Goal: Transaction & Acquisition: Purchase product/service

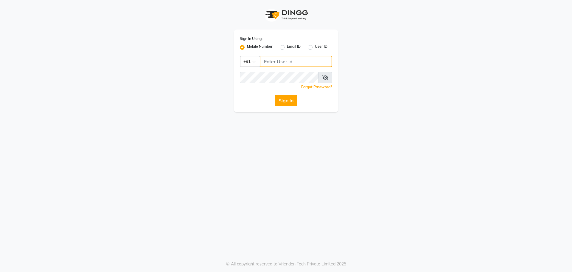
type input "7249532391"
click at [283, 103] on button "Sign In" at bounding box center [286, 100] width 23 height 11
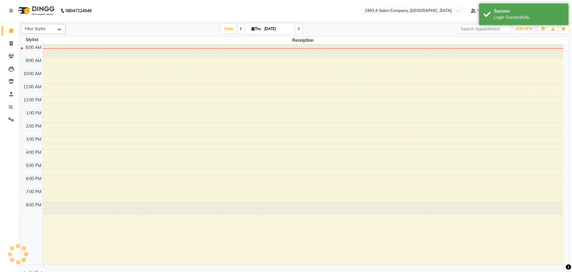
select select "en"
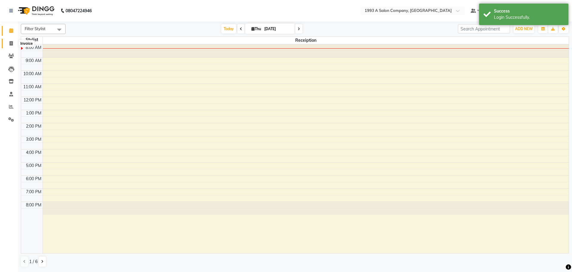
click at [12, 41] on icon at bounding box center [11, 43] width 3 height 4
select select "688"
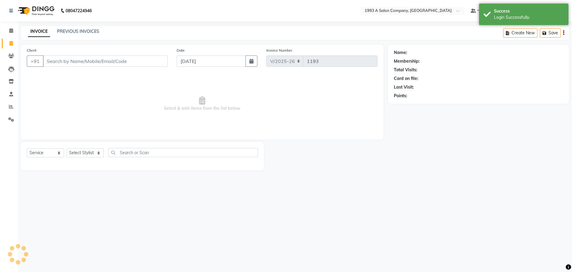
select select "membership"
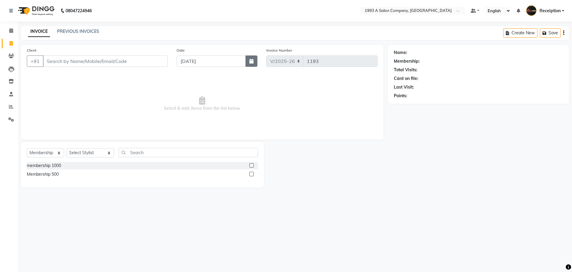
click at [252, 61] on icon "button" at bounding box center [251, 61] width 4 height 5
select select "9"
select select "2025"
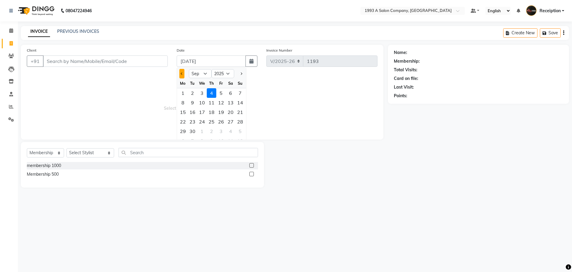
click at [180, 74] on button "Previous month" at bounding box center [181, 74] width 5 height 10
select select "8"
click at [184, 131] on div "25" at bounding box center [183, 131] width 10 height 10
type input "[DATE]"
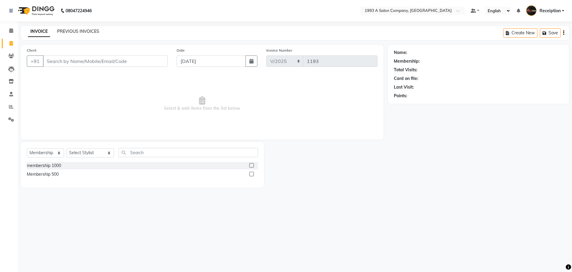
click at [85, 32] on link "PREVIOUS INVOICES" at bounding box center [78, 31] width 42 height 5
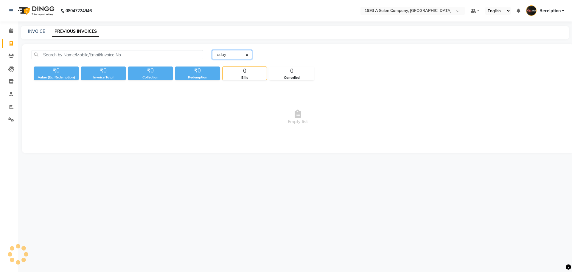
click at [228, 57] on select "[DATE] [DATE] Custom Range" at bounding box center [232, 54] width 40 height 9
select select "range"
click at [212, 50] on select "[DATE] [DATE] Custom Range" at bounding box center [232, 54] width 40 height 9
click at [285, 57] on input "[DATE]" at bounding box center [281, 55] width 42 height 8
select select "9"
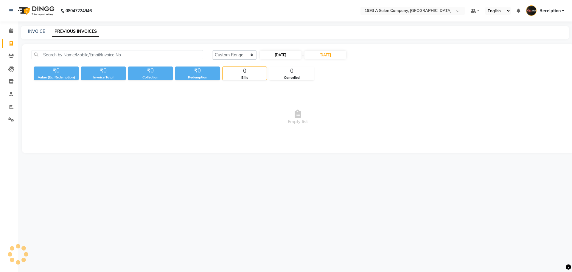
select select "2025"
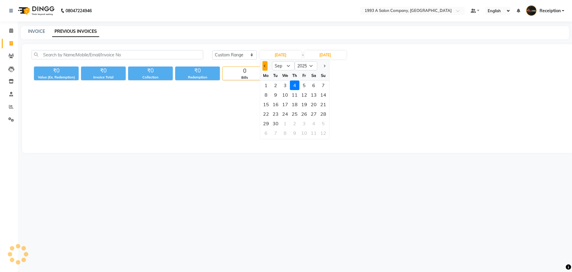
click at [263, 66] on button "Previous month" at bounding box center [264, 66] width 5 height 10
select select "8"
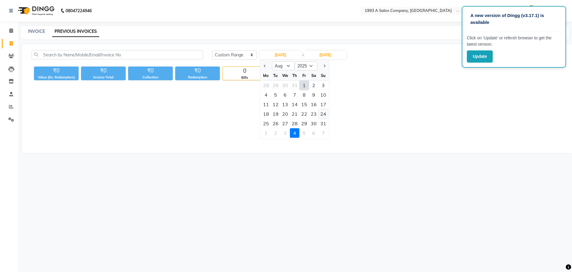
click at [322, 113] on div "24" at bounding box center [323, 114] width 10 height 10
type input "24-08-2025"
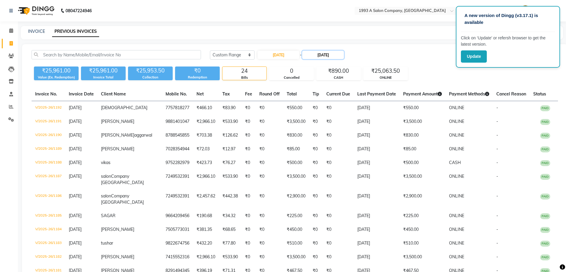
click at [328, 57] on input "[DATE]" at bounding box center [323, 55] width 42 height 8
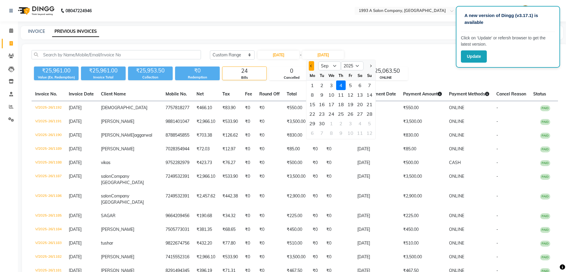
click at [314, 67] on button "Previous month" at bounding box center [311, 66] width 5 height 10
select select "8"
click at [371, 115] on div "24" at bounding box center [370, 114] width 10 height 10
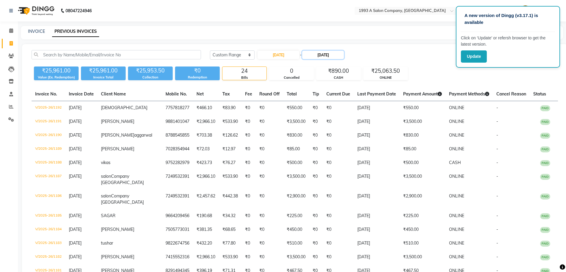
click at [328, 55] on input "24-08-2025" at bounding box center [323, 55] width 42 height 8
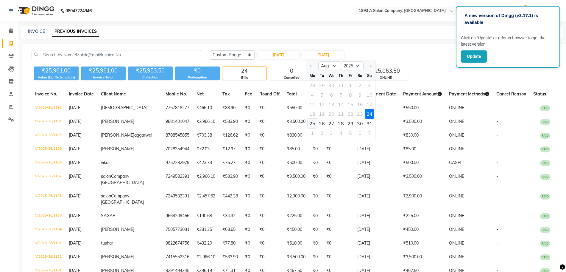
click at [311, 123] on div "25" at bounding box center [313, 123] width 10 height 10
type input "[DATE]"
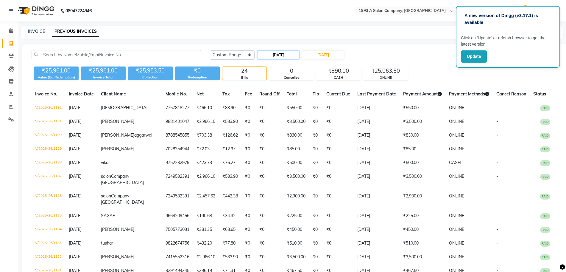
click at [289, 52] on input "24-08-2025" at bounding box center [279, 55] width 42 height 8
select select "8"
select select "2025"
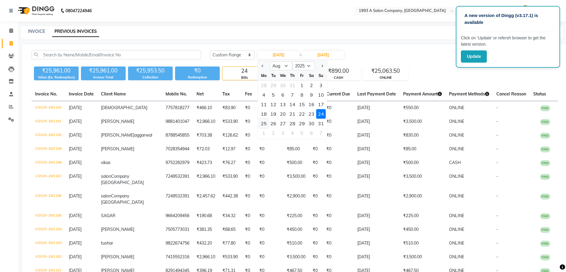
click at [263, 122] on div "25" at bounding box center [264, 123] width 10 height 10
type input "[DATE]"
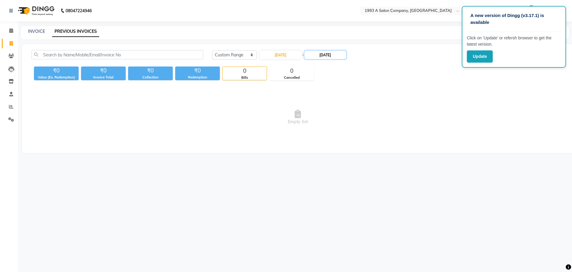
click at [341, 53] on input "[DATE]" at bounding box center [325, 55] width 42 height 8
click at [373, 125] on div "31" at bounding box center [372, 123] width 10 height 10
type input "31-08-2025"
click at [12, 43] on icon at bounding box center [11, 43] width 3 height 4
select select "service"
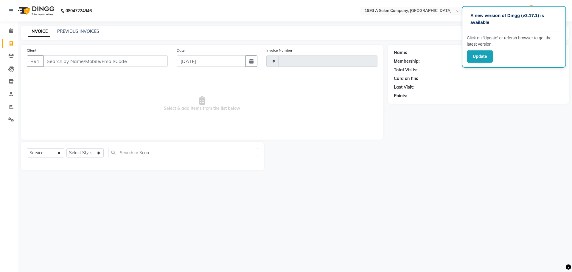
type input "1193"
select select "688"
select select "membership"
click at [254, 62] on button "button" at bounding box center [251, 60] width 12 height 11
select select "9"
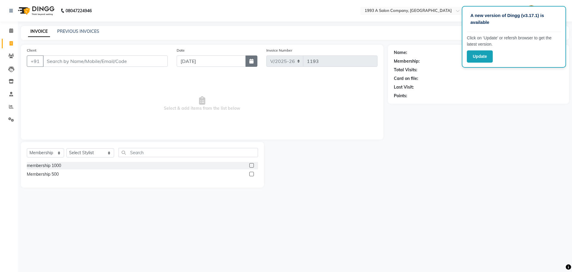
select select "2025"
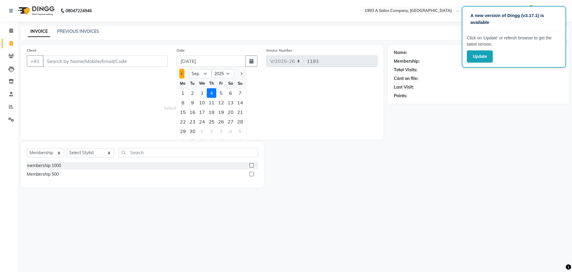
click at [179, 73] on div at bounding box center [183, 74] width 12 height 10
click at [180, 73] on button "Previous month" at bounding box center [181, 74] width 5 height 10
select select "8"
click at [179, 131] on div "25" at bounding box center [183, 131] width 10 height 10
type input "[DATE]"
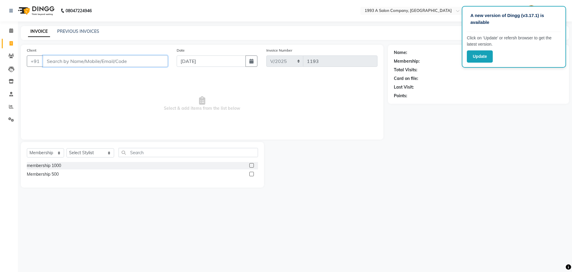
click at [117, 61] on input "Client" at bounding box center [105, 60] width 125 height 11
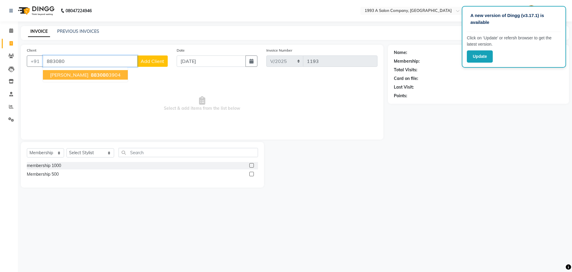
click at [91, 76] on ngb-highlight "883080 3904" at bounding box center [105, 75] width 31 height 6
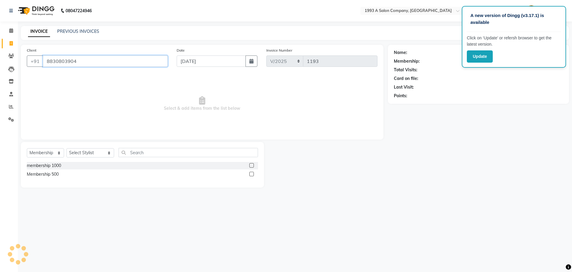
type input "8830803904"
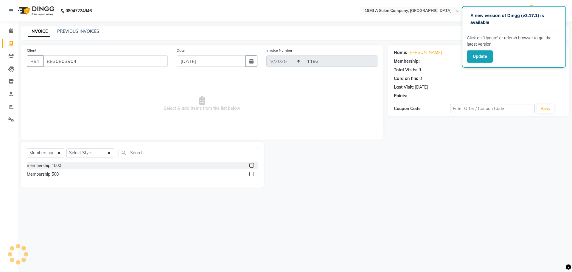
select select "1: Object"
click at [477, 57] on button "Update" at bounding box center [480, 56] width 26 height 12
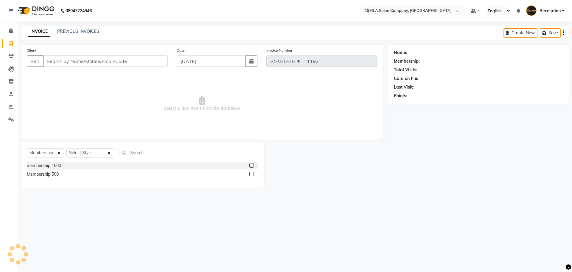
select select "688"
select select "membership"
click at [221, 65] on input "[DATE]" at bounding box center [211, 60] width 69 height 11
select select "9"
select select "2025"
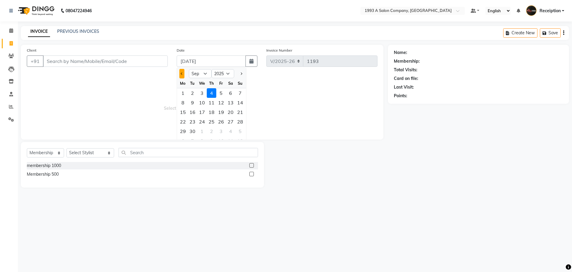
click at [182, 74] on button "Previous month" at bounding box center [181, 74] width 5 height 10
select select "8"
click at [185, 131] on div "25" at bounding box center [183, 131] width 10 height 10
type input "[DATE]"
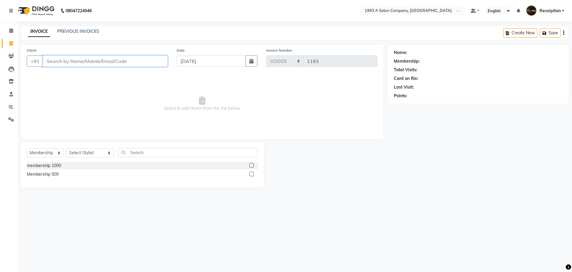
click at [122, 61] on input "Client" at bounding box center [105, 60] width 125 height 11
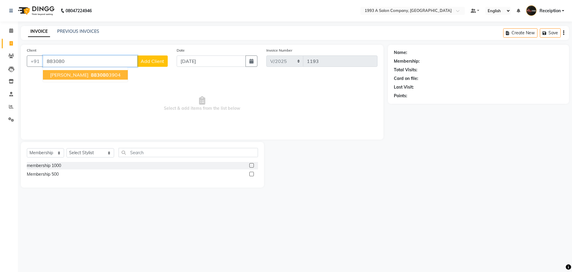
click at [94, 71] on button "[PERSON_NAME] 883080 3904" at bounding box center [85, 75] width 85 height 10
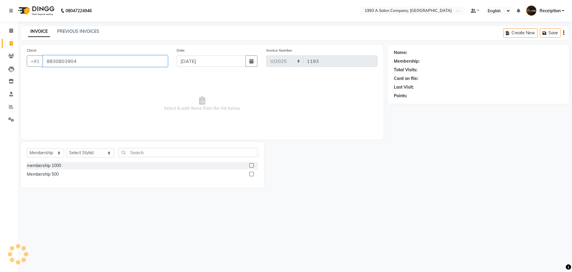
type input "8830803904"
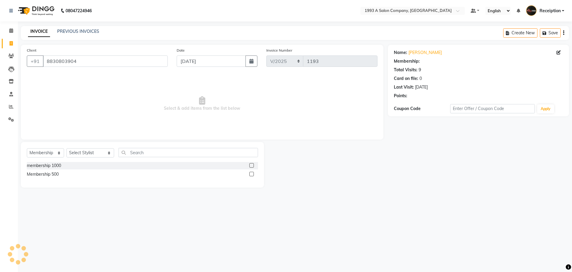
select select "1: Object"
click at [57, 154] on select "Select Service Product Membership Package Voucher Prepaid Gift Card" at bounding box center [45, 152] width 37 height 9
select select "service"
click at [27, 148] on select "Select Service Product Membership Package Voucher Prepaid Gift Card" at bounding box center [45, 152] width 37 height 9
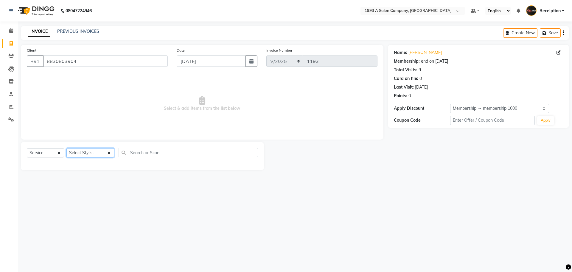
click at [84, 154] on select "Select Stylist [PERSON_NAME] [PERSON_NAME] [PERSON_NAME] [MEDICAL_DATA][PERSON_…" at bounding box center [90, 152] width 48 height 9
select select "70503"
click at [66, 148] on select "Select Stylist [PERSON_NAME] [PERSON_NAME] [PERSON_NAME] [MEDICAL_DATA][PERSON_…" at bounding box center [90, 152] width 48 height 9
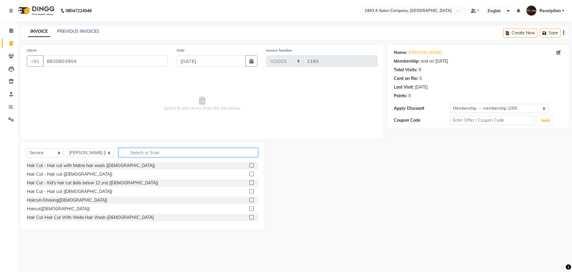
click at [130, 150] on input "text" at bounding box center [187, 152] width 139 height 9
type input "thre"
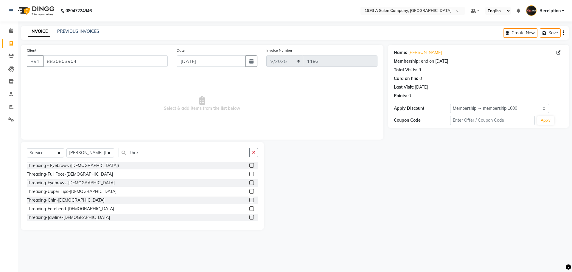
click at [249, 182] on label at bounding box center [251, 182] width 4 height 4
click at [249, 182] on input "checkbox" at bounding box center [251, 183] width 4 height 4
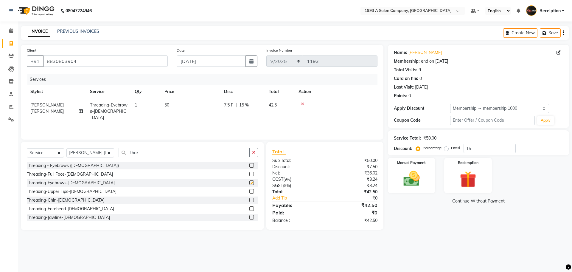
checkbox input "false"
click at [302, 103] on icon at bounding box center [302, 104] width 3 height 4
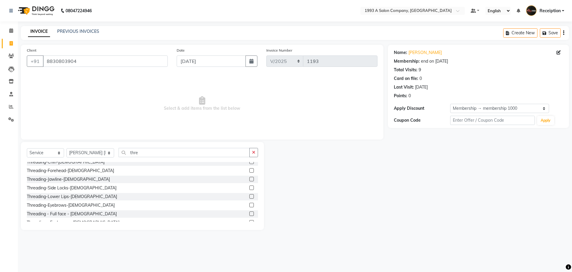
scroll to position [45, 0]
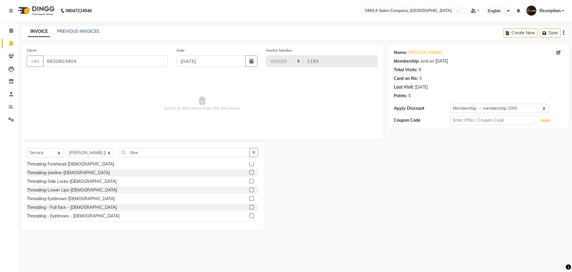
click at [249, 214] on label at bounding box center [251, 215] width 4 height 4
click at [249, 214] on input "checkbox" at bounding box center [251, 216] width 4 height 4
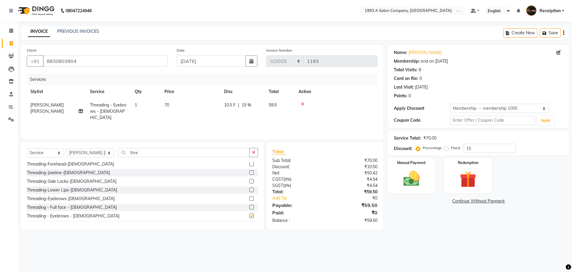
checkbox input "false"
click at [172, 154] on input "thre" at bounding box center [183, 152] width 131 height 9
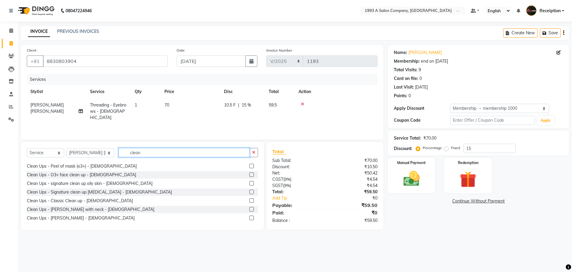
scroll to position [70, 0]
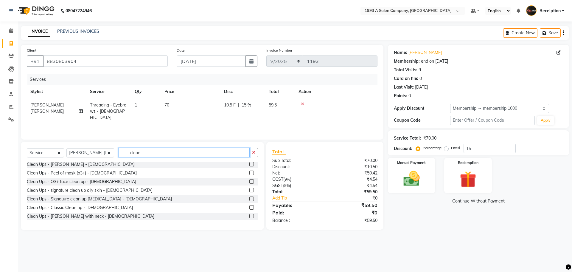
type input "clean"
click at [249, 174] on label at bounding box center [251, 172] width 4 height 4
click at [249, 174] on input "checkbox" at bounding box center [251, 173] width 4 height 4
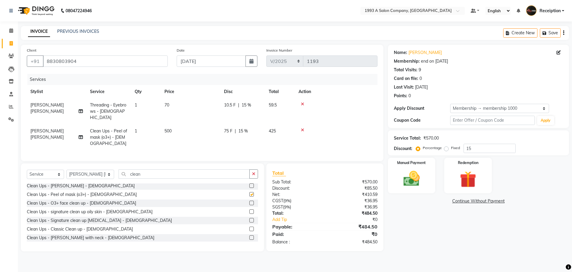
checkbox input "false"
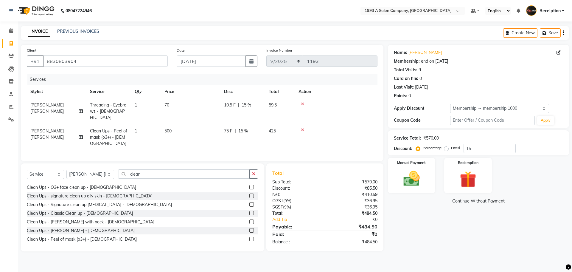
scroll to position [11, 0]
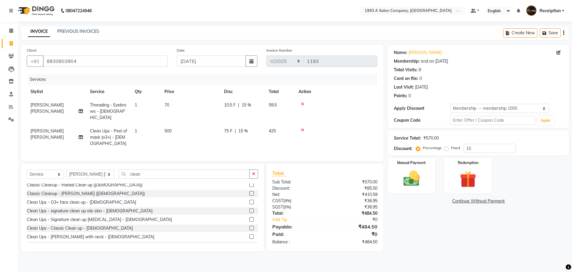
click at [249, 203] on label at bounding box center [251, 201] width 4 height 4
click at [249, 203] on input "checkbox" at bounding box center [251, 202] width 4 height 4
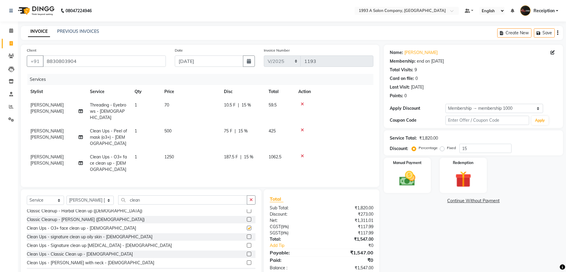
checkbox input "false"
click at [302, 128] on icon at bounding box center [302, 130] width 3 height 4
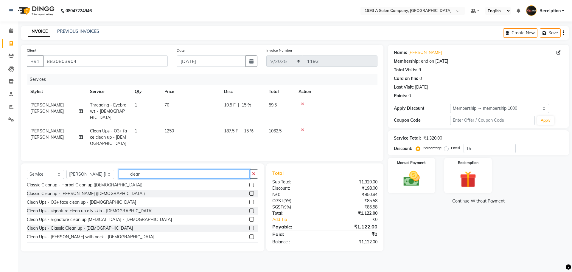
click at [162, 173] on input "clean" at bounding box center [183, 173] width 131 height 9
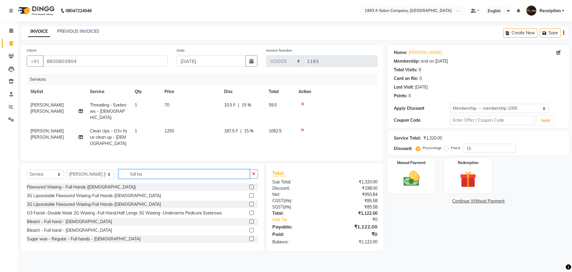
type input "full ha"
click at [249, 186] on label at bounding box center [251, 186] width 4 height 4
click at [249, 186] on input "checkbox" at bounding box center [251, 187] width 4 height 4
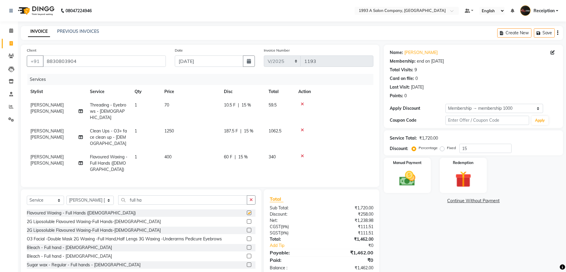
checkbox input "false"
click at [303, 154] on icon at bounding box center [302, 156] width 3 height 4
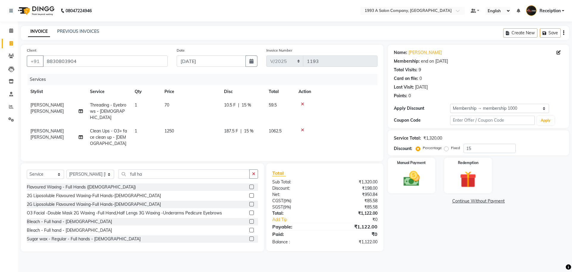
click at [249, 193] on label at bounding box center [251, 195] width 4 height 4
click at [249, 194] on input "checkbox" at bounding box center [251, 196] width 4 height 4
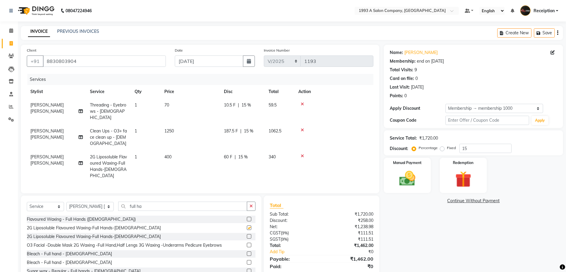
checkbox input "false"
click at [301, 154] on icon at bounding box center [302, 156] width 3 height 4
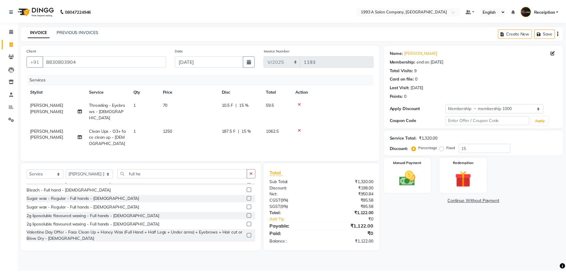
scroll to position [40, 0]
click at [249, 215] on label at bounding box center [251, 215] width 4 height 4
click at [249, 215] on input "checkbox" at bounding box center [251, 215] width 4 height 4
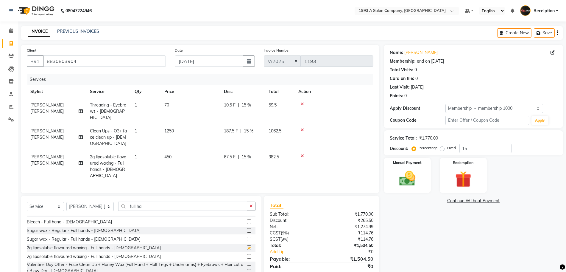
checkbox input "false"
click at [185, 201] on input "full ha" at bounding box center [182, 205] width 129 height 9
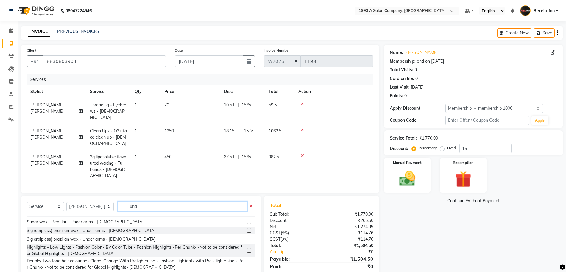
scroll to position [23, 0]
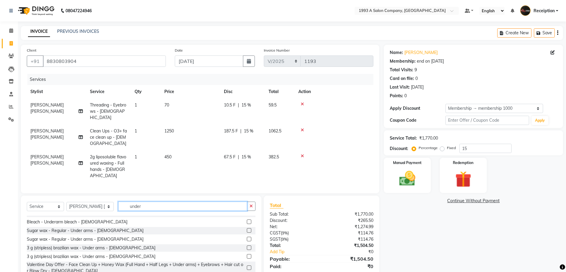
type input "under"
click at [247, 245] on label at bounding box center [249, 247] width 4 height 4
click at [247, 246] on input "checkbox" at bounding box center [249, 248] width 4 height 4
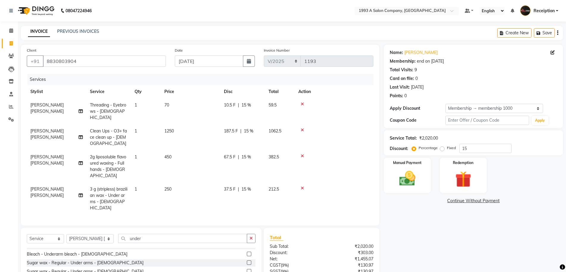
checkbox input "false"
click at [191, 233] on input "under" at bounding box center [182, 237] width 129 height 9
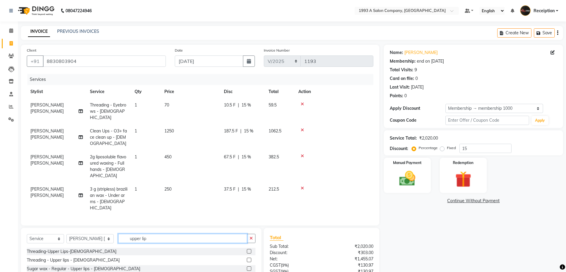
type input "upper lip"
click at [248, 271] on label at bounding box center [249, 277] width 4 height 4
click at [248, 271] on input "checkbox" at bounding box center [249, 277] width 4 height 4
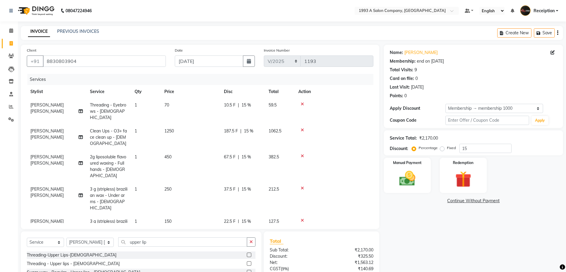
checkbox input "false"
click at [190, 242] on input "upper lip" at bounding box center [182, 241] width 129 height 9
type input "chin"
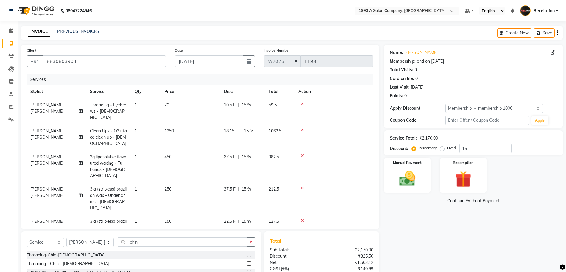
click at [262, 252] on div "Total Sub Total: ₹2,170.00 Discount: ₹325.50 Net: ₹1,563.12 CGST ( 9% ) ₹140.69…" at bounding box center [322, 275] width 122 height 88
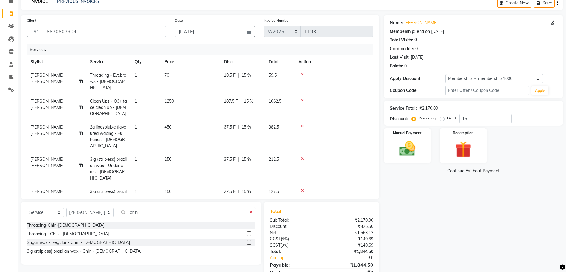
scroll to position [45, 0]
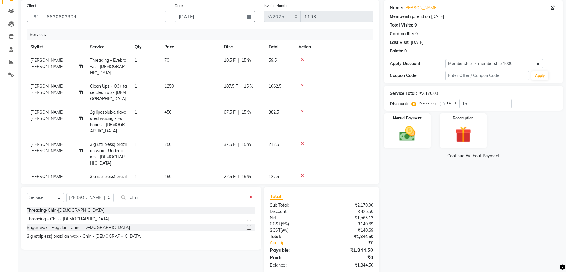
click at [247, 235] on label at bounding box center [249, 235] width 4 height 4
click at [247, 235] on input "checkbox" at bounding box center [249, 236] width 4 height 4
checkbox input "false"
click at [413, 136] on img at bounding box center [407, 133] width 27 height 19
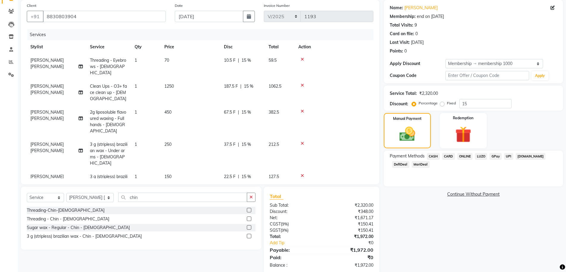
click at [434, 156] on span "CASH" at bounding box center [433, 156] width 13 height 7
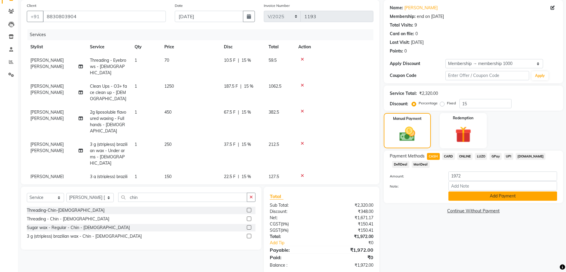
click at [482, 198] on button "Add Payment" at bounding box center [502, 195] width 109 height 9
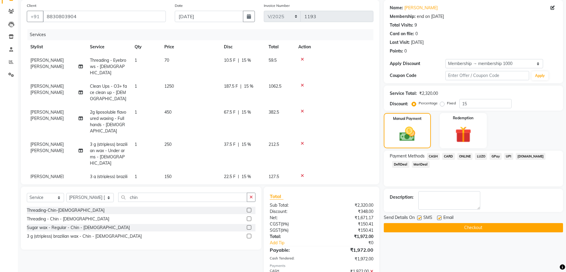
click at [441, 217] on label at bounding box center [439, 217] width 4 height 4
click at [441, 217] on input "checkbox" at bounding box center [439, 218] width 4 height 4
checkbox input "false"
click at [420, 218] on label at bounding box center [419, 217] width 4 height 4
click at [420, 218] on input "checkbox" at bounding box center [419, 218] width 4 height 4
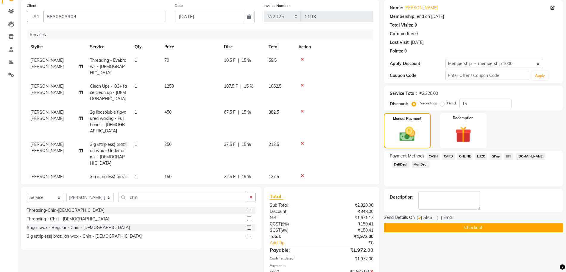
checkbox input "false"
click at [465, 226] on button "Checkout" at bounding box center [473, 227] width 179 height 9
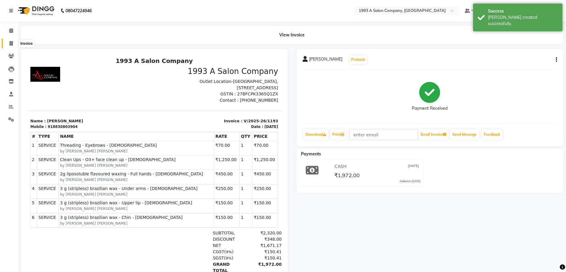
click at [12, 42] on icon at bounding box center [11, 43] width 3 height 4
select select "service"
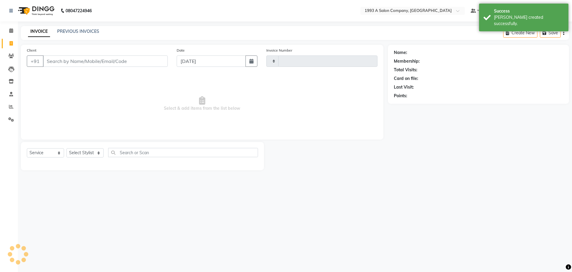
type input "1194"
select select "688"
select select "membership"
click at [250, 62] on icon "button" at bounding box center [251, 61] width 4 height 5
select select "9"
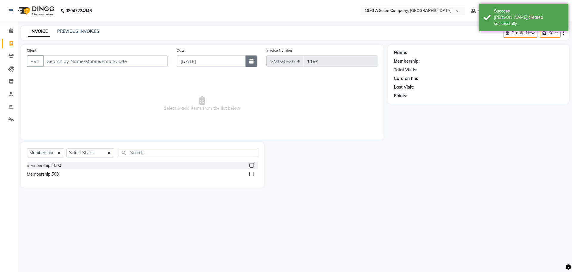
select select "2025"
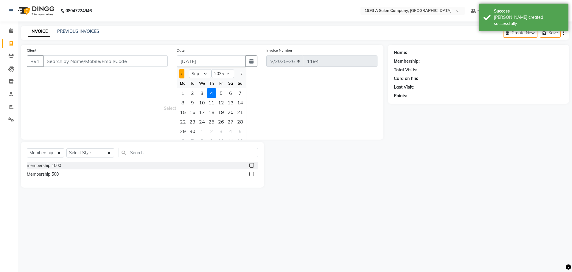
click at [181, 74] on span "Previous month" at bounding box center [182, 73] width 2 height 2
select select "8"
click at [184, 130] on div "25" at bounding box center [183, 131] width 10 height 10
type input "[DATE]"
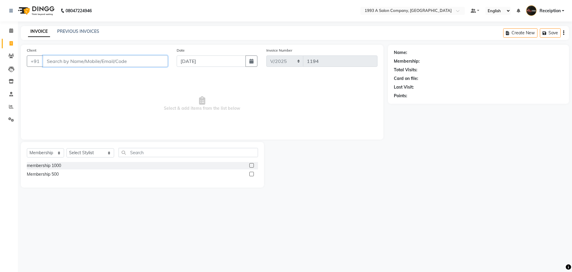
click at [131, 62] on input "Client" at bounding box center [105, 60] width 125 height 11
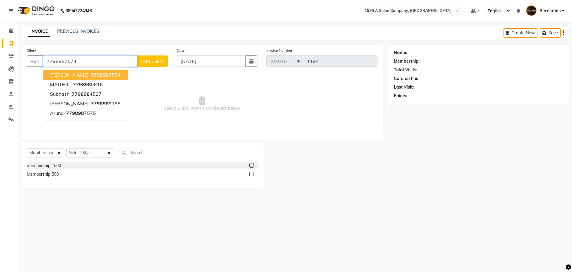
type input "7798987574"
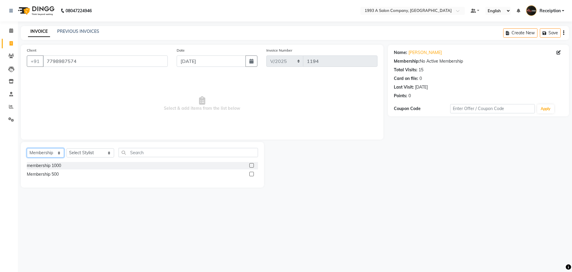
click at [55, 152] on select "Select Service Product Membership Package Voucher Prepaid Gift Card" at bounding box center [45, 152] width 37 height 9
select select "service"
click at [27, 148] on select "Select Service Product Membership Package Voucher Prepaid Gift Card" at bounding box center [45, 152] width 37 height 9
click at [84, 154] on select "Select Stylist [PERSON_NAME] [PERSON_NAME] [PERSON_NAME] [MEDICAL_DATA][PERSON_…" at bounding box center [90, 152] width 48 height 9
select select "85294"
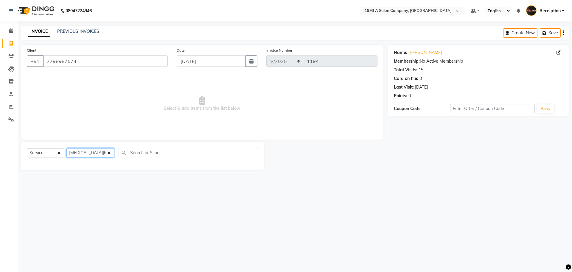
click at [66, 148] on select "Select Stylist [PERSON_NAME] [PERSON_NAME] [PERSON_NAME] [MEDICAL_DATA][PERSON_…" at bounding box center [90, 152] width 48 height 9
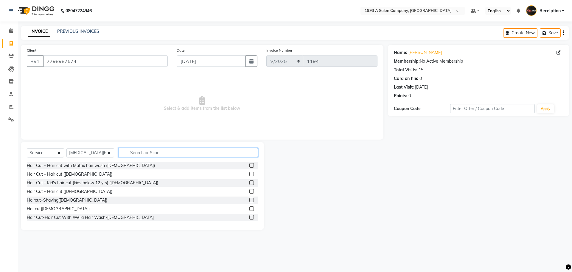
click at [127, 153] on input "text" at bounding box center [187, 152] width 139 height 9
type input "pedi"
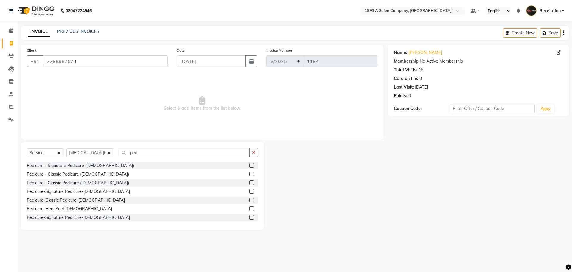
click at [249, 191] on label at bounding box center [251, 191] width 4 height 4
click at [249, 191] on input "checkbox" at bounding box center [251, 191] width 4 height 4
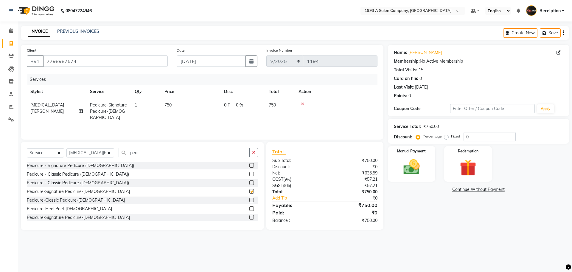
checkbox input "false"
click at [303, 104] on icon at bounding box center [302, 104] width 3 height 4
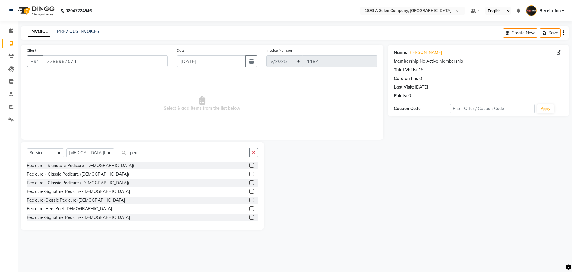
click at [249, 174] on label at bounding box center [251, 173] width 4 height 4
click at [249, 174] on input "checkbox" at bounding box center [251, 174] width 4 height 4
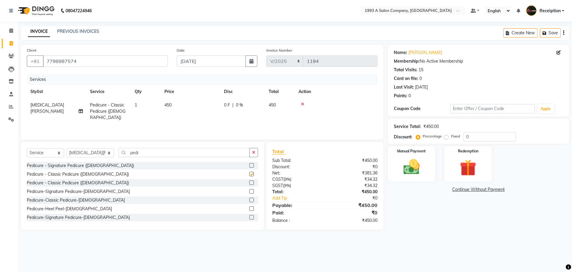
checkbox input "false"
click at [249, 199] on label at bounding box center [251, 199] width 4 height 4
click at [249, 199] on input "checkbox" at bounding box center [251, 200] width 4 height 4
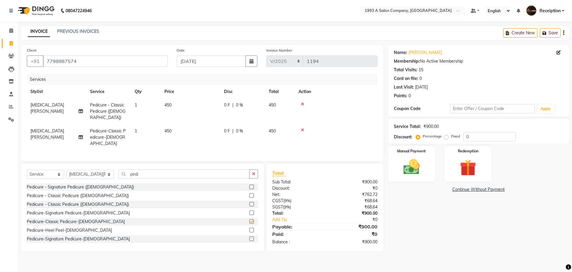
checkbox input "false"
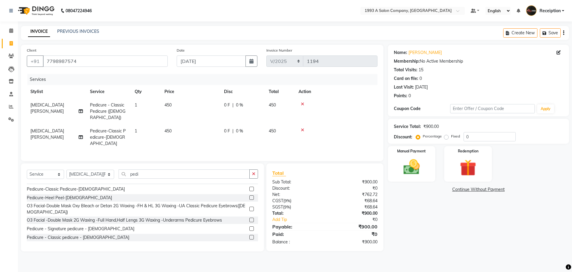
scroll to position [60, 0]
click at [249, 233] on label at bounding box center [251, 235] width 4 height 4
click at [249, 234] on input "checkbox" at bounding box center [251, 236] width 4 height 4
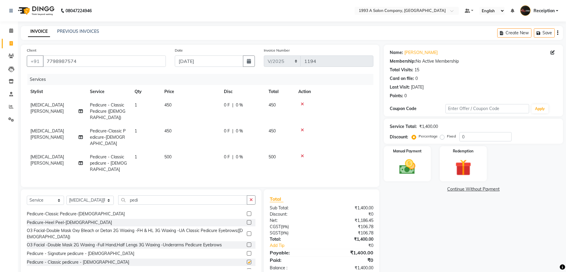
checkbox input "false"
click at [302, 128] on icon at bounding box center [302, 130] width 3 height 4
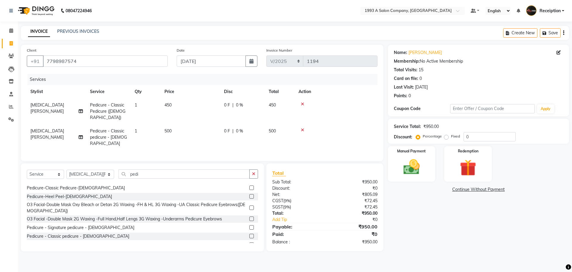
click at [303, 103] on icon at bounding box center [302, 104] width 3 height 4
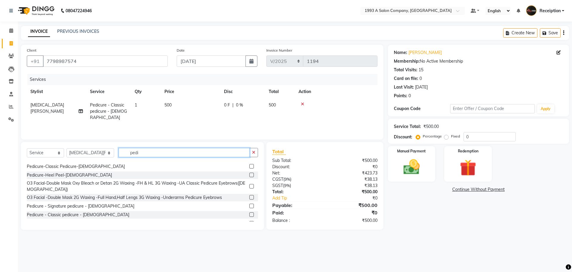
click at [186, 153] on input "pedi" at bounding box center [183, 152] width 131 height 9
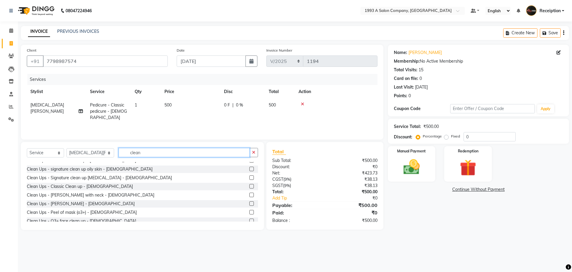
scroll to position [45, 0]
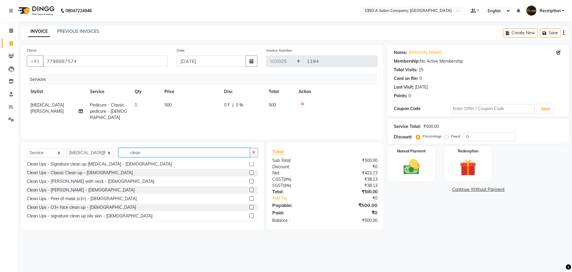
type input "clean"
click at [249, 198] on label at bounding box center [251, 198] width 4 height 4
click at [249, 198] on input "checkbox" at bounding box center [251, 198] width 4 height 4
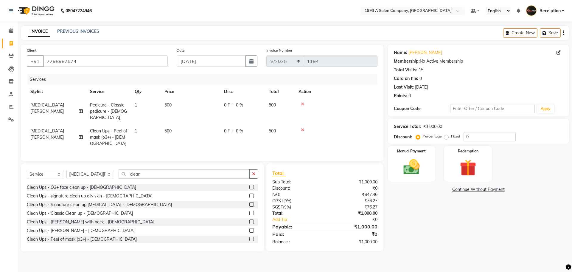
scroll to position [71, 0]
click at [249, 194] on label at bounding box center [251, 193] width 4 height 4
click at [249, 194] on input "checkbox" at bounding box center [251, 193] width 4 height 4
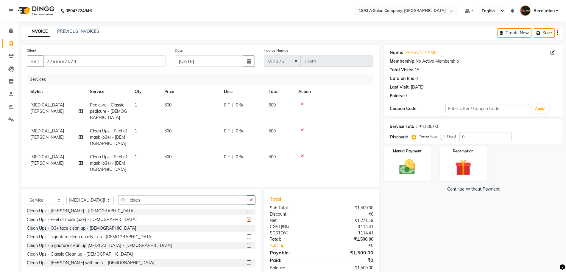
checkbox input "false"
click at [301, 154] on icon at bounding box center [302, 156] width 3 height 4
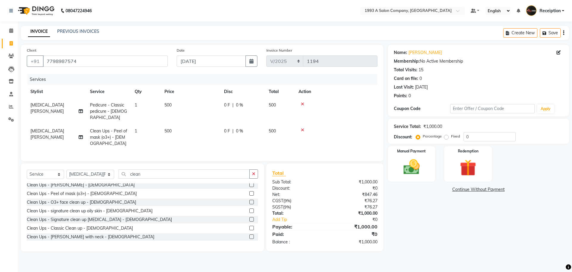
click at [302, 128] on icon at bounding box center [302, 130] width 3 height 4
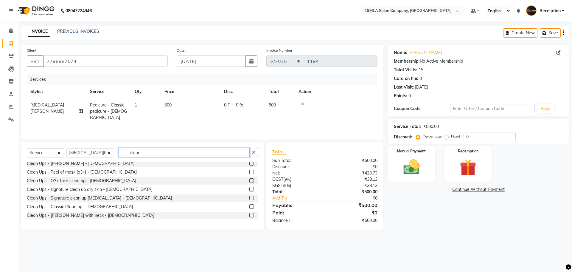
click at [199, 152] on input "clean" at bounding box center [183, 152] width 131 height 9
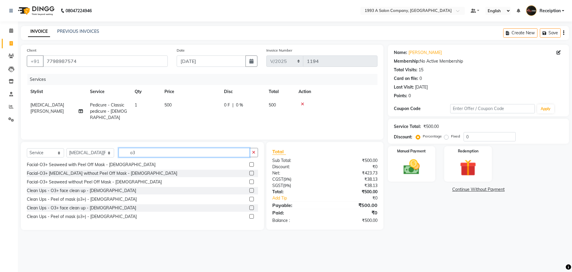
type input "o3"
click at [249, 198] on label at bounding box center [251, 198] width 4 height 4
click at [249, 198] on input "checkbox" at bounding box center [251, 199] width 4 height 4
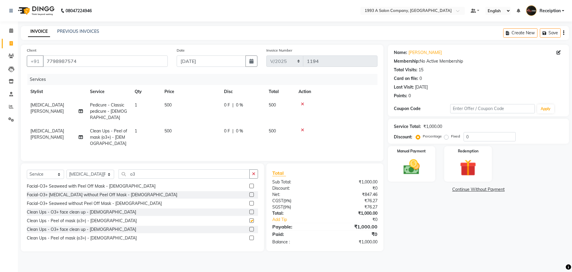
checkbox input "false"
click at [301, 128] on icon at bounding box center [302, 130] width 3 height 4
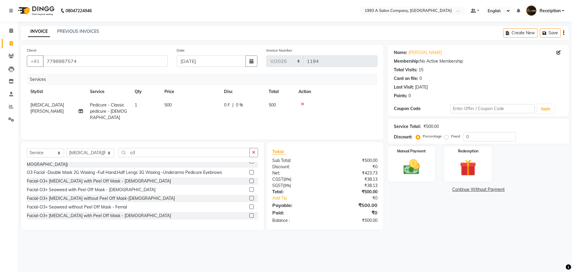
scroll to position [0, 0]
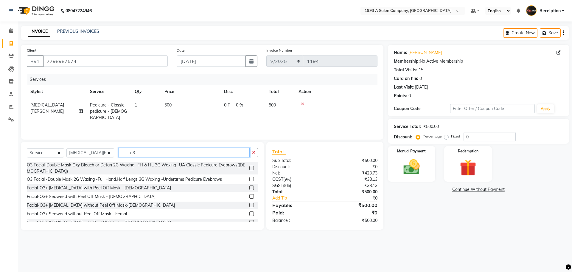
click at [207, 151] on input "o3" at bounding box center [183, 152] width 131 height 9
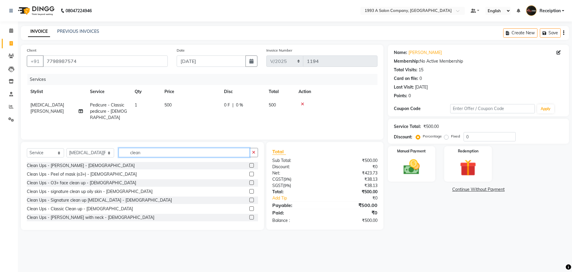
scroll to position [56, 0]
type input "clean"
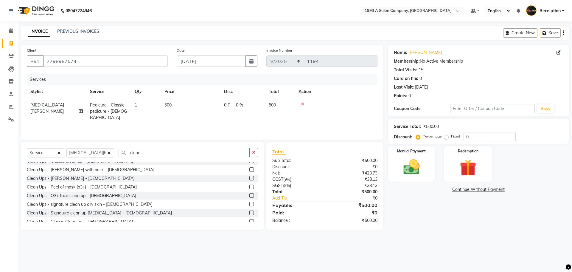
click at [249, 186] on label at bounding box center [251, 186] width 4 height 4
click at [249, 186] on input "checkbox" at bounding box center [251, 187] width 4 height 4
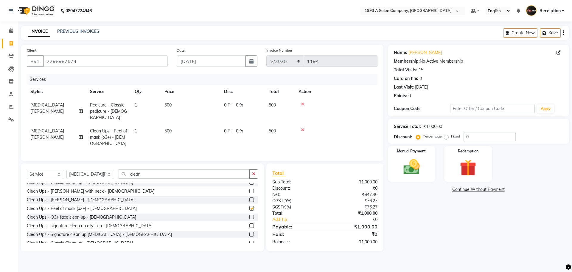
checkbox input "false"
click at [302, 128] on icon at bounding box center [302, 130] width 3 height 4
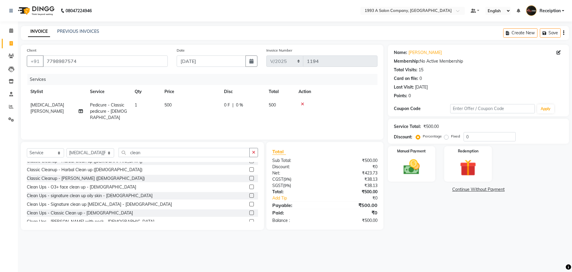
scroll to position [0, 0]
click at [249, 192] on label at bounding box center [251, 191] width 4 height 4
click at [249, 192] on input "checkbox" at bounding box center [251, 191] width 4 height 4
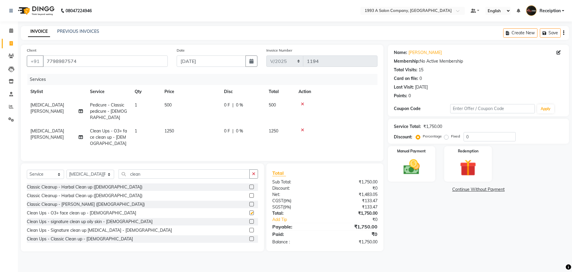
checkbox input "false"
click at [467, 136] on input "0" at bounding box center [489, 136] width 52 height 9
click at [466, 136] on input "0" at bounding box center [489, 136] width 52 height 9
type input "1"
type input "5"
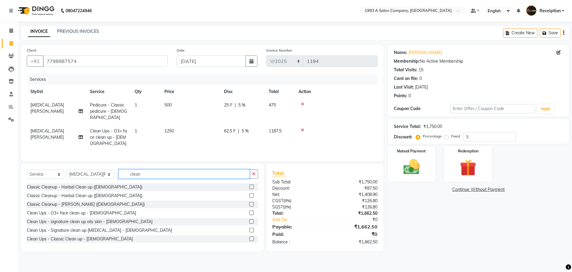
click at [212, 170] on input "clean" at bounding box center [183, 173] width 131 height 9
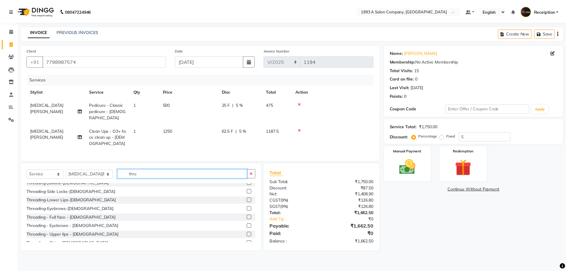
scroll to position [60, 0]
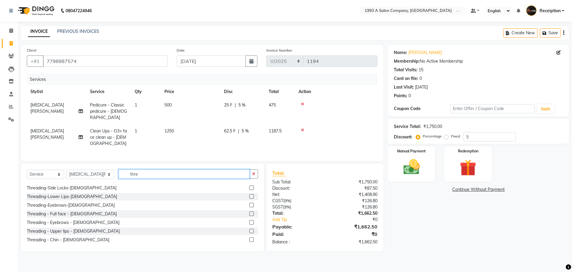
type input "thre"
click at [249, 222] on label at bounding box center [251, 222] width 4 height 4
click at [249, 222] on input "checkbox" at bounding box center [251, 222] width 4 height 4
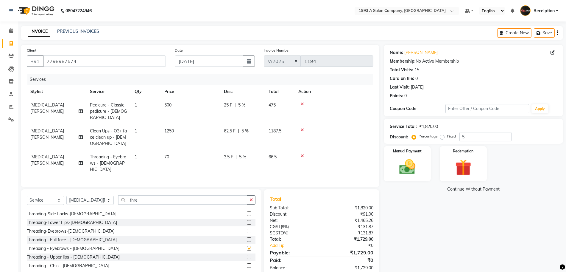
checkbox input "false"
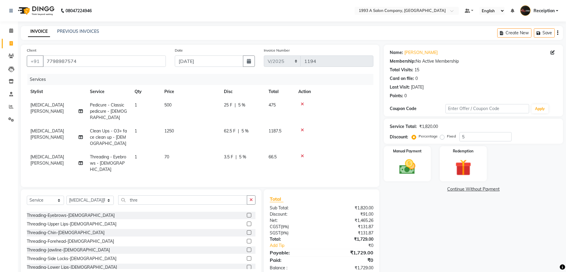
scroll to position [0, 0]
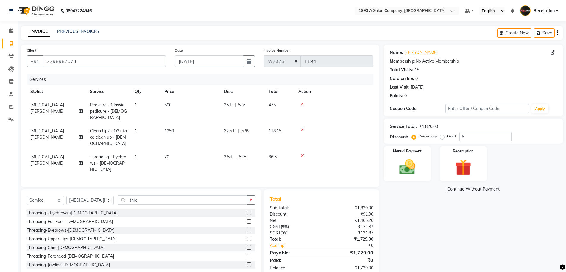
click at [247, 236] on label at bounding box center [249, 238] width 4 height 4
click at [247, 237] on input "checkbox" at bounding box center [249, 239] width 4 height 4
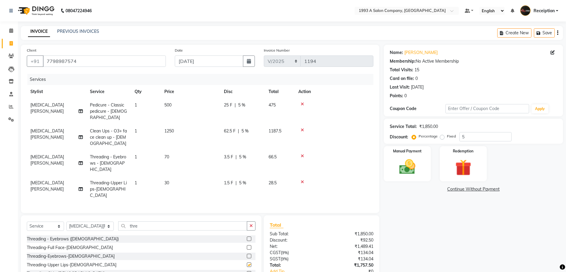
checkbox input "false"
click at [463, 138] on input "5" at bounding box center [485, 136] width 52 height 9
type input "10"
click at [421, 172] on img at bounding box center [407, 166] width 27 height 19
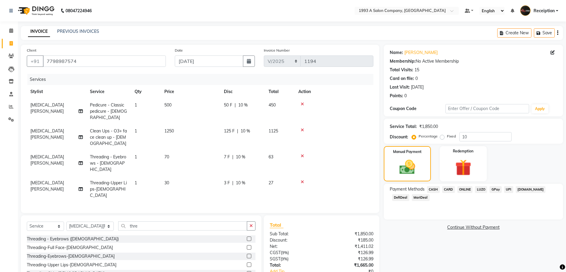
click at [465, 190] on span "ONLINE" at bounding box center [464, 189] width 15 height 7
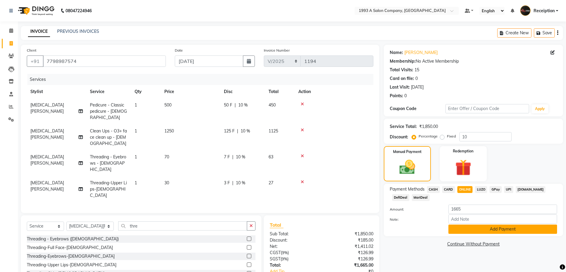
click at [498, 230] on button "Add Payment" at bounding box center [502, 228] width 109 height 9
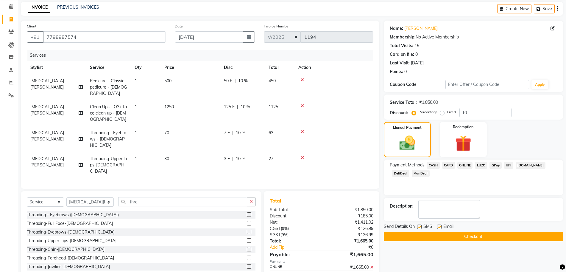
scroll to position [39, 0]
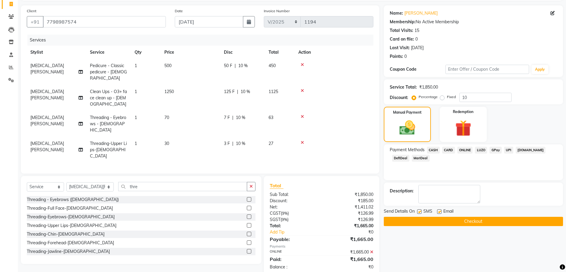
click at [440, 213] on label at bounding box center [439, 211] width 4 height 4
click at [440, 213] on input "checkbox" at bounding box center [439, 212] width 4 height 4
checkbox input "false"
click at [417, 213] on label at bounding box center [419, 211] width 4 height 4
click at [417, 213] on input "checkbox" at bounding box center [419, 212] width 4 height 4
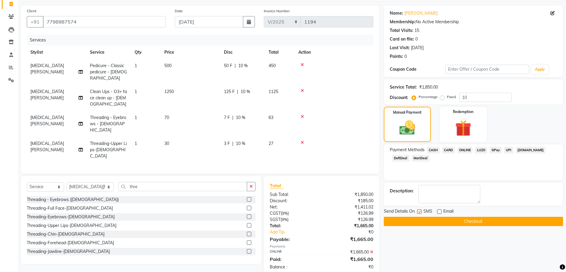
checkbox input "false"
click at [444, 222] on button "Checkout" at bounding box center [473, 220] width 179 height 9
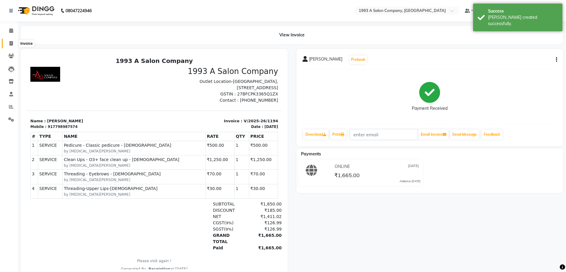
click at [12, 42] on icon at bounding box center [11, 43] width 3 height 4
select select "service"
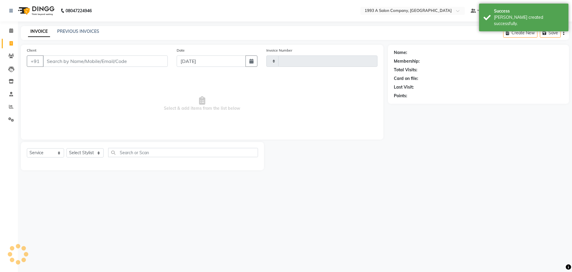
type input "1195"
select select "688"
select select "membership"
click at [251, 60] on icon "button" at bounding box center [251, 61] width 4 height 5
select select "9"
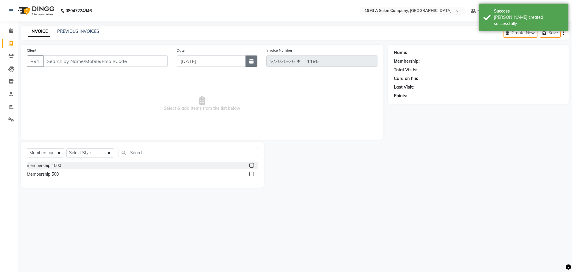
select select "2025"
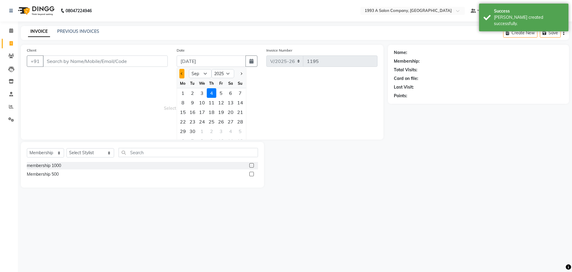
click at [181, 75] on button "Previous month" at bounding box center [181, 74] width 5 height 10
select select "8"
click at [185, 130] on div "25" at bounding box center [183, 131] width 10 height 10
type input "[DATE]"
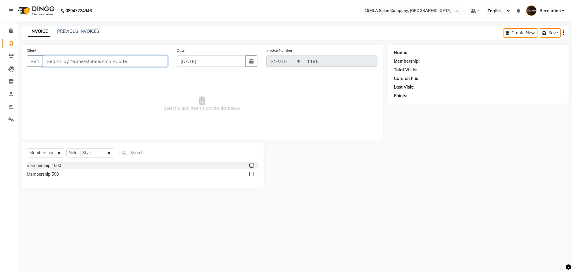
click at [120, 63] on input "Client" at bounding box center [105, 60] width 125 height 11
type input "8999720059"
click at [147, 64] on span "Add Client" at bounding box center [153, 61] width 24 height 6
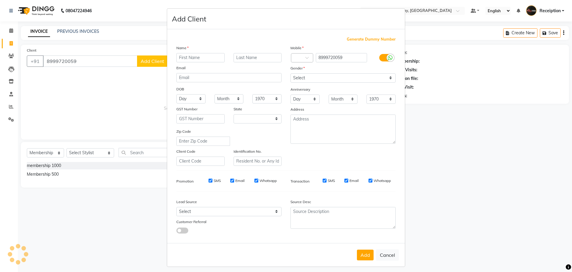
select select "22"
type input "[PERSON_NAME]"
click at [237, 58] on input "text" at bounding box center [257, 57] width 48 height 9
type input "dixit"
click at [361, 256] on button "Add" at bounding box center [365, 254] width 17 height 11
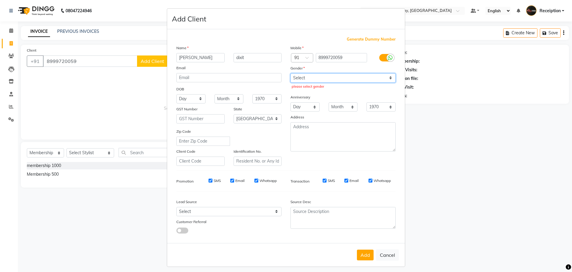
click at [328, 79] on select "Select [DEMOGRAPHIC_DATA] [DEMOGRAPHIC_DATA] Other Prefer Not To Say" at bounding box center [342, 77] width 105 height 9
select select "[DEMOGRAPHIC_DATA]"
click at [290, 73] on select "Select [DEMOGRAPHIC_DATA] [DEMOGRAPHIC_DATA] Other Prefer Not To Say" at bounding box center [342, 77] width 105 height 9
click at [360, 253] on button "Add" at bounding box center [365, 254] width 17 height 11
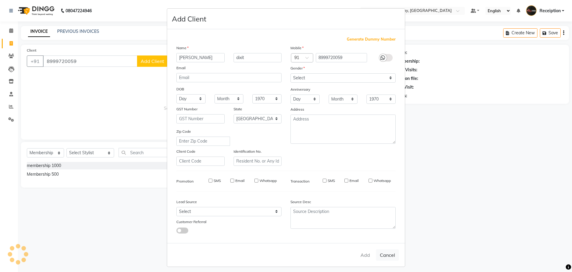
select select
select select "null"
select select
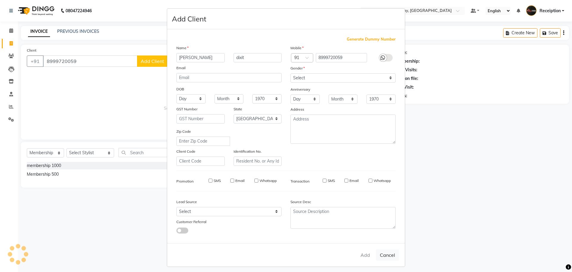
select select
checkbox input "false"
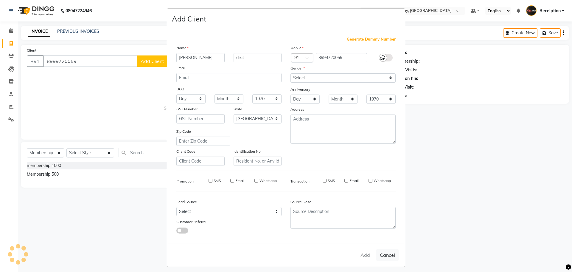
checkbox input "false"
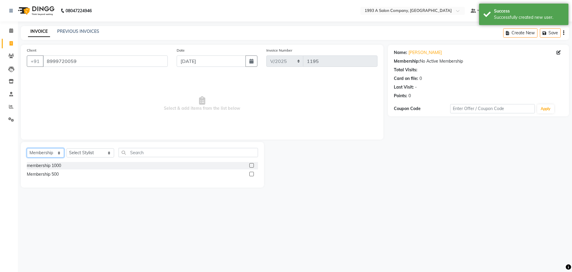
click at [55, 153] on select "Select Service Product Membership Package Voucher Prepaid Gift Card" at bounding box center [45, 152] width 37 height 9
select select "service"
click at [27, 148] on select "Select Service Product Membership Package Voucher Prepaid Gift Card" at bounding box center [45, 152] width 37 height 9
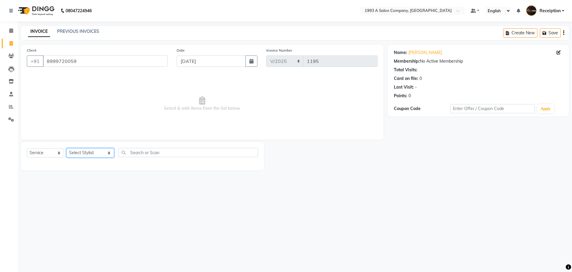
click at [83, 151] on select "Select Stylist [PERSON_NAME] [PERSON_NAME] [PERSON_NAME] [MEDICAL_DATA][PERSON_…" at bounding box center [90, 152] width 48 height 9
select select "70505"
click at [66, 148] on select "Select Stylist [PERSON_NAME] [PERSON_NAME] [PERSON_NAME] [MEDICAL_DATA][PERSON_…" at bounding box center [90, 152] width 48 height 9
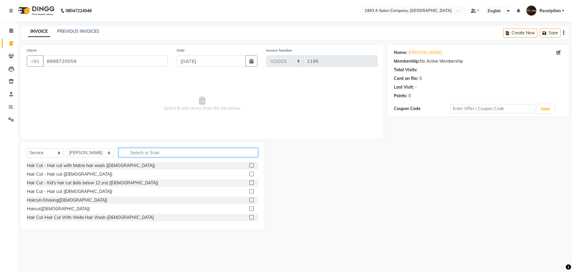
click at [127, 152] on input "text" at bounding box center [187, 152] width 139 height 9
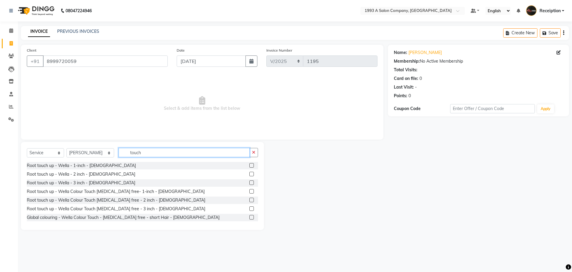
type input "touch"
click at [249, 183] on label at bounding box center [251, 182] width 4 height 4
click at [249, 183] on input "checkbox" at bounding box center [251, 183] width 4 height 4
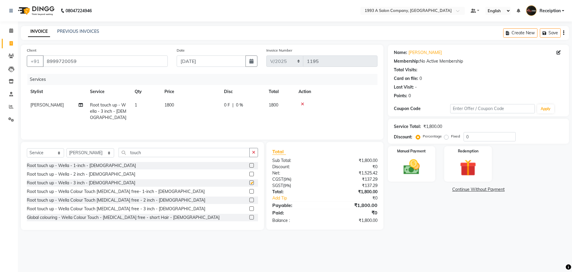
checkbox input "false"
click at [160, 156] on input "touch" at bounding box center [183, 152] width 131 height 9
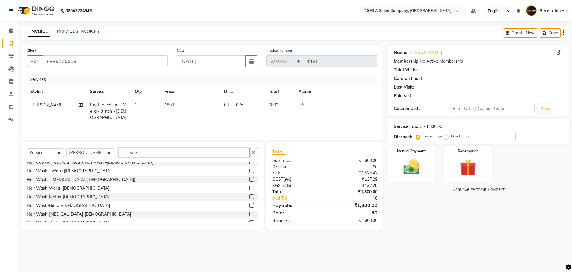
scroll to position [45, 0]
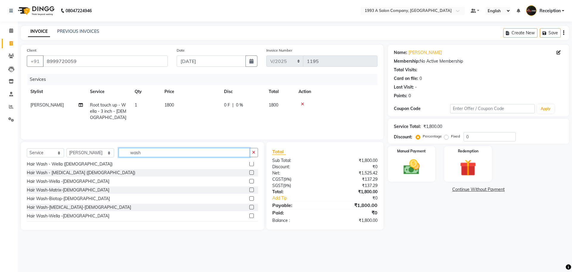
type input "wash"
click at [249, 182] on label at bounding box center [251, 181] width 4 height 4
click at [249, 182] on input "checkbox" at bounding box center [251, 181] width 4 height 4
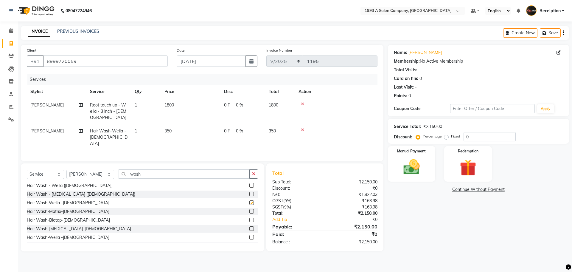
checkbox input "false"
click at [87, 174] on select "Select Stylist [PERSON_NAME] [PERSON_NAME] [PERSON_NAME] [MEDICAL_DATA][PERSON_…" at bounding box center [90, 173] width 48 height 9
select select "85295"
click at [66, 169] on select "Select Stylist [PERSON_NAME] [PERSON_NAME] [PERSON_NAME] [MEDICAL_DATA][PERSON_…" at bounding box center [90, 173] width 48 height 9
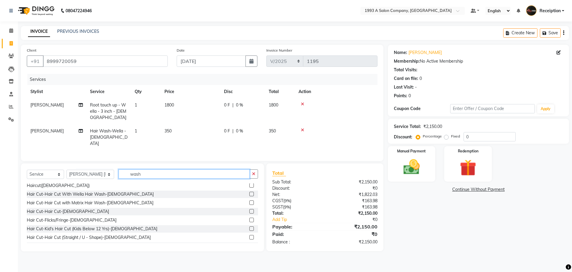
click at [139, 169] on input "wash" at bounding box center [183, 173] width 131 height 9
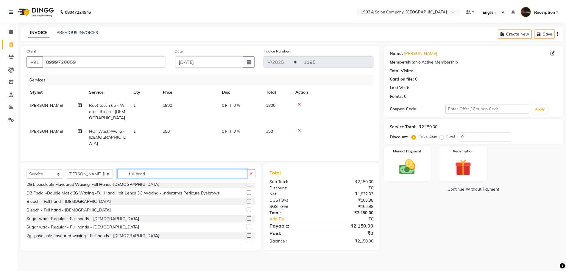
scroll to position [30, 0]
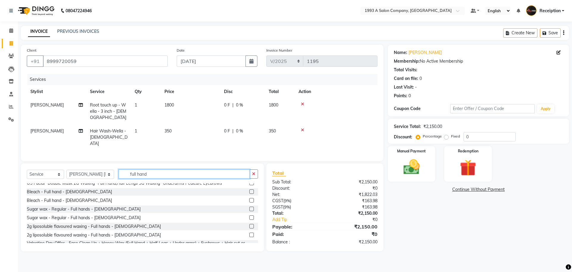
type input "full hand"
click at [249, 209] on label at bounding box center [251, 208] width 4 height 4
click at [249, 209] on input "checkbox" at bounding box center [251, 209] width 4 height 4
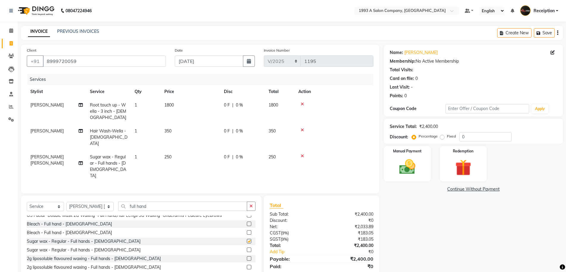
checkbox input "false"
click at [149, 201] on input "full hand" at bounding box center [182, 205] width 129 height 9
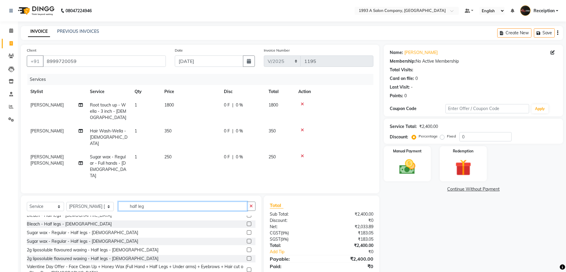
scroll to position [0, 0]
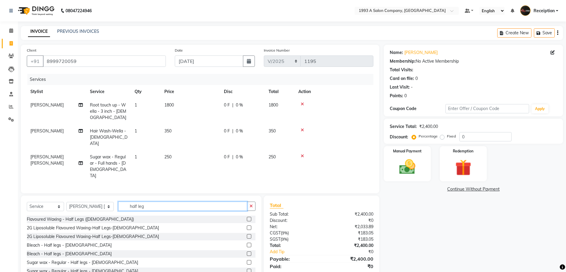
type input "half leg"
click at [247, 260] on label at bounding box center [249, 262] width 4 height 4
click at [247, 260] on input "checkbox" at bounding box center [249, 262] width 4 height 4
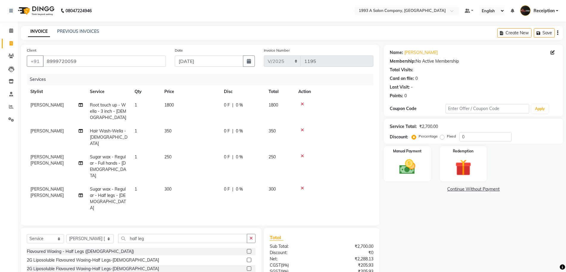
checkbox input "false"
click at [461, 134] on input "0" at bounding box center [485, 136] width 52 height 9
type input "15"
click at [411, 166] on img at bounding box center [407, 166] width 27 height 19
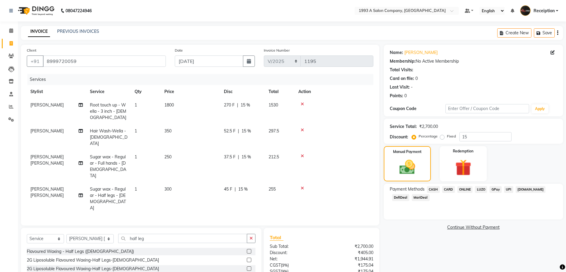
click at [465, 190] on span "ONLINE" at bounding box center [464, 189] width 15 height 7
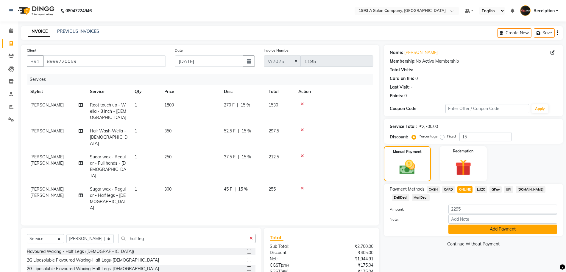
click at [489, 230] on button "Add Payment" at bounding box center [502, 228] width 109 height 9
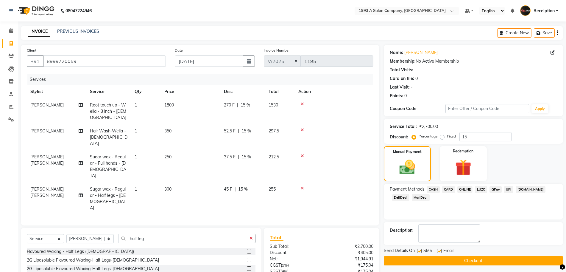
click at [439, 252] on label at bounding box center [439, 250] width 4 height 4
click at [439, 252] on input "checkbox" at bounding box center [439, 251] width 4 height 4
checkbox input "false"
click at [418, 252] on label at bounding box center [419, 250] width 4 height 4
click at [418, 252] on input "checkbox" at bounding box center [419, 251] width 4 height 4
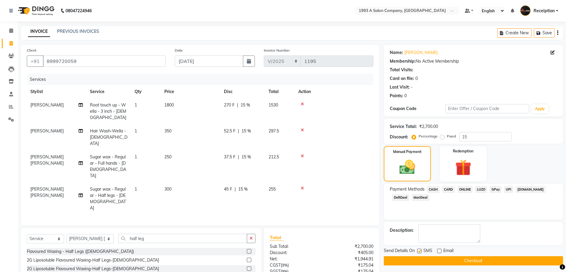
checkbox input "false"
click at [461, 261] on button "Checkout" at bounding box center [473, 260] width 179 height 9
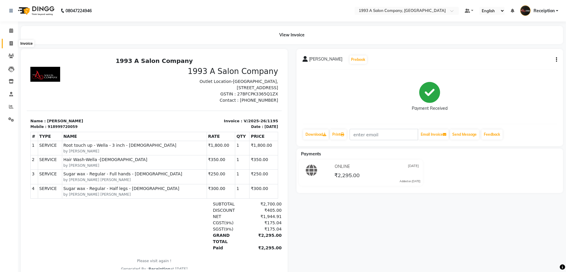
click at [13, 43] on icon at bounding box center [11, 43] width 3 height 4
select select "service"
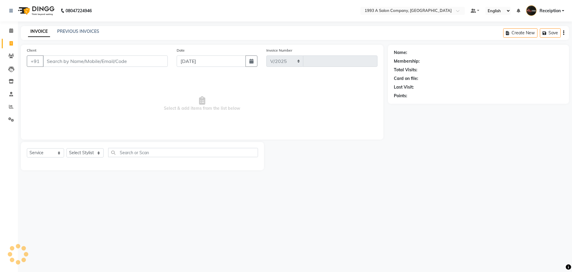
select select "688"
type input "1196"
select select "membership"
click at [79, 58] on input "Client" at bounding box center [105, 60] width 125 height 11
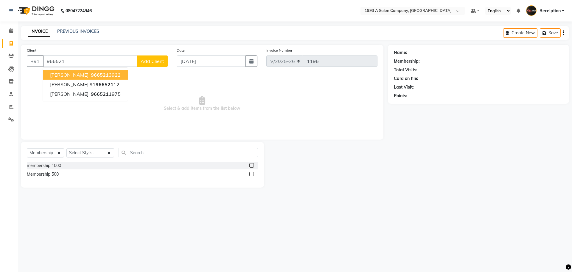
click at [80, 61] on input "966521" at bounding box center [90, 60] width 94 height 11
type input "9665213922"
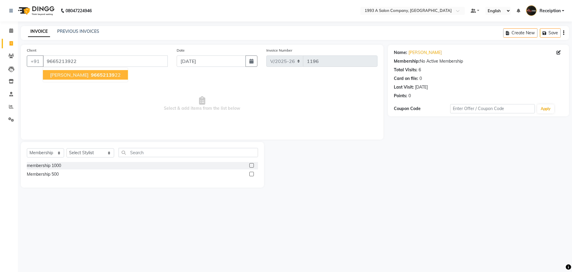
click at [77, 75] on span "[PERSON_NAME]" at bounding box center [69, 75] width 38 height 6
click at [51, 153] on select "Select Service Product Membership Package Voucher Prepaid Gift Card" at bounding box center [45, 152] width 37 height 9
select select "service"
click at [27, 148] on select "Select Service Product Membership Package Voucher Prepaid Gift Card" at bounding box center [45, 152] width 37 height 9
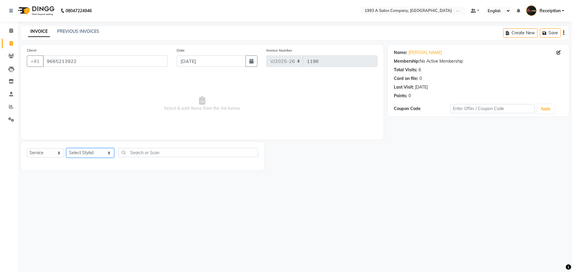
click at [81, 153] on select "Select Stylist [PERSON_NAME] [PERSON_NAME] [PERSON_NAME] [MEDICAL_DATA][PERSON_…" at bounding box center [90, 152] width 48 height 9
select select "70505"
click at [66, 148] on select "Select Stylist [PERSON_NAME] [PERSON_NAME] [PERSON_NAME] [MEDICAL_DATA][PERSON_…" at bounding box center [90, 152] width 48 height 9
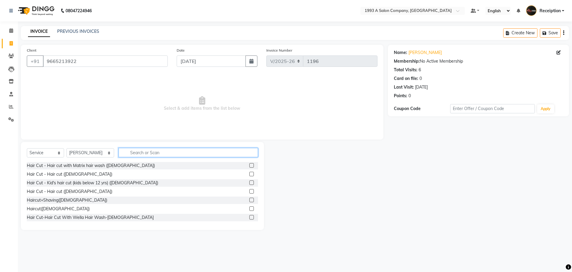
click at [143, 154] on input "text" at bounding box center [187, 152] width 139 height 9
type input "cut"
click at [249, 209] on label at bounding box center [251, 208] width 4 height 4
click at [249, 209] on input "checkbox" at bounding box center [251, 209] width 4 height 4
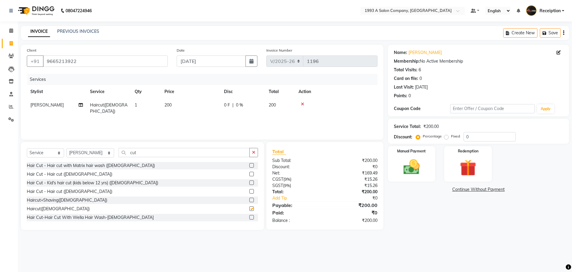
checkbox input "false"
click at [303, 103] on icon at bounding box center [302, 104] width 3 height 4
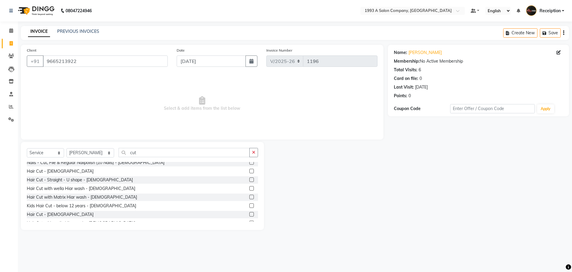
scroll to position [149, 0]
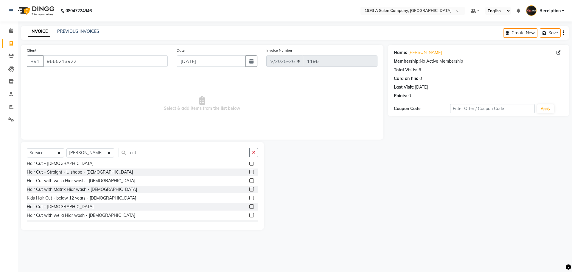
click at [249, 206] on label at bounding box center [251, 206] width 4 height 4
click at [249, 206] on input "checkbox" at bounding box center [251, 207] width 4 height 4
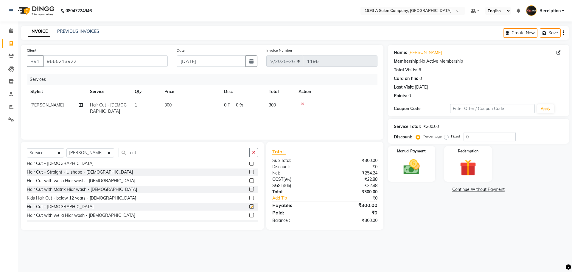
checkbox input "false"
click at [167, 156] on input "cut" at bounding box center [183, 152] width 131 height 9
click at [464, 137] on input "0" at bounding box center [489, 136] width 52 height 9
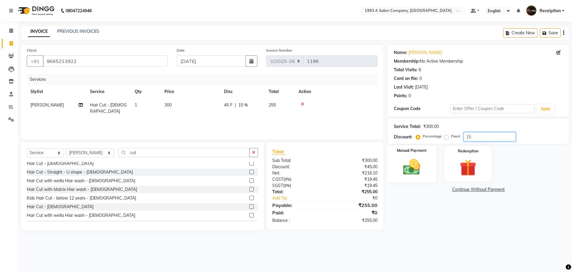
type input "15"
click at [429, 172] on div "Manual Payment" at bounding box center [410, 163] width 49 height 37
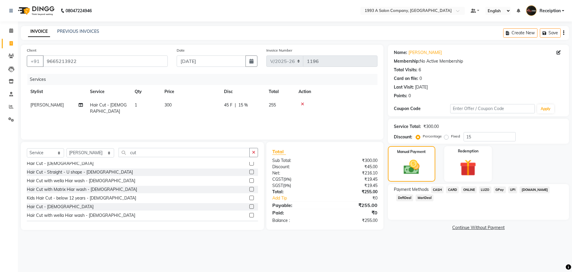
click at [467, 190] on span "ONLINE" at bounding box center [468, 189] width 15 height 7
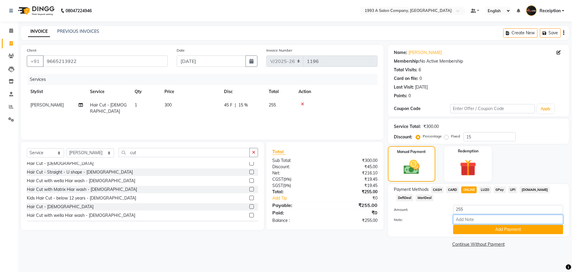
click at [464, 220] on input "Note:" at bounding box center [508, 218] width 110 height 9
type input "kunal sir membership"
click at [252, 65] on button "button" at bounding box center [251, 60] width 12 height 11
select select "9"
select select "2025"
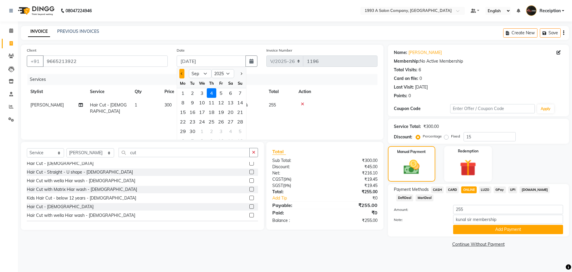
click at [184, 74] on button "Previous month" at bounding box center [181, 74] width 5 height 10
select select "8"
click at [183, 131] on div "25" at bounding box center [183, 131] width 10 height 10
type input "[DATE]"
type input "0"
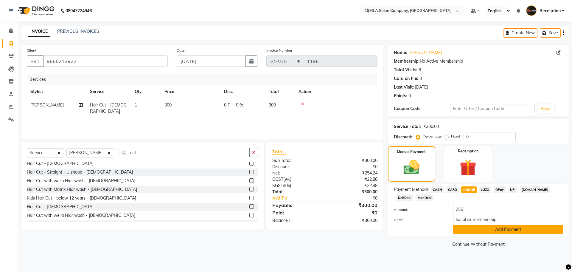
click at [499, 233] on button "Add Payment" at bounding box center [508, 228] width 110 height 9
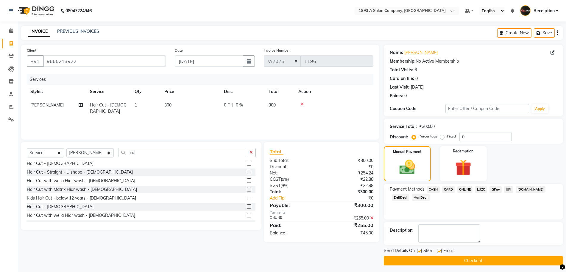
click at [437, 252] on label at bounding box center [439, 250] width 4 height 4
click at [437, 252] on input "checkbox" at bounding box center [439, 251] width 4 height 4
checkbox input "false"
click at [419, 251] on label at bounding box center [419, 250] width 4 height 4
click at [419, 251] on input "checkbox" at bounding box center [419, 251] width 4 height 4
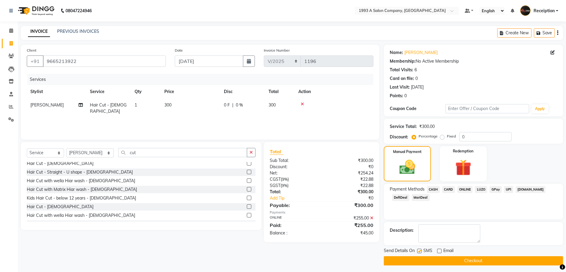
checkbox input "false"
click at [450, 261] on button "Checkout" at bounding box center [473, 260] width 179 height 9
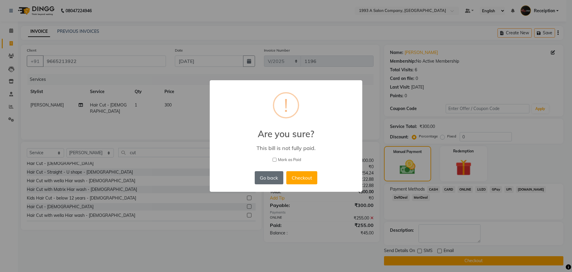
click at [278, 177] on button "Go back" at bounding box center [269, 177] width 29 height 13
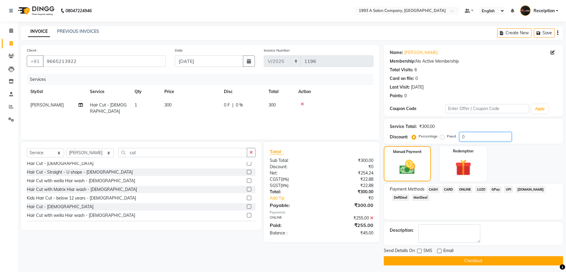
click at [462, 136] on input "0" at bounding box center [485, 136] width 52 height 9
type input "15"
click at [471, 259] on button "Checkout" at bounding box center [473, 260] width 179 height 9
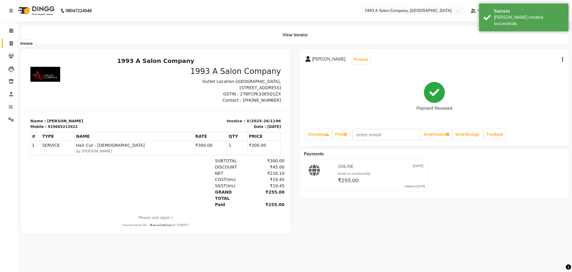
click at [11, 44] on icon at bounding box center [11, 43] width 3 height 4
select select "service"
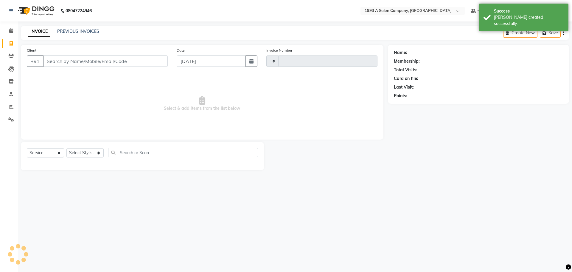
type input "1197"
select select "688"
select select "membership"
click at [249, 63] on icon "button" at bounding box center [251, 61] width 4 height 5
select select "9"
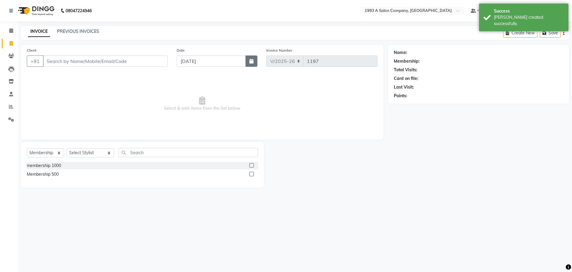
select select "2025"
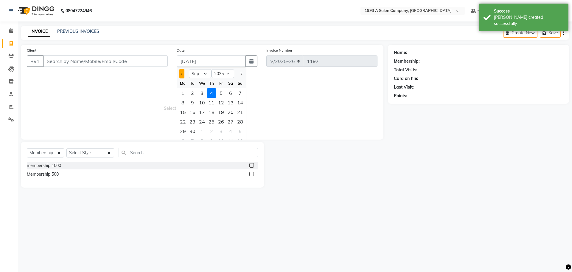
click at [183, 74] on button "Previous month" at bounding box center [181, 74] width 5 height 10
select select "8"
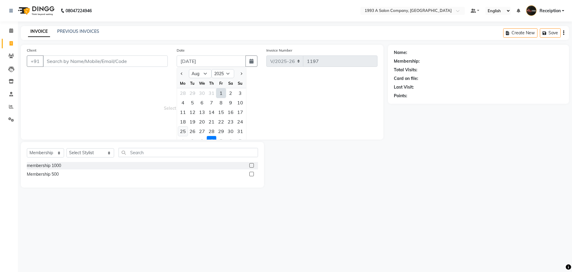
click at [182, 130] on div "25" at bounding box center [183, 131] width 10 height 10
type input "[DATE]"
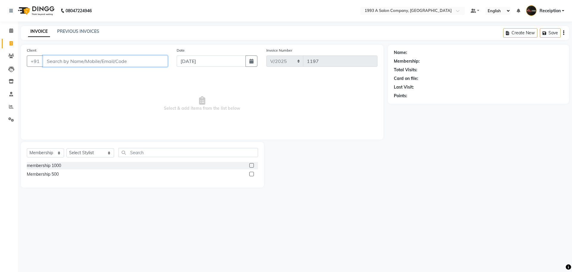
click at [108, 59] on input "Client" at bounding box center [105, 60] width 125 height 11
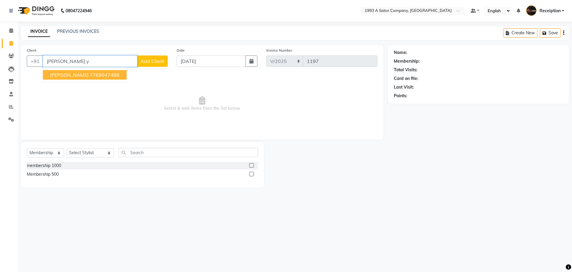
click at [97, 74] on ngb-highlight "7769047488" at bounding box center [105, 75] width 30 height 6
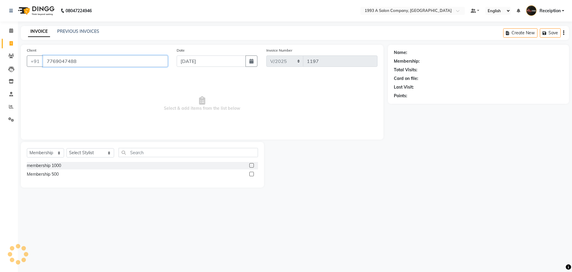
type input "7769047488"
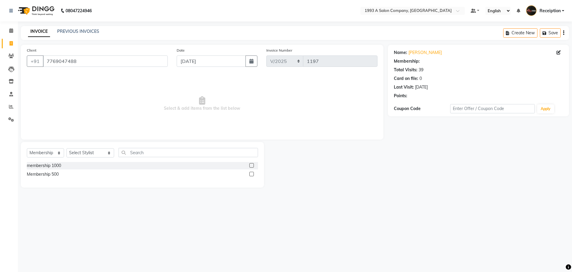
select select "1: Object"
click at [57, 152] on select "Select Service Product Membership Package Voucher Prepaid Gift Card" at bounding box center [45, 152] width 37 height 9
select select "service"
click at [27, 148] on select "Select Service Product Membership Package Voucher Prepaid Gift Card" at bounding box center [45, 152] width 37 height 9
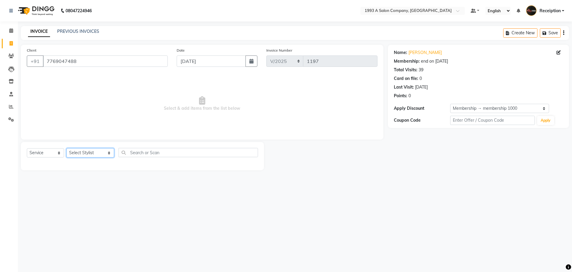
click at [80, 152] on select "Select Stylist [PERSON_NAME] [PERSON_NAME] [PERSON_NAME] [MEDICAL_DATA][PERSON_…" at bounding box center [90, 152] width 48 height 9
select select "70505"
click at [66, 148] on select "Select Stylist [PERSON_NAME] [PERSON_NAME] [PERSON_NAME] [MEDICAL_DATA][PERSON_…" at bounding box center [90, 152] width 48 height 9
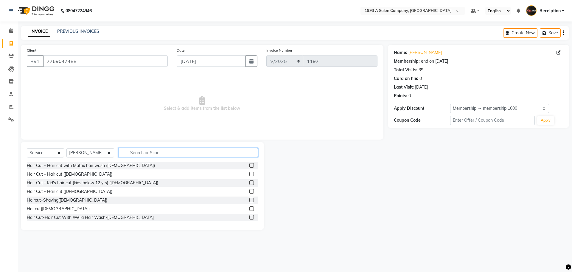
click at [127, 154] on input "text" at bounding box center [187, 152] width 139 height 9
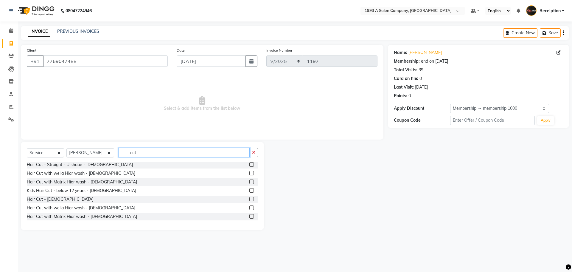
type input "cut"
click at [249, 199] on label at bounding box center [251, 198] width 4 height 4
click at [249, 199] on input "checkbox" at bounding box center [251, 199] width 4 height 4
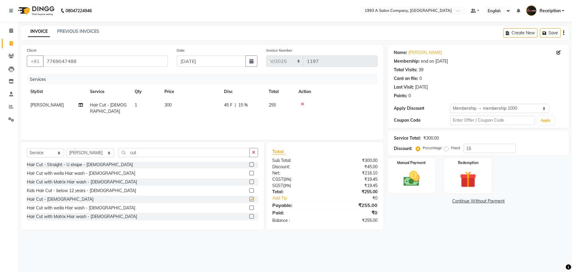
checkbox input "false"
click at [152, 152] on input "cut" at bounding box center [183, 152] width 131 height 9
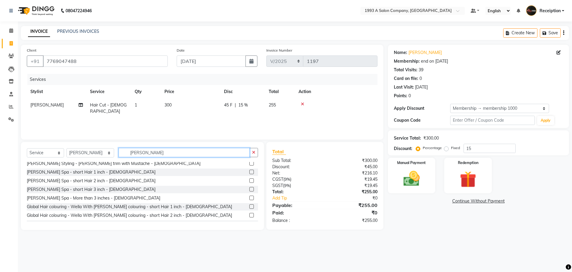
scroll to position [68, 0]
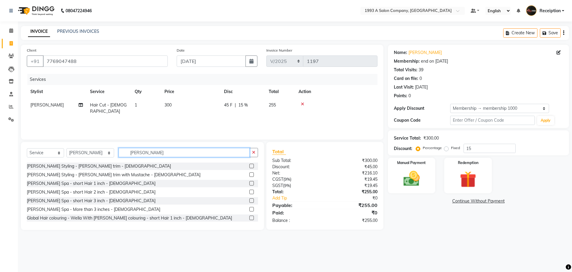
type input "[PERSON_NAME]"
click at [249, 167] on label at bounding box center [251, 165] width 4 height 4
click at [249, 167] on input "checkbox" at bounding box center [251, 166] width 4 height 4
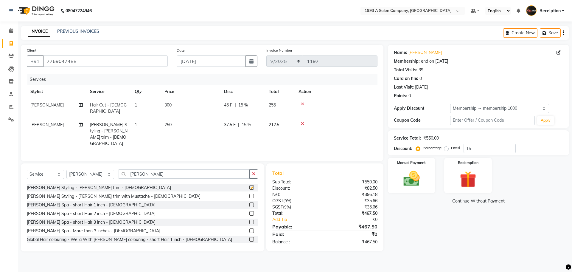
checkbox input "false"
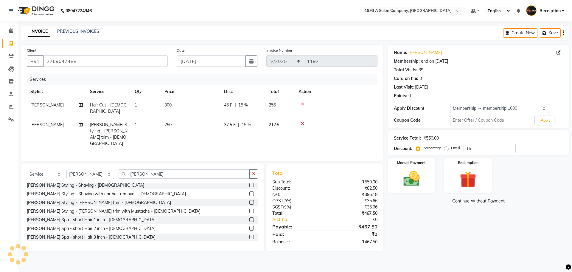
scroll to position [39, 0]
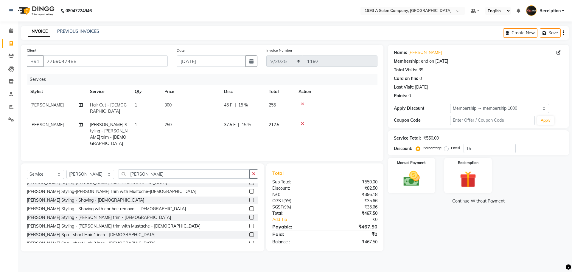
click at [249, 197] on label at bounding box center [251, 199] width 4 height 4
click at [249, 198] on input "checkbox" at bounding box center [251, 200] width 4 height 4
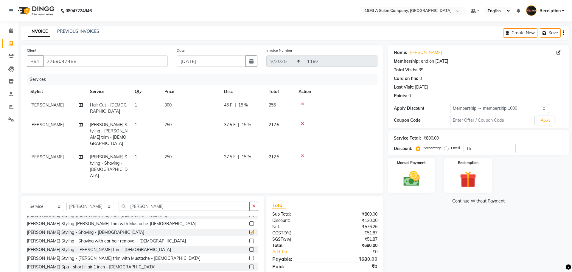
checkbox input "false"
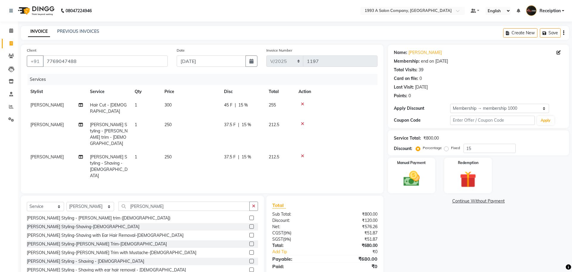
scroll to position [9, 0]
click at [249, 225] on label at bounding box center [251, 227] width 4 height 4
click at [249, 225] on input "checkbox" at bounding box center [251, 227] width 4 height 4
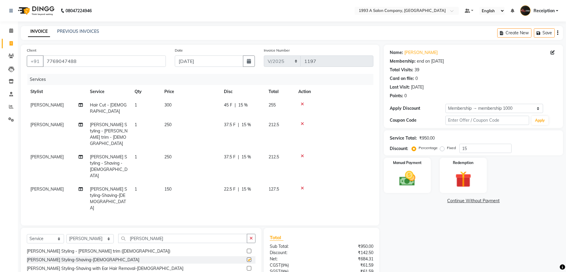
checkbox input "false"
click at [247, 271] on label at bounding box center [249, 276] width 4 height 4
click at [247, 271] on input "checkbox" at bounding box center [249, 277] width 4 height 4
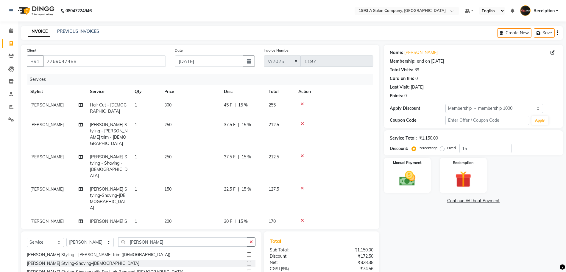
checkbox input "false"
click at [302, 186] on icon at bounding box center [302, 188] width 3 height 4
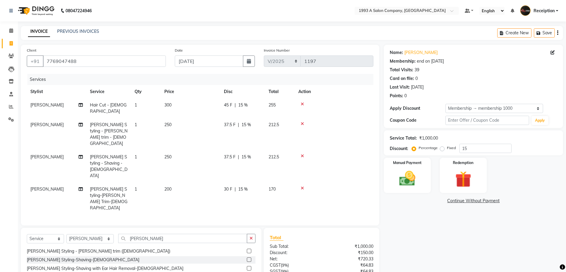
click at [302, 154] on icon at bounding box center [302, 156] width 3 height 4
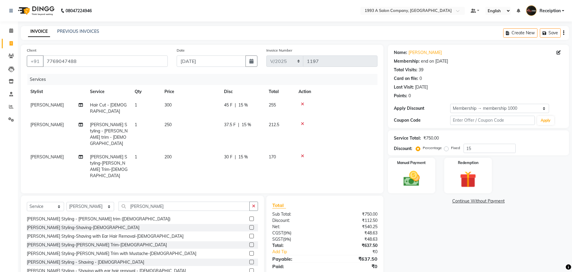
click at [301, 121] on icon at bounding box center [302, 123] width 3 height 4
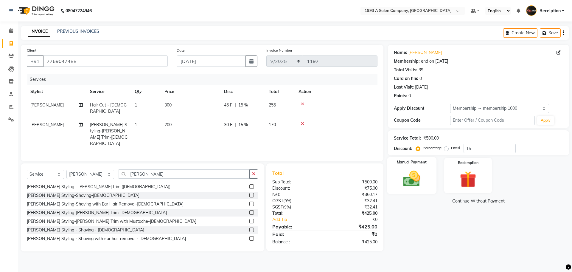
click at [411, 177] on img at bounding box center [411, 179] width 28 height 20
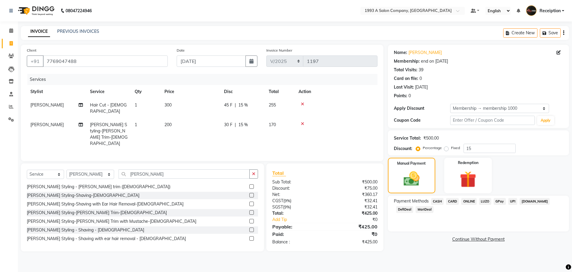
click at [470, 200] on span "ONLINE" at bounding box center [468, 201] width 15 height 7
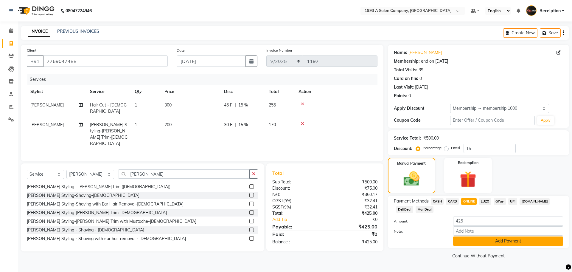
click at [478, 241] on button "Add Payment" at bounding box center [508, 240] width 110 height 9
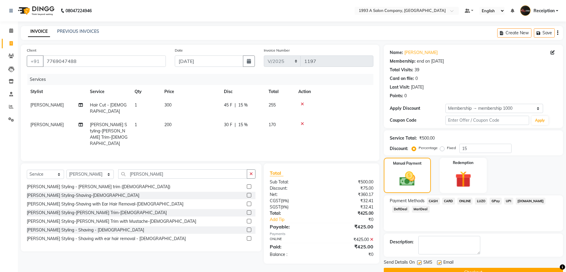
click at [438, 261] on label at bounding box center [439, 262] width 4 height 4
click at [438, 261] on input "checkbox" at bounding box center [439, 263] width 4 height 4
checkbox input "false"
click at [420, 264] on label at bounding box center [419, 262] width 4 height 4
click at [420, 264] on input "checkbox" at bounding box center [419, 263] width 4 height 4
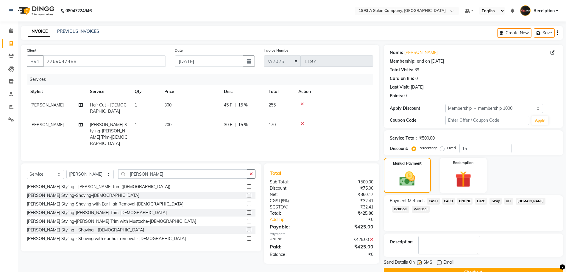
checkbox input "false"
click at [426, 270] on button "Checkout" at bounding box center [473, 271] width 179 height 9
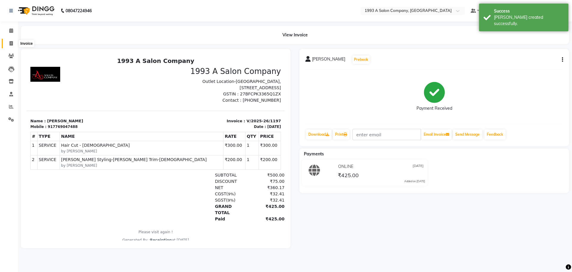
click at [11, 46] on span at bounding box center [11, 43] width 10 height 7
select select "service"
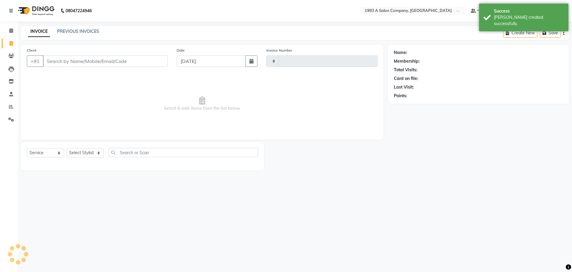
type input "1198"
select select "688"
select select "membership"
click at [250, 62] on icon "button" at bounding box center [251, 61] width 4 height 5
select select "9"
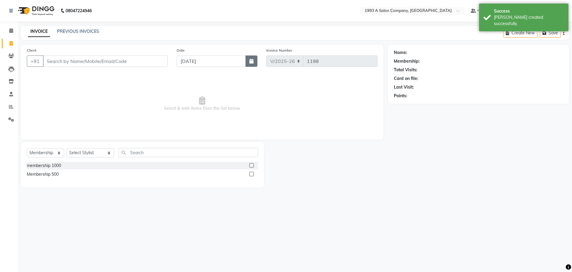
select select "2025"
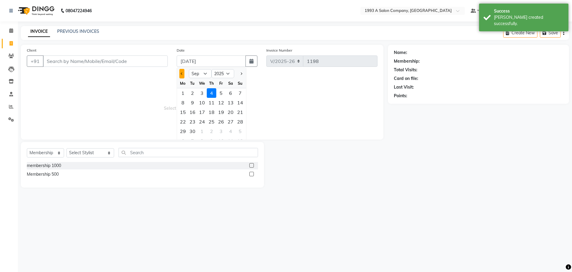
click at [181, 75] on button "Previous month" at bounding box center [181, 74] width 5 height 10
select select "8"
click at [182, 134] on div "25" at bounding box center [183, 131] width 10 height 10
type input "[DATE]"
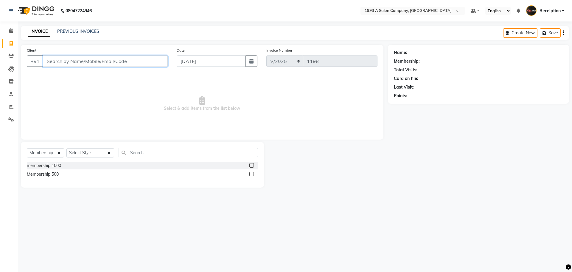
click at [121, 63] on input "Client" at bounding box center [105, 60] width 125 height 11
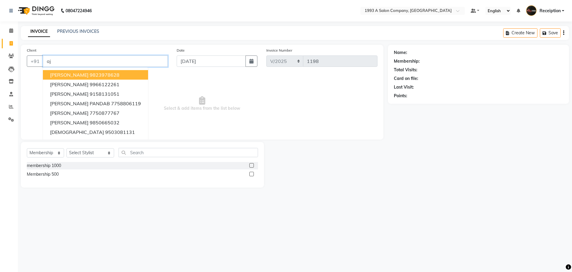
type input "a"
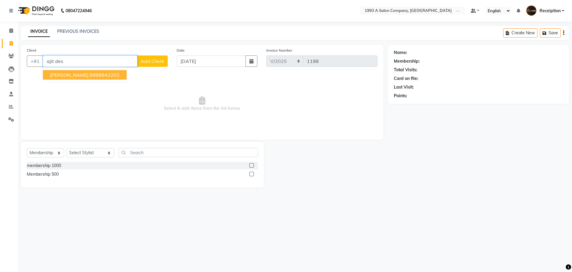
click at [98, 72] on ngb-highlight "8999942203" at bounding box center [105, 75] width 30 height 6
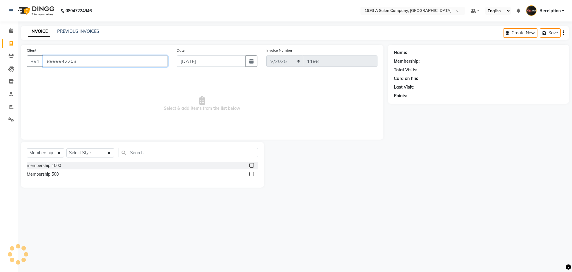
type input "8999942203"
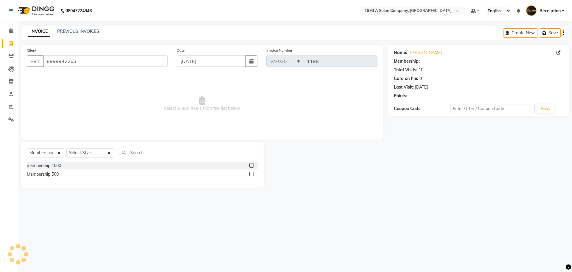
select select "1: Object"
click at [56, 155] on select "Select Service Product Membership Package Voucher Prepaid Gift Card" at bounding box center [45, 152] width 37 height 9
select select "service"
click at [27, 148] on select "Select Service Product Membership Package Voucher Prepaid Gift Card" at bounding box center [45, 152] width 37 height 9
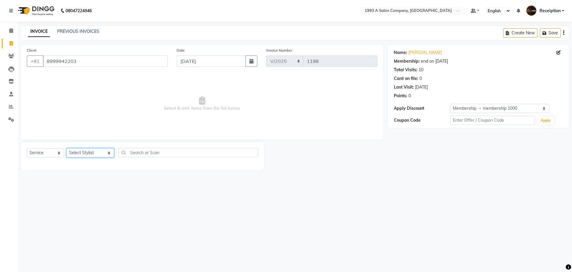
click at [88, 154] on select "Select Stylist [PERSON_NAME] [PERSON_NAME] [PERSON_NAME] [MEDICAL_DATA][PERSON_…" at bounding box center [90, 152] width 48 height 9
select select "70505"
click at [66, 148] on select "Select Stylist [PERSON_NAME] [PERSON_NAME] [PERSON_NAME] [MEDICAL_DATA][PERSON_…" at bounding box center [90, 152] width 48 height 9
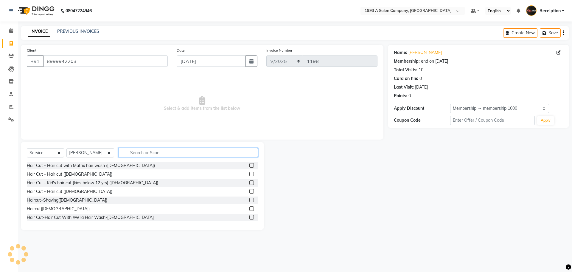
click at [128, 154] on input "text" at bounding box center [187, 152] width 139 height 9
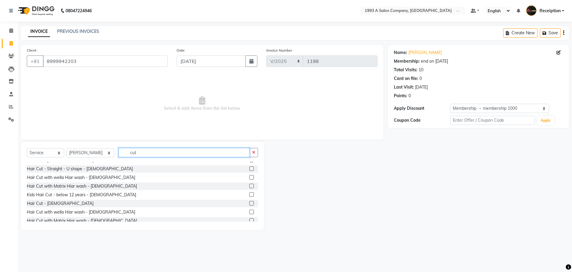
scroll to position [164, 0]
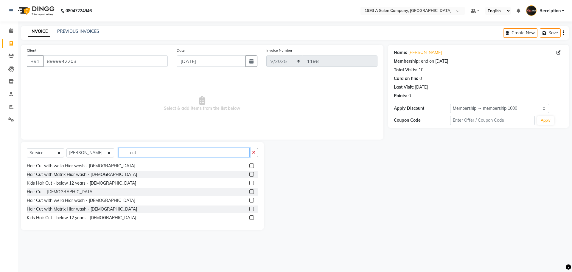
type input "cut"
click at [249, 192] on label at bounding box center [251, 191] width 4 height 4
click at [249, 192] on input "checkbox" at bounding box center [251, 192] width 4 height 4
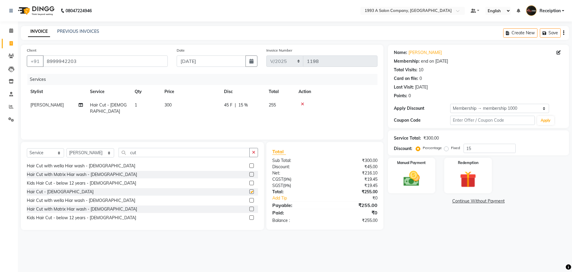
checkbox input "false"
click at [193, 153] on input "cut" at bounding box center [183, 152] width 131 height 9
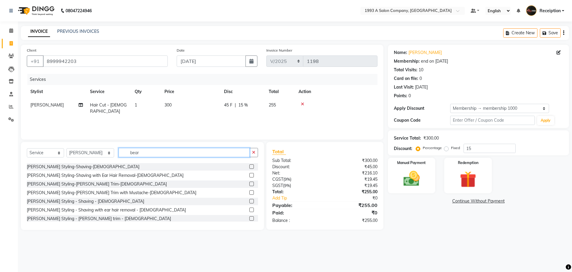
scroll to position [9, 0]
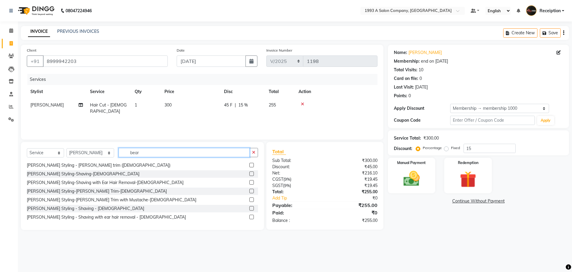
type input "bear"
click at [249, 172] on label at bounding box center [251, 173] width 4 height 4
click at [249, 172] on input "checkbox" at bounding box center [251, 174] width 4 height 4
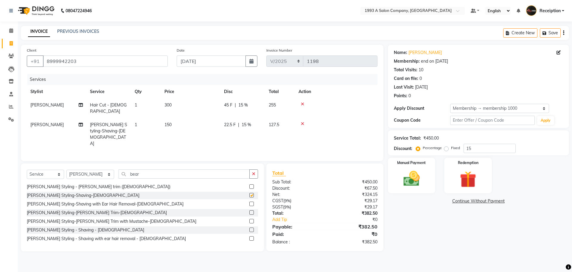
checkbox input "false"
click at [249, 210] on label at bounding box center [251, 212] width 4 height 4
click at [249, 210] on input "checkbox" at bounding box center [251, 212] width 4 height 4
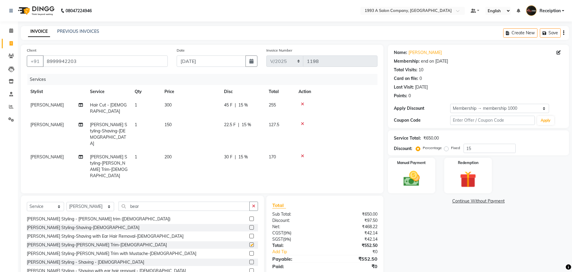
checkbox input "false"
click at [301, 121] on icon at bounding box center [302, 123] width 3 height 4
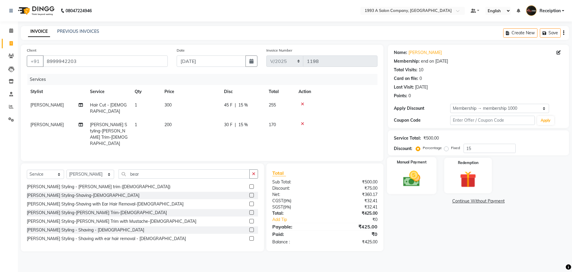
click at [411, 172] on img at bounding box center [411, 179] width 28 height 20
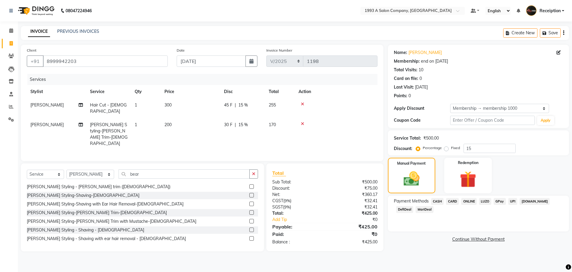
click at [470, 202] on span "ONLINE" at bounding box center [468, 201] width 15 height 7
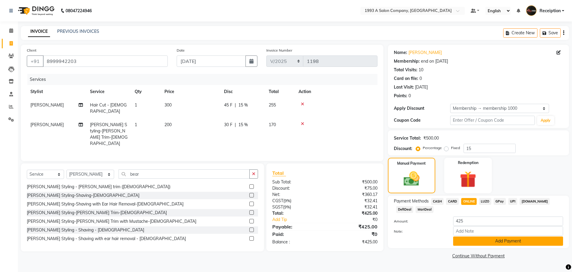
click at [471, 241] on button "Add Payment" at bounding box center [508, 240] width 110 height 9
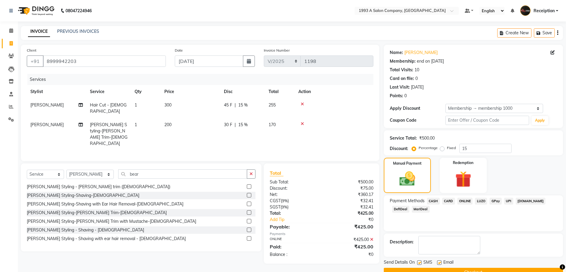
click at [417, 262] on div "Send Details On SMS Email" at bounding box center [473, 262] width 179 height 7
click at [419, 263] on label at bounding box center [419, 262] width 4 height 4
click at [419, 263] on input "checkbox" at bounding box center [419, 263] width 4 height 4
checkbox input "false"
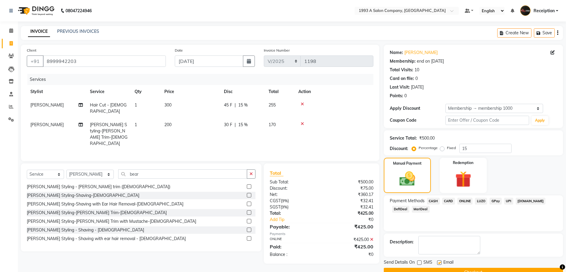
click at [439, 263] on label at bounding box center [439, 262] width 4 height 4
click at [439, 263] on input "checkbox" at bounding box center [439, 263] width 4 height 4
checkbox input "false"
click at [444, 269] on button "Checkout" at bounding box center [473, 271] width 179 height 9
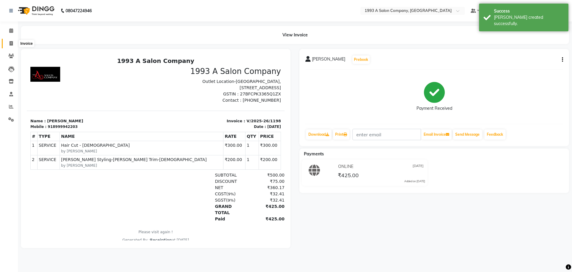
click at [11, 45] on icon at bounding box center [11, 43] width 3 height 4
select select "service"
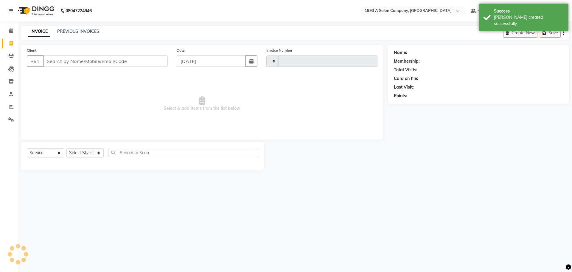
type input "1199"
select select "688"
select select "membership"
click at [249, 61] on button "button" at bounding box center [251, 60] width 12 height 11
select select "9"
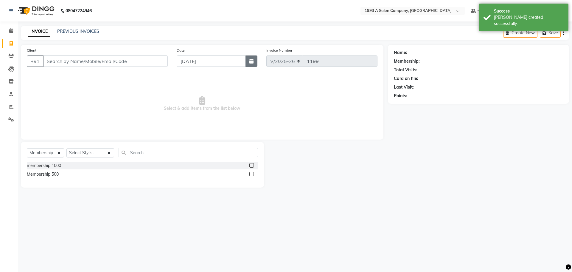
select select "2025"
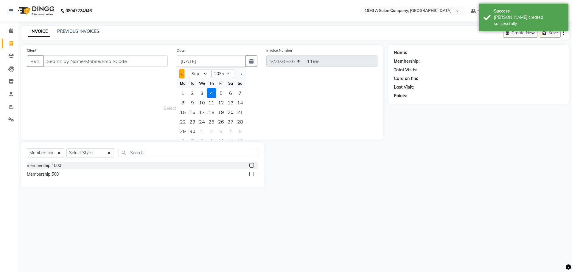
click at [179, 75] on button "Previous month" at bounding box center [181, 74] width 5 height 10
select select "8"
click at [183, 130] on div "25" at bounding box center [183, 131] width 10 height 10
type input "[DATE]"
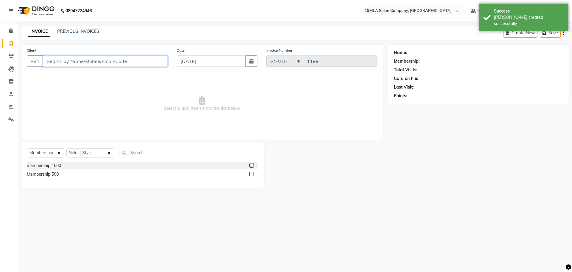
click at [127, 60] on input "Client" at bounding box center [105, 60] width 125 height 11
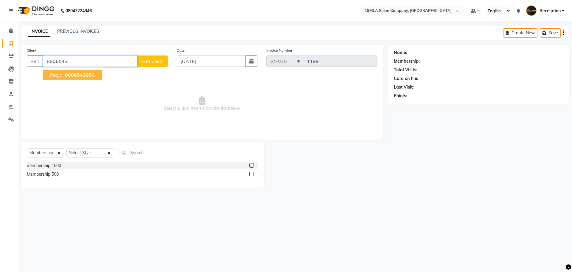
click at [82, 76] on span "8806543" at bounding box center [75, 75] width 21 height 6
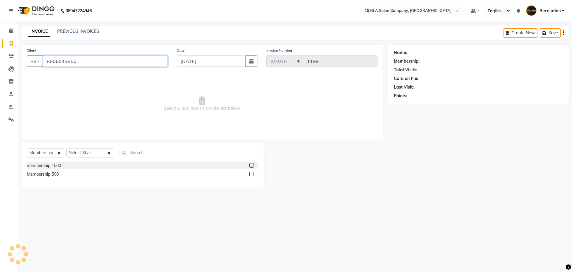
type input "8806543850"
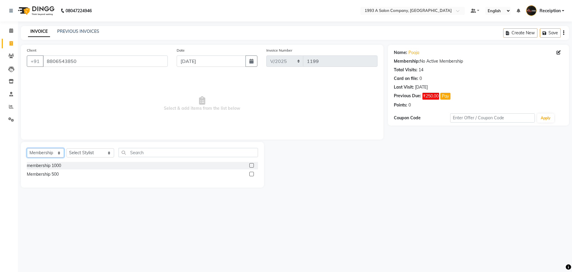
click at [58, 152] on select "Select Service Product Membership Package Voucher Prepaid Gift Card" at bounding box center [45, 152] width 37 height 9
select select "service"
click at [27, 148] on select "Select Service Product Membership Package Voucher Prepaid Gift Card" at bounding box center [45, 152] width 37 height 9
click at [86, 152] on select "Select Stylist [PERSON_NAME] [PERSON_NAME] [PERSON_NAME] [MEDICAL_DATA][PERSON_…" at bounding box center [90, 152] width 48 height 9
select select "70503"
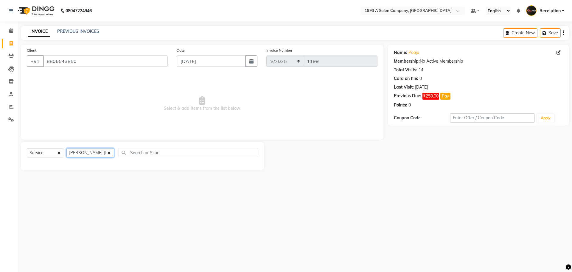
click at [66, 148] on select "Select Stylist [PERSON_NAME] [PERSON_NAME] [PERSON_NAME] [MEDICAL_DATA][PERSON_…" at bounding box center [90, 152] width 48 height 9
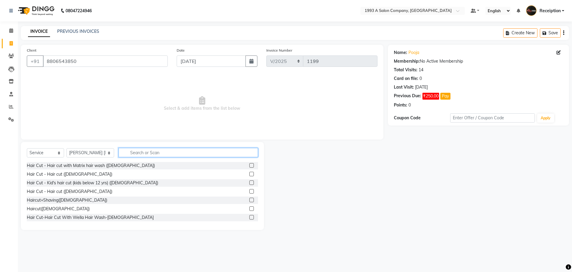
click at [129, 153] on input "text" at bounding box center [187, 152] width 139 height 9
click at [57, 152] on select "Select Service Product Membership Package Voucher Prepaid Gift Card" at bounding box center [45, 152] width 37 height 9
click at [27, 148] on select "Select Service Product Membership Package Voucher Prepaid Gift Card" at bounding box center [45, 152] width 37 height 9
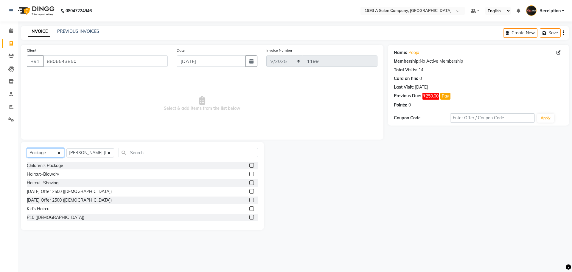
click at [57, 155] on select "Select Service Product Membership Package Voucher Prepaid Gift Card" at bounding box center [45, 152] width 37 height 9
select select "service"
click at [27, 148] on select "Select Service Product Membership Package Voucher Prepaid Gift Card" at bounding box center [45, 152] width 37 height 9
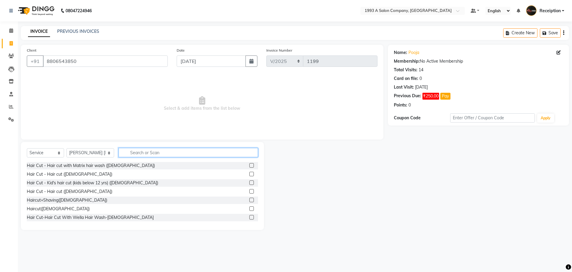
click at [130, 152] on input "text" at bounding box center [187, 152] width 139 height 9
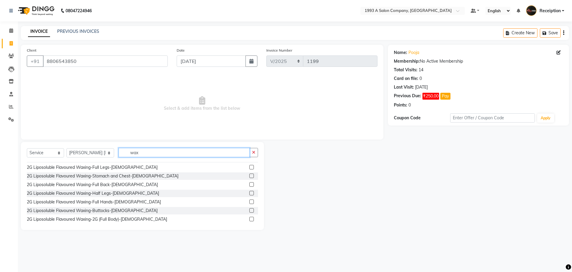
scroll to position [60, 0]
type input "wax"
click at [249, 200] on label at bounding box center [251, 200] width 4 height 4
click at [249, 200] on input "checkbox" at bounding box center [251, 201] width 4 height 4
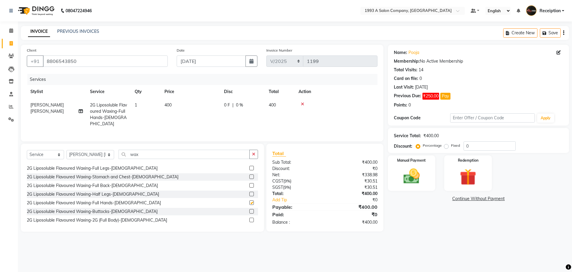
checkbox input "false"
click at [249, 186] on label at bounding box center [251, 185] width 4 height 4
click at [249, 186] on input "checkbox" at bounding box center [251, 185] width 4 height 4
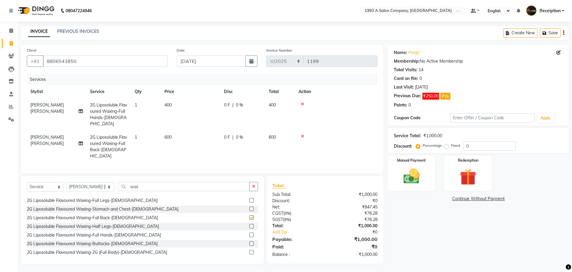
checkbox input "false"
click at [215, 182] on input "wax" at bounding box center [183, 186] width 131 height 9
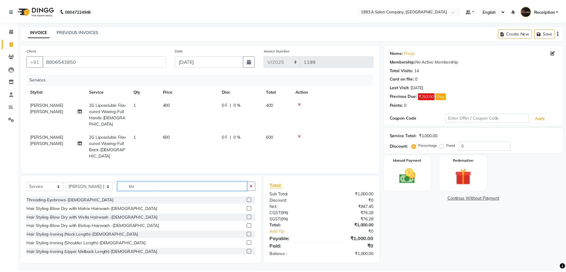
scroll to position [77, 0]
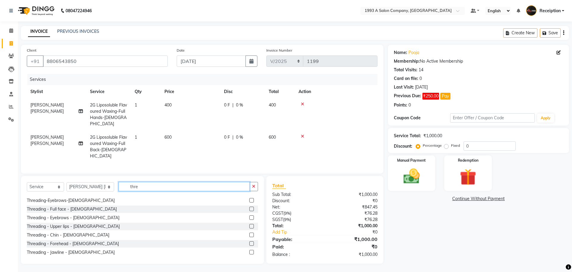
type input "thre"
click at [249, 215] on label at bounding box center [251, 217] width 4 height 4
click at [249, 216] on input "checkbox" at bounding box center [251, 218] width 4 height 4
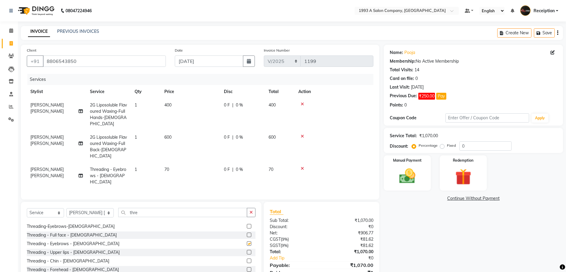
checkbox input "false"
click at [247, 258] on label at bounding box center [249, 260] width 4 height 4
click at [247, 259] on input "checkbox" at bounding box center [249, 261] width 4 height 4
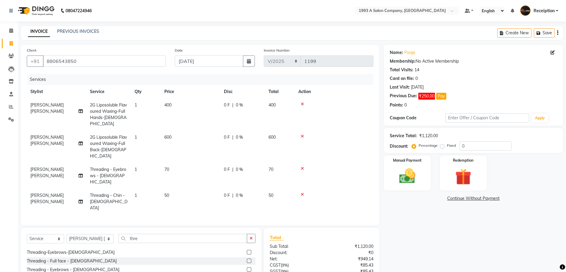
checkbox input "false"
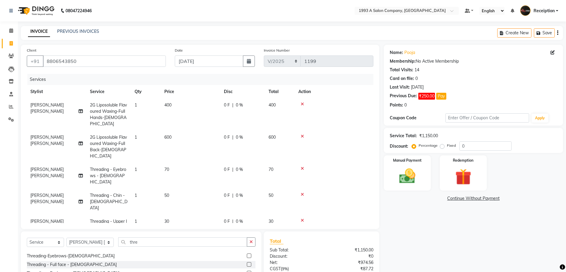
checkbox input "false"
click at [302, 192] on icon at bounding box center [302, 194] width 3 height 4
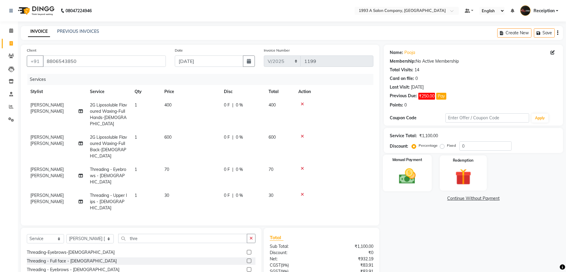
click at [408, 179] on img at bounding box center [407, 175] width 27 height 19
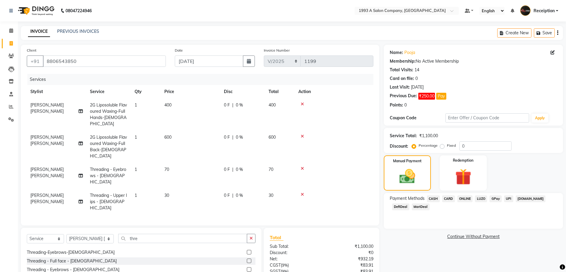
click at [462, 198] on span "ONLINE" at bounding box center [464, 198] width 15 height 7
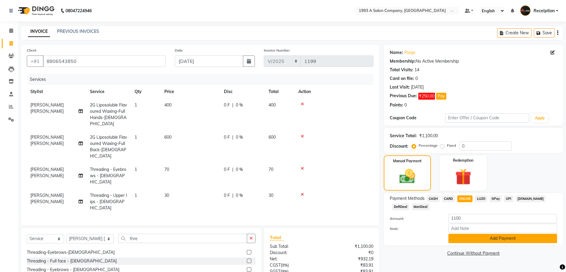
click at [481, 238] on button "Add Payment" at bounding box center [502, 237] width 109 height 9
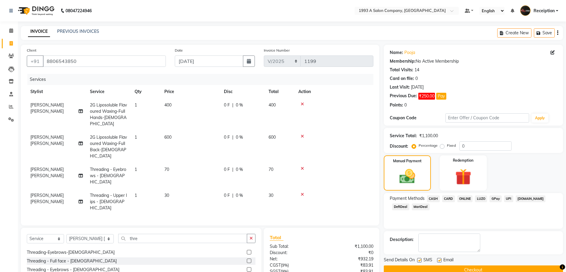
click at [439, 260] on label at bounding box center [439, 260] width 4 height 4
click at [439, 260] on input "checkbox" at bounding box center [439, 260] width 4 height 4
checkbox input "false"
click at [417, 261] on label at bounding box center [419, 260] width 4 height 4
click at [417, 261] on input "checkbox" at bounding box center [419, 260] width 4 height 4
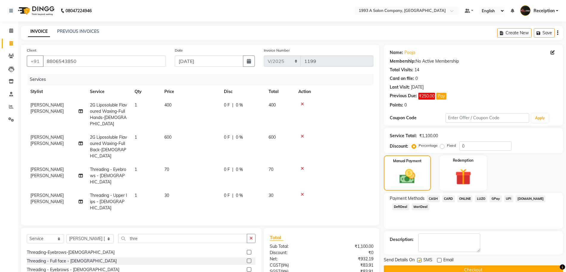
checkbox input "false"
click at [442, 270] on button "Checkout" at bounding box center [473, 269] width 179 height 9
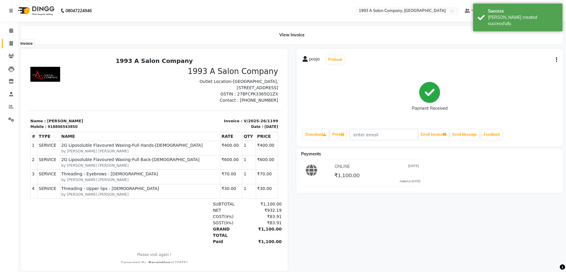
click at [11, 44] on icon at bounding box center [11, 43] width 3 height 4
select select "service"
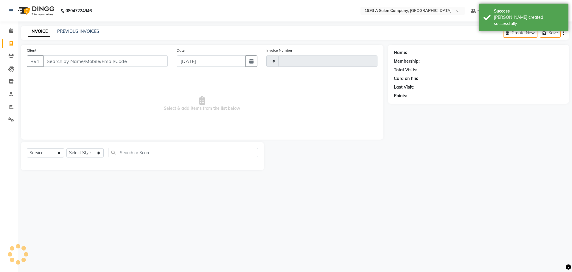
type input "1200"
select select "688"
select select "membership"
click at [253, 65] on button "button" at bounding box center [251, 60] width 12 height 11
select select "9"
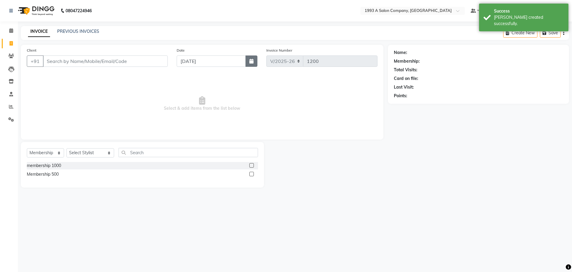
select select "2025"
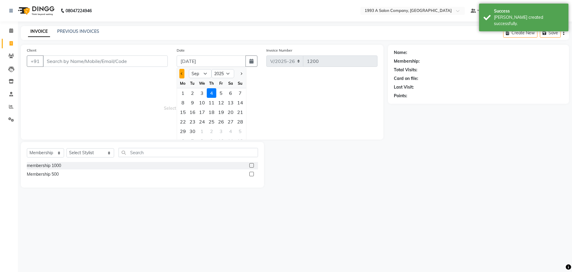
click at [182, 73] on span "Previous month" at bounding box center [182, 73] width 2 height 2
select select "8"
click at [184, 131] on div "25" at bounding box center [183, 131] width 10 height 10
type input "[DATE]"
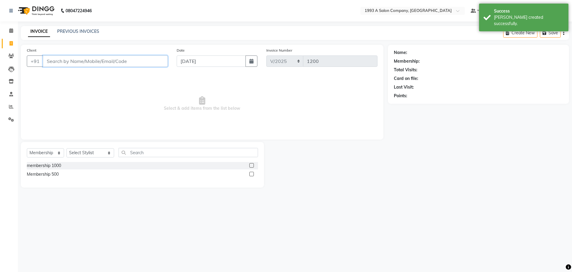
click at [124, 59] on input "Client" at bounding box center [105, 60] width 125 height 11
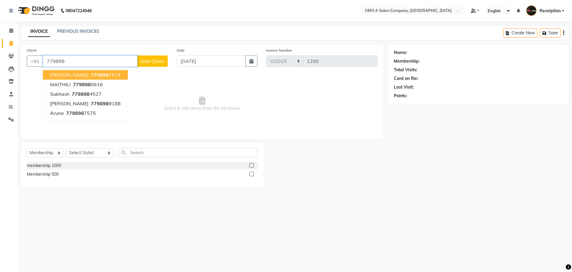
click at [93, 74] on span "779898" at bounding box center [100, 75] width 18 height 6
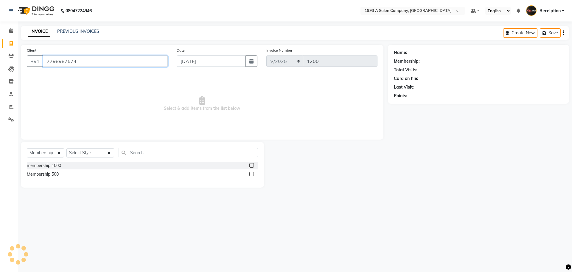
type input "7798987574"
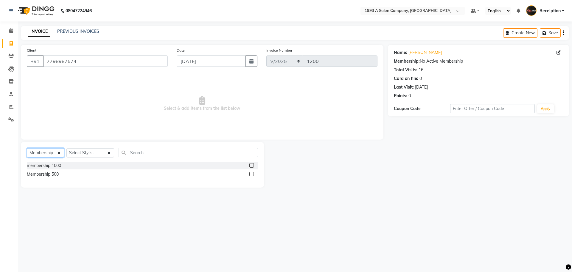
click at [56, 151] on select "Select Service Product Membership Package Voucher Prepaid Gift Card" at bounding box center [45, 152] width 37 height 9
select select "service"
click at [27, 148] on select "Select Service Product Membership Package Voucher Prepaid Gift Card" at bounding box center [45, 152] width 37 height 9
click at [86, 155] on select "Select Stylist [PERSON_NAME] [PERSON_NAME] [PERSON_NAME] [MEDICAL_DATA][PERSON_…" at bounding box center [90, 152] width 48 height 9
select select "70505"
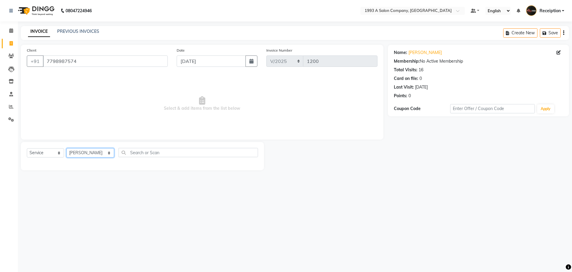
click at [66, 148] on select "Select Stylist [PERSON_NAME] [PERSON_NAME] [PERSON_NAME] [MEDICAL_DATA][PERSON_…" at bounding box center [90, 152] width 48 height 9
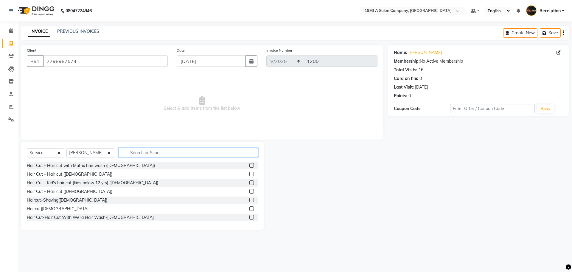
click at [123, 154] on input "text" at bounding box center [187, 152] width 139 height 9
click at [249, 174] on label at bounding box center [251, 173] width 4 height 4
click at [249, 174] on input "checkbox" at bounding box center [251, 174] width 4 height 4
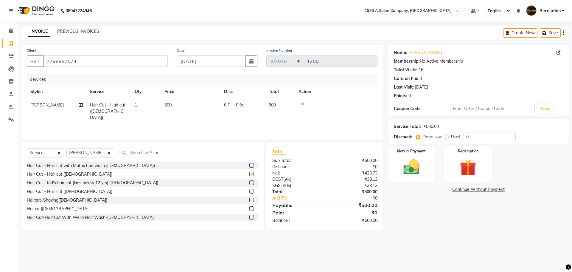
checkbox input "false"
click at [464, 137] on input "0" at bounding box center [489, 136] width 52 height 9
type input "10"
click at [422, 166] on img at bounding box center [411, 167] width 28 height 20
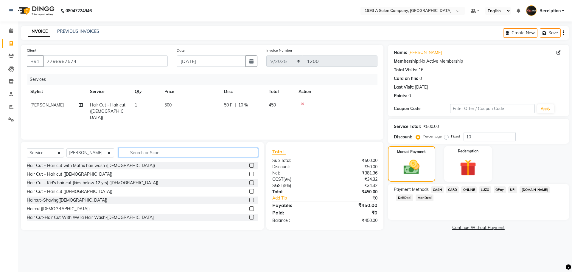
click at [183, 155] on input "text" at bounding box center [187, 152] width 139 height 9
type input "wash"
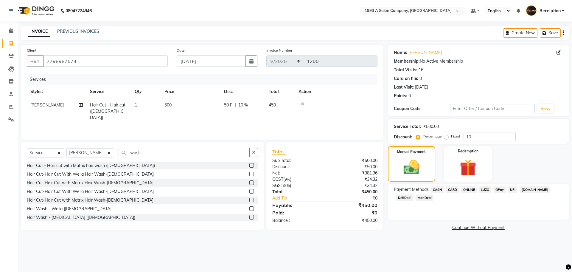
click at [249, 165] on label at bounding box center [251, 165] width 4 height 4
click at [249, 165] on input "checkbox" at bounding box center [251, 165] width 4 height 4
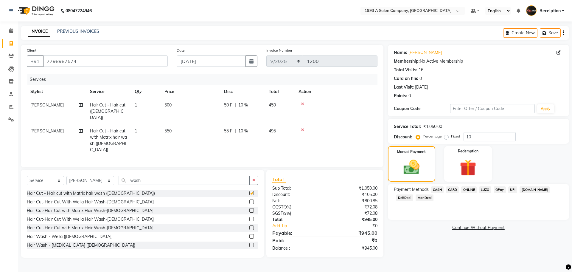
checkbox input "false"
click at [303, 102] on icon at bounding box center [302, 104] width 3 height 4
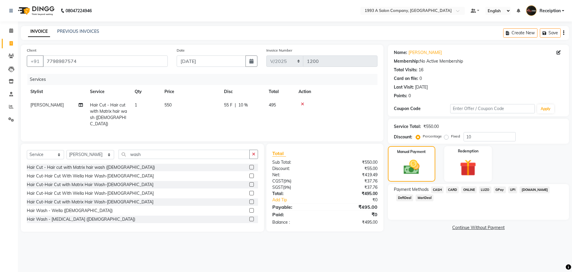
click at [471, 191] on span "ONLINE" at bounding box center [468, 189] width 15 height 7
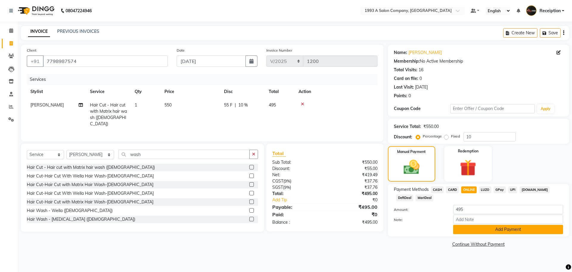
click at [488, 230] on button "Add Payment" at bounding box center [508, 228] width 110 height 9
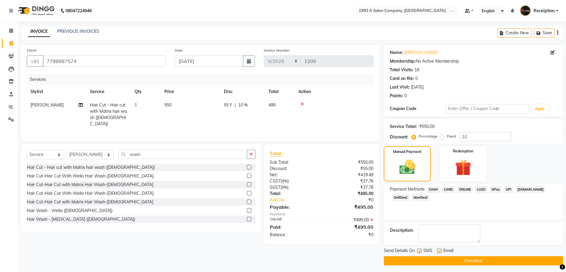
click at [440, 250] on label at bounding box center [439, 250] width 4 height 4
click at [440, 250] on input "checkbox" at bounding box center [439, 251] width 4 height 4
checkbox input "false"
click at [420, 249] on label at bounding box center [419, 250] width 4 height 4
click at [420, 249] on input "checkbox" at bounding box center [419, 251] width 4 height 4
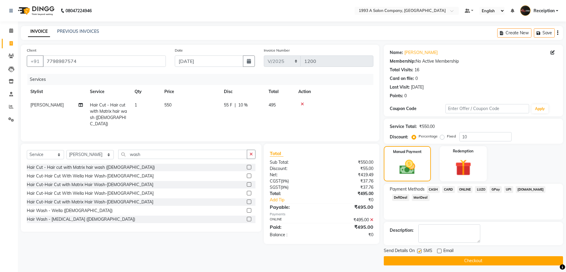
checkbox input "false"
click at [442, 264] on button "Checkout" at bounding box center [473, 260] width 179 height 9
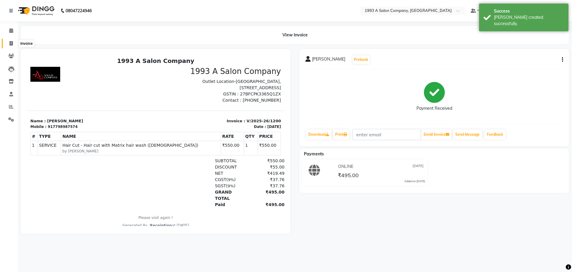
click at [11, 42] on icon at bounding box center [11, 43] width 3 height 4
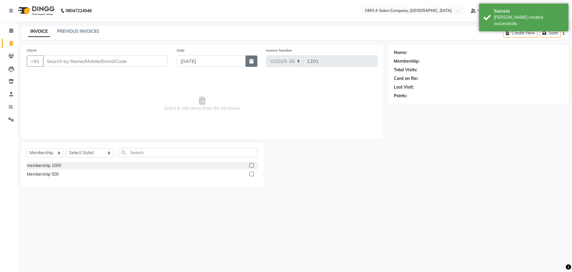
click at [253, 62] on icon "button" at bounding box center [251, 61] width 4 height 5
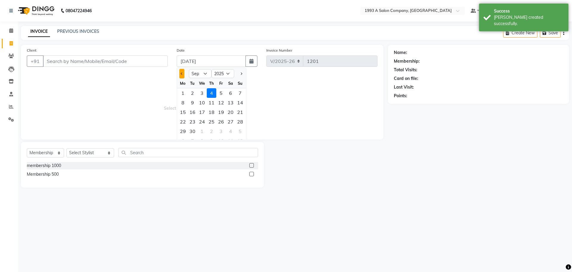
click at [181, 73] on span "Previous month" at bounding box center [182, 73] width 2 height 2
click at [185, 131] on div "25" at bounding box center [183, 131] width 10 height 10
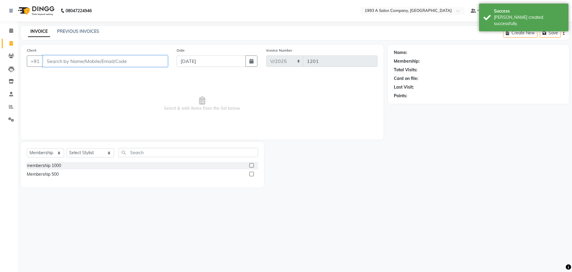
click at [107, 62] on input "Client" at bounding box center [105, 60] width 125 height 11
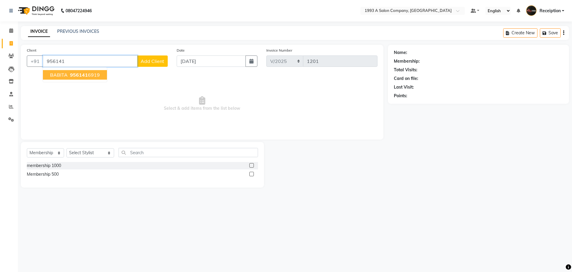
click at [88, 73] on ngb-highlight "956141 6919" at bounding box center [84, 75] width 31 height 6
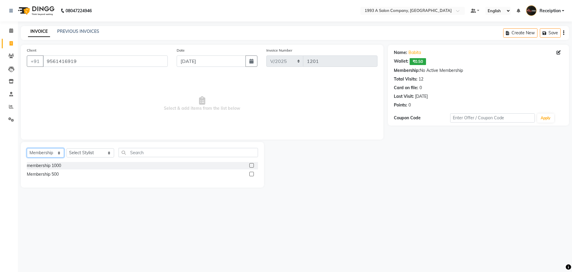
click at [56, 154] on select "Select Service Product Membership Package Voucher Prepaid Gift Card" at bounding box center [45, 152] width 37 height 9
click at [27, 148] on select "Select Service Product Membership Package Voucher Prepaid Gift Card" at bounding box center [45, 152] width 37 height 9
click at [86, 154] on select "Select Stylist [PERSON_NAME] [PERSON_NAME] [PERSON_NAME] [MEDICAL_DATA][PERSON_…" at bounding box center [90, 152] width 48 height 9
click at [66, 148] on select "Select Stylist [PERSON_NAME] [PERSON_NAME] [PERSON_NAME] [MEDICAL_DATA][PERSON_…" at bounding box center [90, 152] width 48 height 9
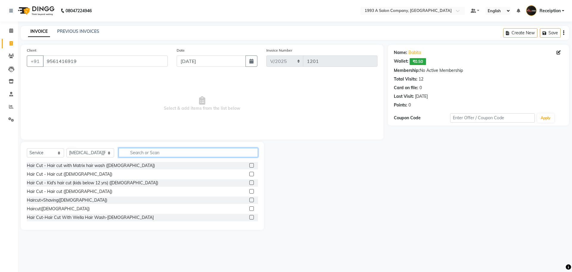
click at [122, 151] on input "text" at bounding box center [187, 152] width 139 height 9
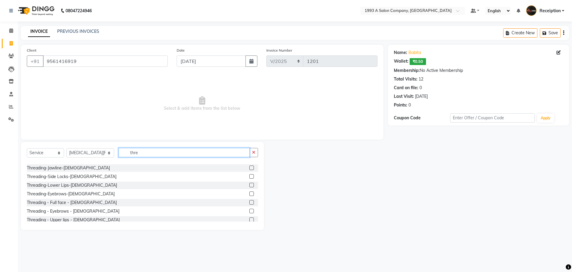
scroll to position [60, 0]
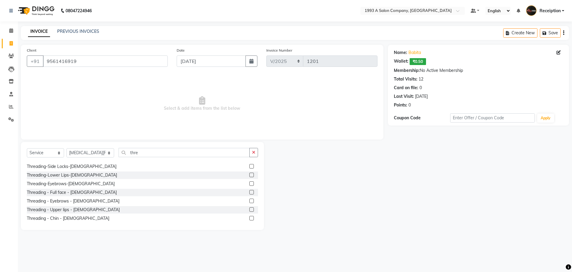
click at [249, 200] on label at bounding box center [251, 200] width 4 height 4
click at [249, 200] on input "checkbox" at bounding box center [251, 201] width 4 height 4
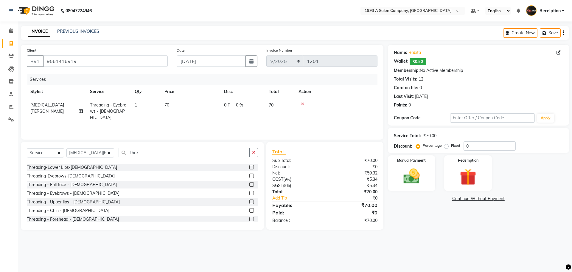
scroll to position [74, 0]
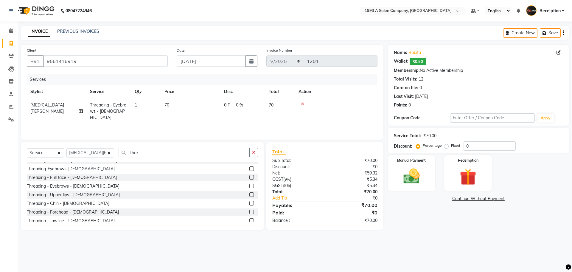
click at [249, 211] on label at bounding box center [251, 211] width 4 height 4
click at [249, 211] on input "checkbox" at bounding box center [251, 212] width 4 height 4
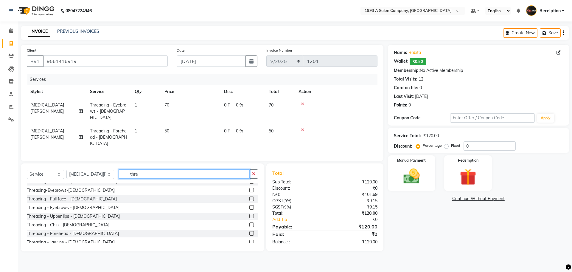
click at [160, 169] on input "thre" at bounding box center [183, 173] width 131 height 9
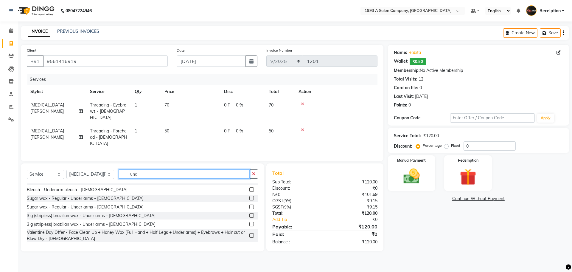
scroll to position [23, 0]
click at [249, 196] on label at bounding box center [251, 198] width 4 height 4
click at [249, 196] on input "checkbox" at bounding box center [251, 198] width 4 height 4
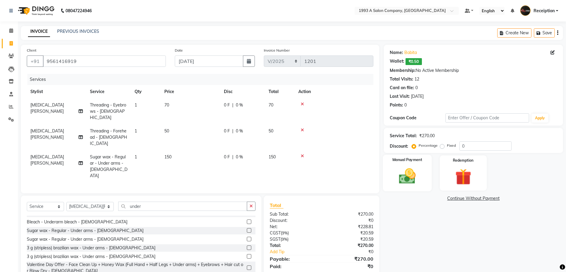
click at [397, 168] on img at bounding box center [407, 175] width 27 height 19
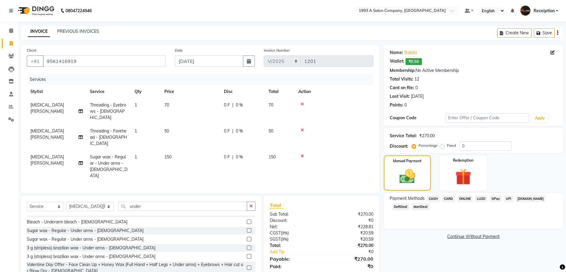
click at [462, 198] on span "ONLINE" at bounding box center [464, 198] width 15 height 7
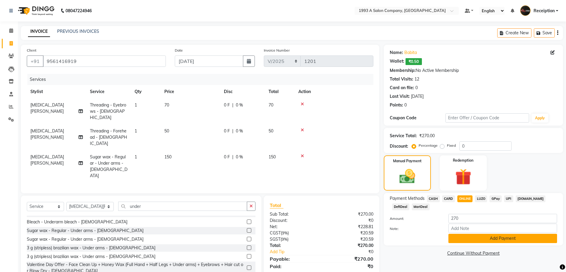
click at [475, 237] on button "Add Payment" at bounding box center [502, 237] width 109 height 9
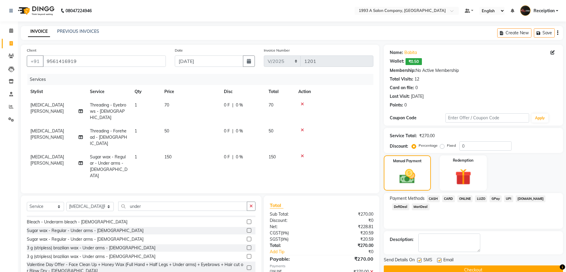
click at [439, 261] on label at bounding box center [439, 260] width 4 height 4
click at [439, 261] on input "checkbox" at bounding box center [439, 260] width 4 height 4
click at [420, 260] on label at bounding box center [419, 260] width 4 height 4
click at [420, 260] on input "checkbox" at bounding box center [419, 260] width 4 height 4
click at [450, 269] on button "Checkout" at bounding box center [473, 269] width 179 height 9
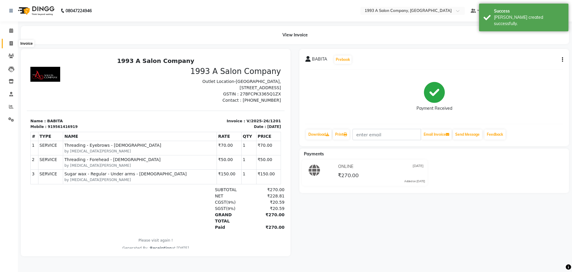
click at [11, 42] on icon at bounding box center [11, 43] width 3 height 4
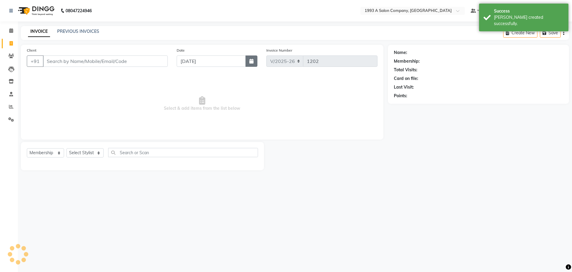
click at [251, 62] on icon "button" at bounding box center [251, 61] width 4 height 5
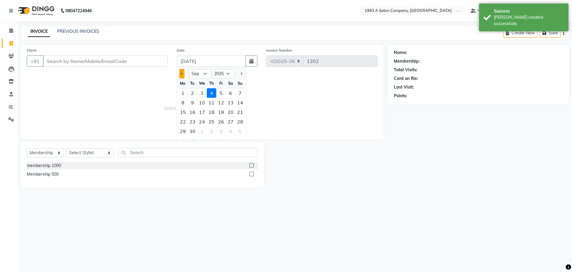
click at [183, 77] on button "Previous month" at bounding box center [181, 74] width 5 height 10
click at [185, 132] on div "25" at bounding box center [183, 131] width 10 height 10
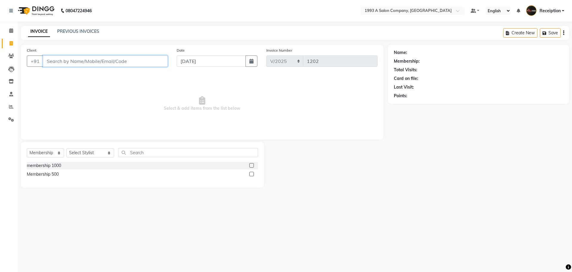
click at [107, 58] on input "Client" at bounding box center [105, 60] width 125 height 11
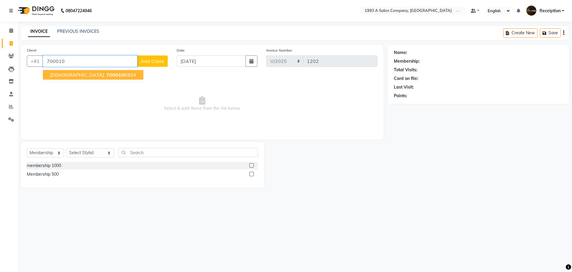
click at [76, 75] on button "[PERSON_NAME] 700010 6924" at bounding box center [93, 75] width 100 height 10
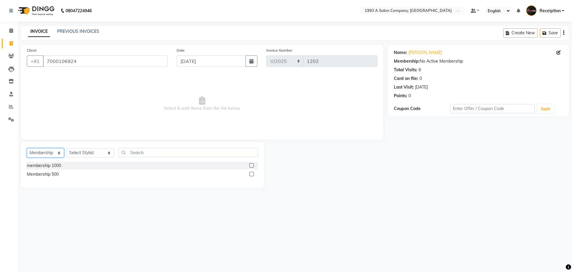
click at [57, 154] on select "Select Service Product Membership Package Voucher Prepaid Gift Card" at bounding box center [45, 152] width 37 height 9
click at [27, 148] on select "Select Service Product Membership Package Voucher Prepaid Gift Card" at bounding box center [45, 152] width 37 height 9
click at [79, 152] on select "Select Stylist [PERSON_NAME] [PERSON_NAME] [PERSON_NAME] [MEDICAL_DATA][PERSON_…" at bounding box center [90, 152] width 48 height 9
click at [66, 148] on select "Select Stylist [PERSON_NAME] [PERSON_NAME] [PERSON_NAME] [MEDICAL_DATA][PERSON_…" at bounding box center [90, 152] width 48 height 9
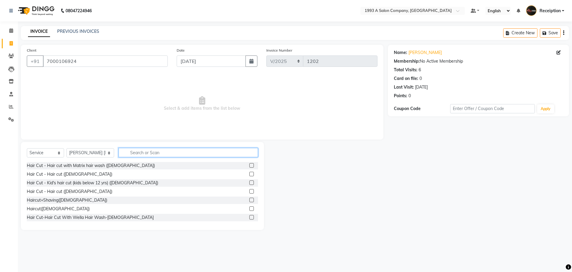
click at [141, 151] on input "text" at bounding box center [187, 152] width 139 height 9
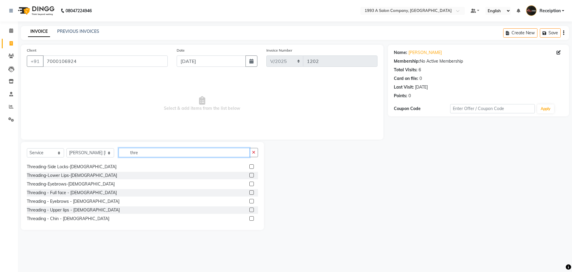
scroll to position [60, 0]
click at [249, 199] on label at bounding box center [251, 200] width 4 height 4
click at [249, 199] on input "checkbox" at bounding box center [251, 201] width 4 height 4
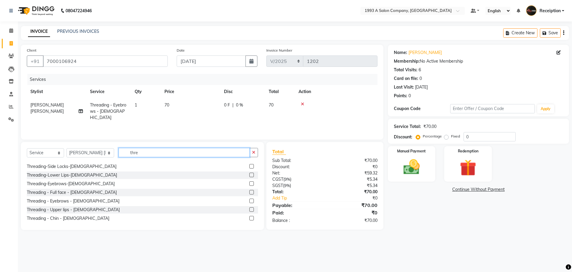
click at [175, 155] on input "thre" at bounding box center [183, 152] width 131 height 9
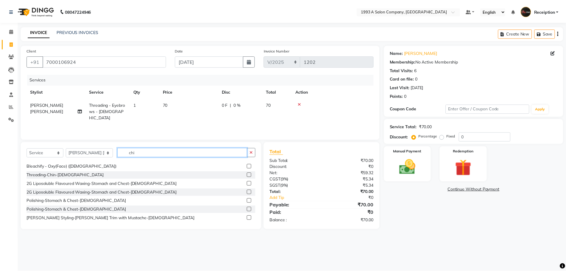
scroll to position [0, 0]
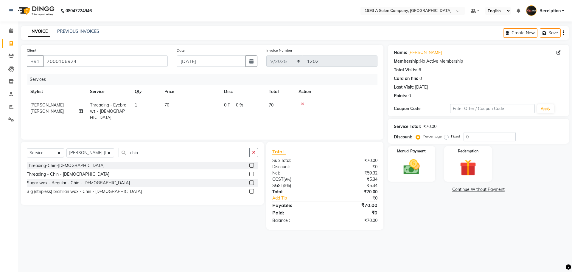
click at [252, 191] on label at bounding box center [251, 191] width 4 height 4
click at [252, 191] on input "checkbox" at bounding box center [251, 191] width 4 height 4
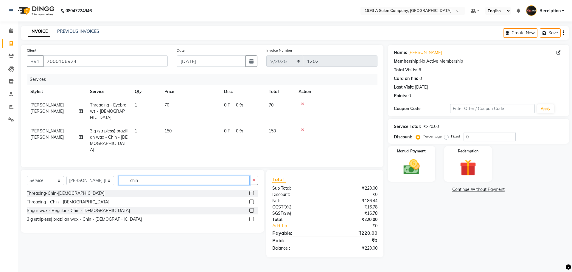
click at [187, 175] on input "chin" at bounding box center [183, 179] width 131 height 9
click at [250, 216] on label at bounding box center [251, 218] width 4 height 4
click at [250, 217] on input "checkbox" at bounding box center [251, 219] width 4 height 4
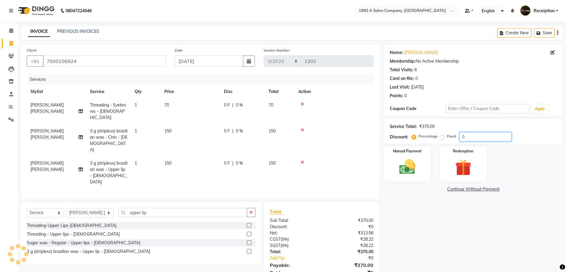
click at [463, 136] on input "0" at bounding box center [485, 136] width 52 height 9
click at [414, 176] on img at bounding box center [407, 166] width 27 height 19
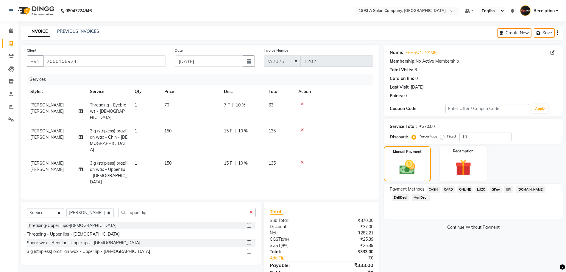
click at [462, 188] on span "ONLINE" at bounding box center [464, 189] width 15 height 7
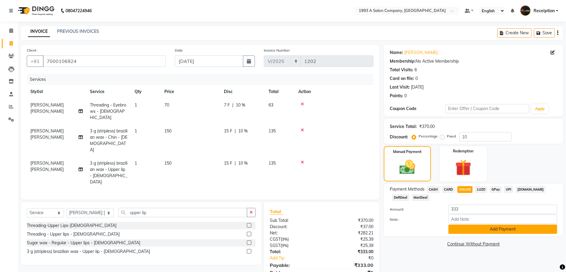
click at [483, 228] on button "Add Payment" at bounding box center [502, 228] width 109 height 9
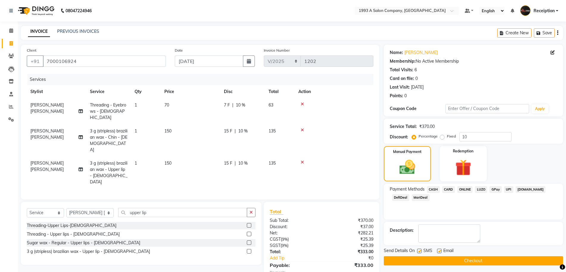
click at [441, 252] on label at bounding box center [439, 250] width 4 height 4
click at [441, 252] on input "checkbox" at bounding box center [439, 251] width 4 height 4
click at [418, 252] on label at bounding box center [419, 250] width 4 height 4
click at [418, 252] on input "checkbox" at bounding box center [419, 251] width 4 height 4
click at [430, 261] on button "Checkout" at bounding box center [473, 260] width 179 height 9
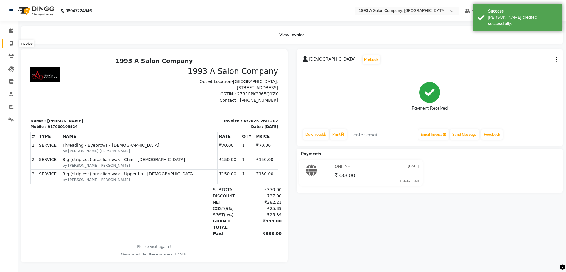
click at [10, 42] on icon at bounding box center [11, 43] width 3 height 4
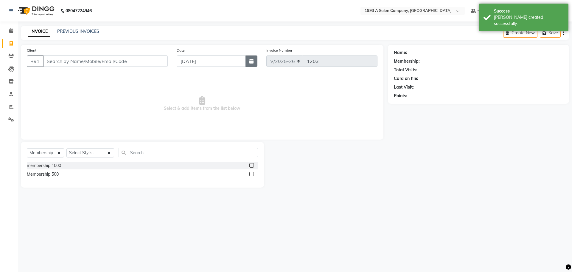
click at [251, 62] on icon "button" at bounding box center [251, 61] width 4 height 5
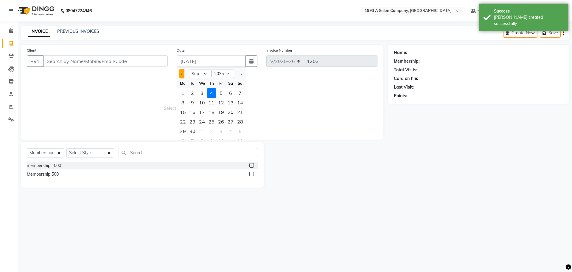
click at [183, 72] on button "Previous month" at bounding box center [181, 74] width 5 height 10
click at [185, 133] on div "25" at bounding box center [183, 131] width 10 height 10
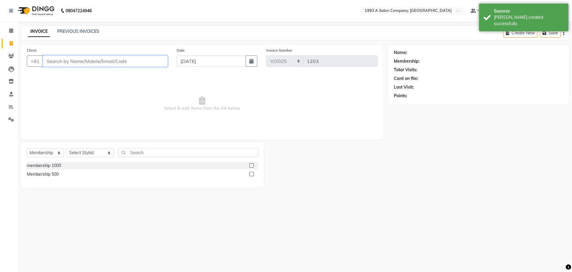
click at [112, 62] on input "Client" at bounding box center [105, 60] width 125 height 11
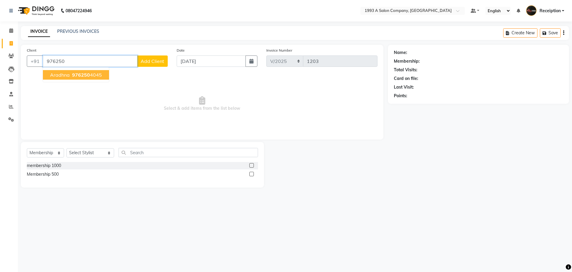
click at [87, 72] on span "976250" at bounding box center [81, 75] width 18 height 6
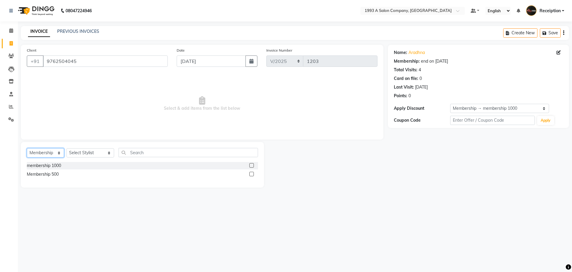
click at [57, 154] on select "Select Service Product Membership Package Voucher Prepaid Gift Card" at bounding box center [45, 152] width 37 height 9
click at [27, 148] on select "Select Service Product Membership Package Voucher Prepaid Gift Card" at bounding box center [45, 152] width 37 height 9
click at [87, 153] on select "Select Stylist [PERSON_NAME] [PERSON_NAME] [PERSON_NAME] [MEDICAL_DATA][PERSON_…" at bounding box center [90, 152] width 48 height 9
click at [66, 148] on select "Select Stylist [PERSON_NAME] [PERSON_NAME] [PERSON_NAME] [MEDICAL_DATA][PERSON_…" at bounding box center [90, 152] width 48 height 9
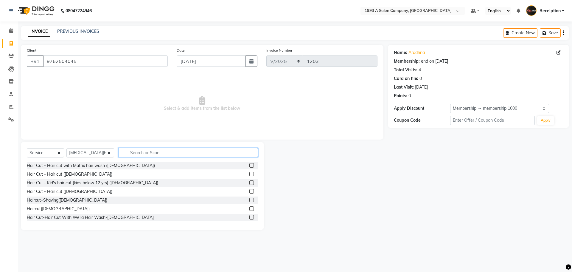
click at [130, 154] on input "text" at bounding box center [187, 152] width 139 height 9
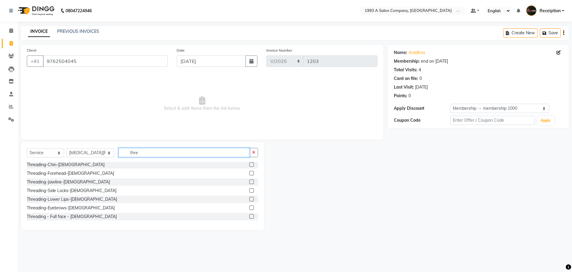
scroll to position [45, 0]
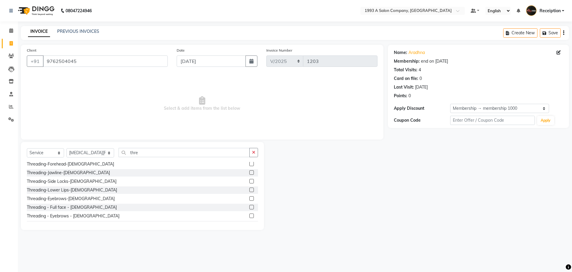
click at [249, 215] on label at bounding box center [251, 215] width 4 height 4
click at [249, 215] on input "checkbox" at bounding box center [251, 216] width 4 height 4
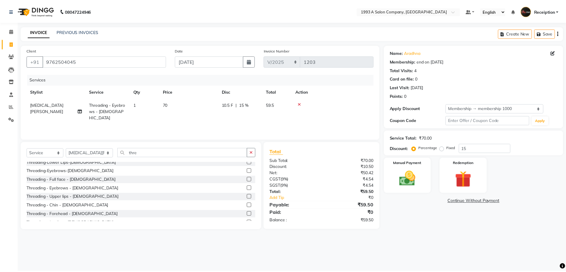
scroll to position [74, 0]
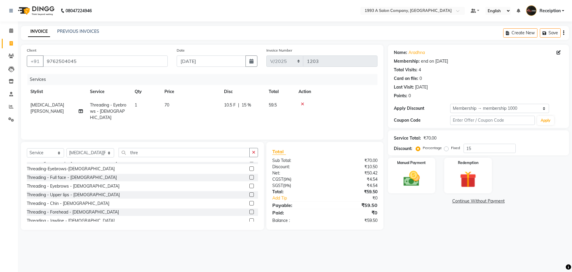
click at [249, 210] on label at bounding box center [251, 211] width 4 height 4
click at [249, 210] on input "checkbox" at bounding box center [251, 212] width 4 height 4
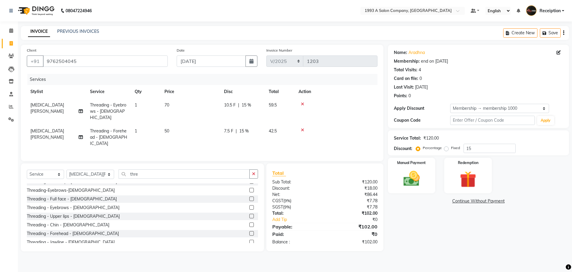
click at [249, 213] on label at bounding box center [251, 215] width 4 height 4
click at [249, 214] on input "checkbox" at bounding box center [251, 216] width 4 height 4
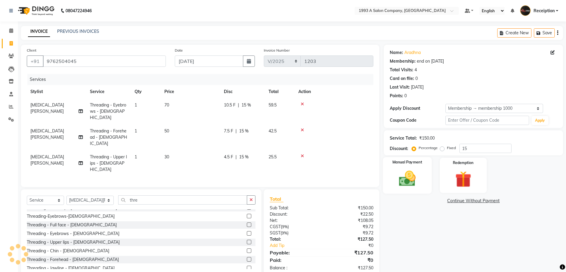
click at [404, 174] on img at bounding box center [407, 178] width 27 height 19
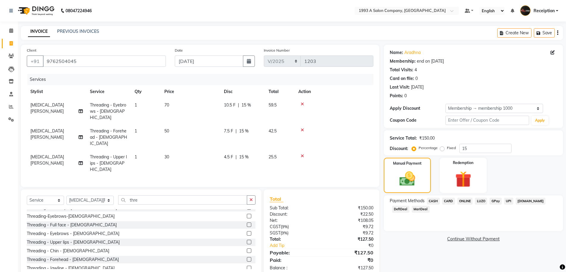
click at [466, 201] on span "ONLINE" at bounding box center [464, 200] width 15 height 7
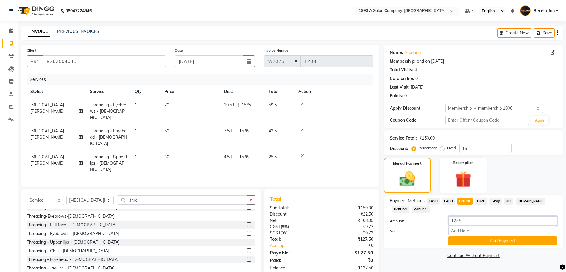
click at [464, 220] on input "127.5" at bounding box center [502, 220] width 109 height 9
click at [478, 243] on button "Add Payment" at bounding box center [502, 240] width 109 height 9
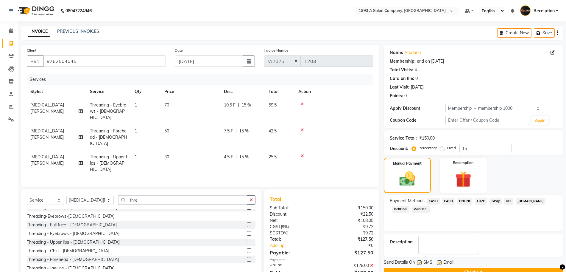
click at [438, 261] on label at bounding box center [439, 262] width 4 height 4
click at [438, 261] on input "checkbox" at bounding box center [439, 263] width 4 height 4
click at [419, 263] on label at bounding box center [419, 262] width 4 height 4
click at [419, 263] on input "checkbox" at bounding box center [419, 263] width 4 height 4
click at [427, 270] on button "Checkout" at bounding box center [473, 271] width 179 height 9
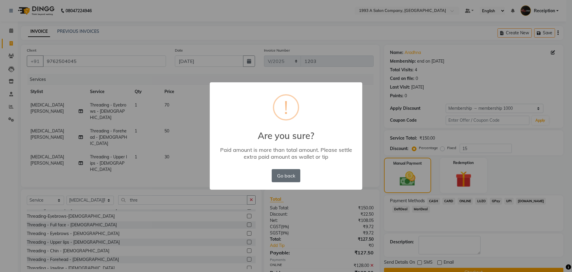
click at [289, 176] on button "Go back" at bounding box center [286, 175] width 29 height 13
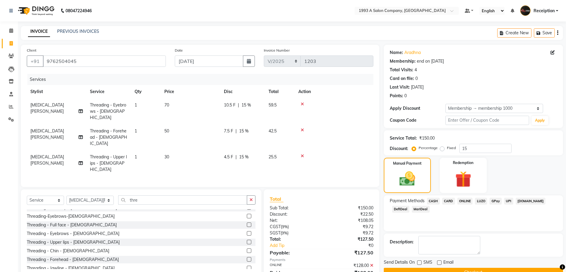
scroll to position [5, 0]
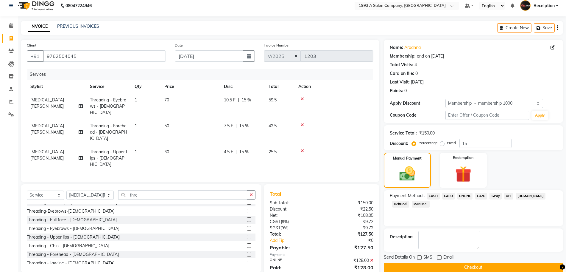
click at [432, 269] on button "Checkout" at bounding box center [473, 266] width 179 height 9
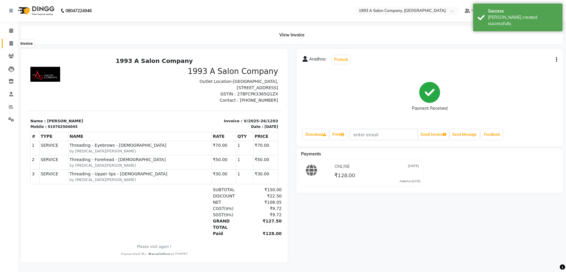
click at [12, 45] on icon at bounding box center [11, 43] width 3 height 4
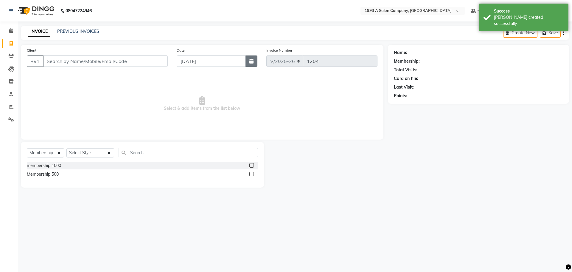
click at [248, 62] on button "button" at bounding box center [251, 60] width 12 height 11
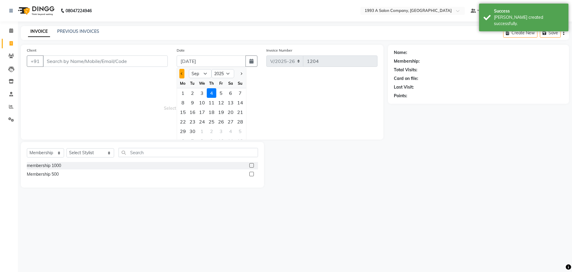
click at [180, 74] on button "Previous month" at bounding box center [181, 74] width 5 height 10
click at [183, 130] on div "25" at bounding box center [183, 131] width 10 height 10
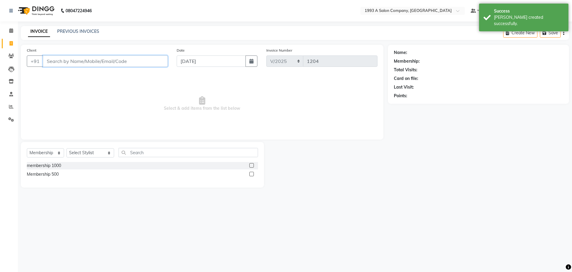
click at [112, 59] on input "Client" at bounding box center [105, 60] width 125 height 11
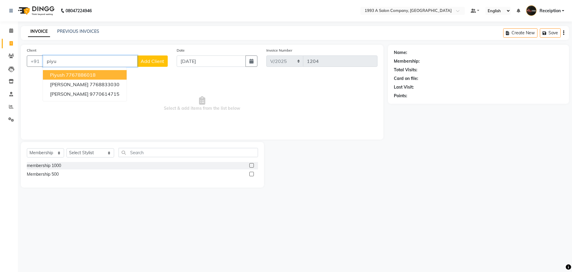
click at [86, 75] on ngb-highlight "7767886018" at bounding box center [81, 75] width 30 height 6
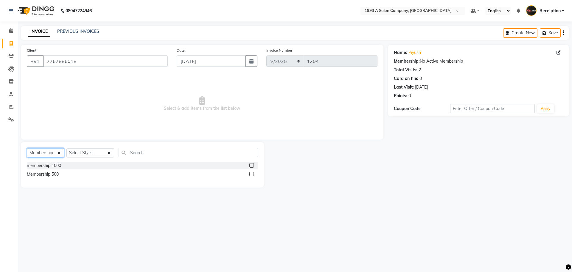
click at [54, 151] on select "Select Service Product Membership Package Voucher Prepaid Gift Card" at bounding box center [45, 152] width 37 height 9
click at [27, 148] on select "Select Service Product Membership Package Voucher Prepaid Gift Card" at bounding box center [45, 152] width 37 height 9
click at [85, 153] on select "Select Stylist [PERSON_NAME] [PERSON_NAME] [PERSON_NAME] [MEDICAL_DATA][PERSON_…" at bounding box center [90, 152] width 48 height 9
click at [66, 148] on select "Select Stylist [PERSON_NAME] [PERSON_NAME] [PERSON_NAME] [MEDICAL_DATA][PERSON_…" at bounding box center [90, 152] width 48 height 9
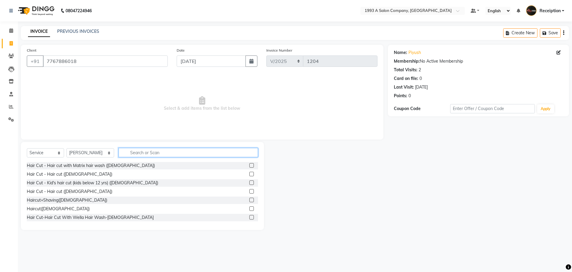
click at [133, 153] on input "text" at bounding box center [187, 152] width 139 height 9
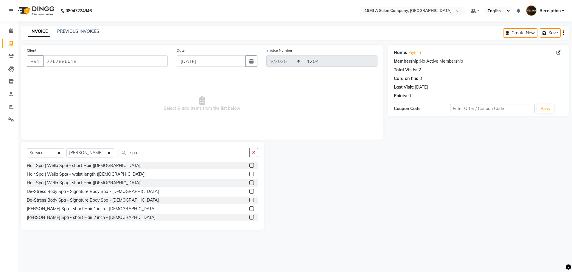
click at [249, 182] on label at bounding box center [251, 182] width 4 height 4
click at [249, 182] on input "checkbox" at bounding box center [251, 183] width 4 height 4
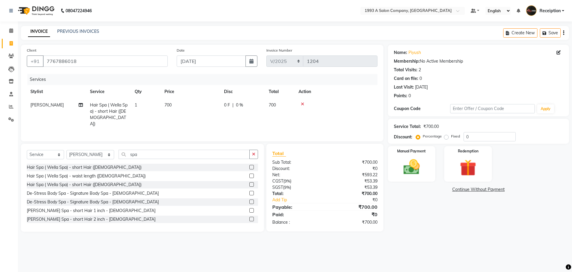
click at [249, 167] on label at bounding box center [251, 167] width 4 height 4
click at [249, 167] on input "checkbox" at bounding box center [251, 167] width 4 height 4
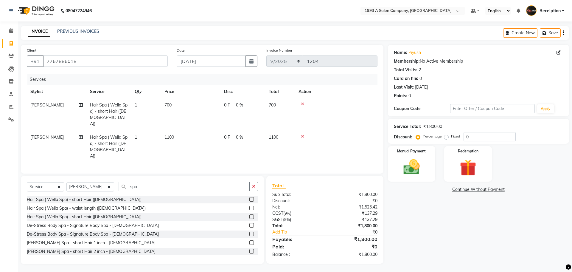
click at [303, 104] on icon at bounding box center [302, 104] width 3 height 4
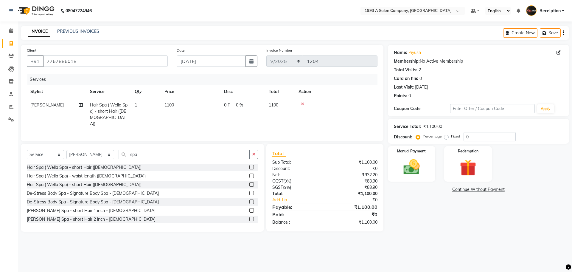
click at [303, 104] on icon at bounding box center [302, 104] width 3 height 4
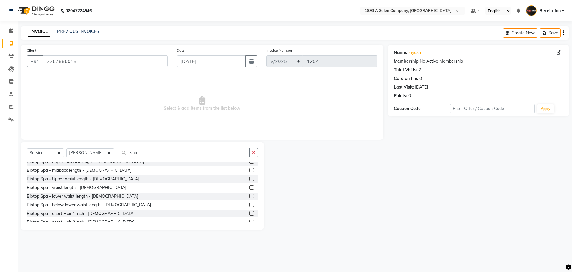
scroll to position [119, 0]
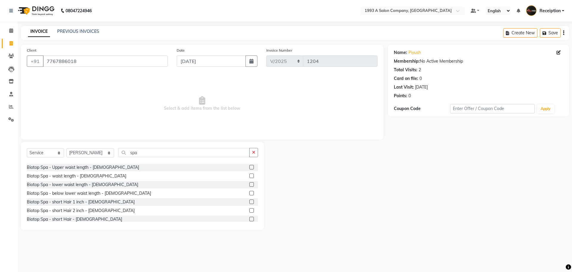
click at [249, 219] on label at bounding box center [251, 218] width 4 height 4
click at [249, 219] on input "checkbox" at bounding box center [251, 219] width 4 height 4
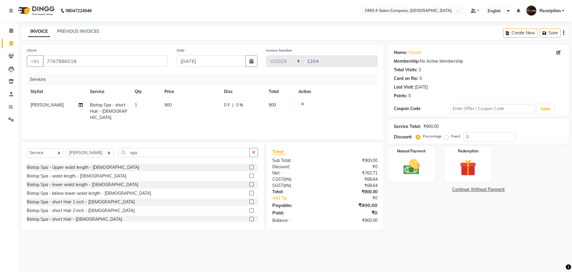
click at [249, 219] on label at bounding box center [251, 218] width 4 height 4
click at [249, 219] on input "checkbox" at bounding box center [251, 219] width 4 height 4
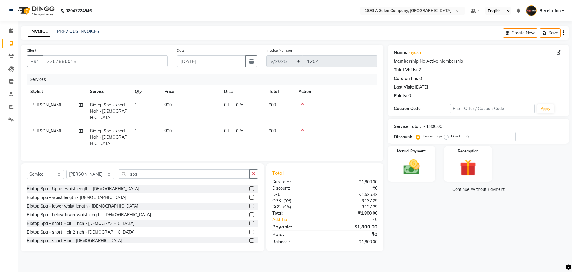
click at [303, 105] on icon at bounding box center [302, 104] width 3 height 4
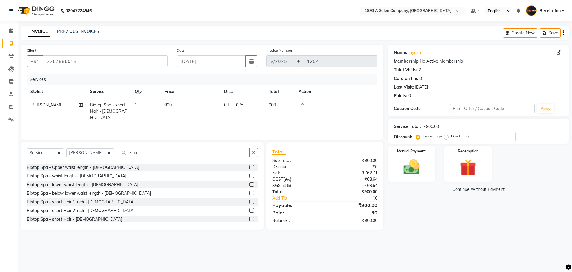
click at [303, 105] on icon at bounding box center [302, 104] width 3 height 4
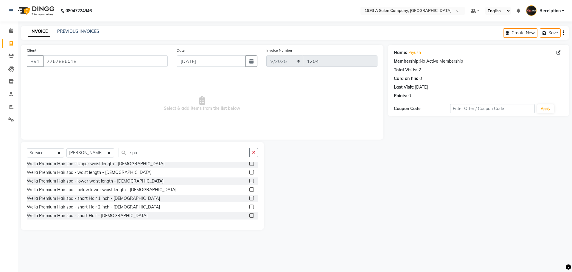
scroll to position [268, 0]
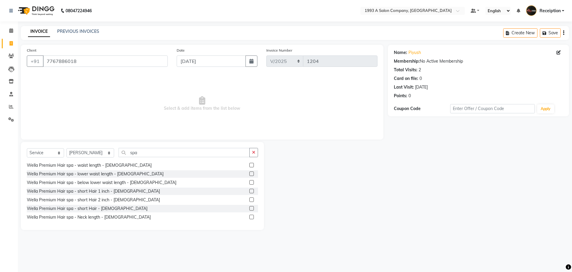
click at [249, 190] on label at bounding box center [251, 190] width 4 height 4
click at [249, 190] on input "checkbox" at bounding box center [251, 191] width 4 height 4
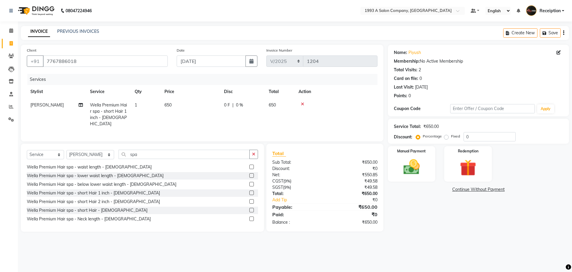
click at [249, 201] on label at bounding box center [251, 201] width 4 height 4
click at [249, 201] on input "checkbox" at bounding box center [251, 201] width 4 height 4
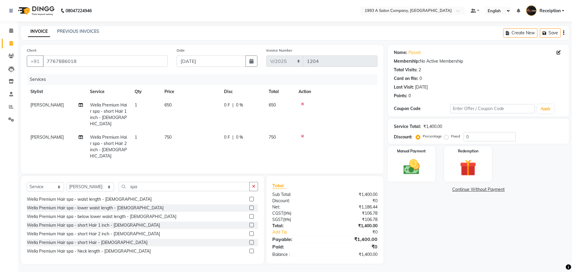
click at [249, 240] on label at bounding box center [251, 242] width 4 height 4
click at [249, 240] on input "checkbox" at bounding box center [251, 242] width 4 height 4
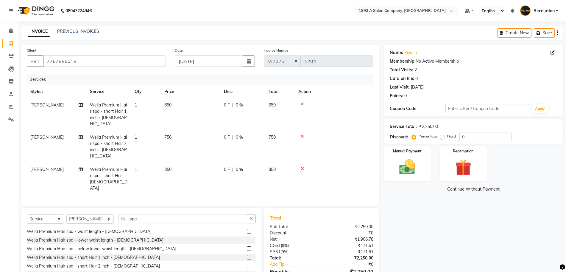
click at [302, 134] on icon at bounding box center [302, 136] width 3 height 4
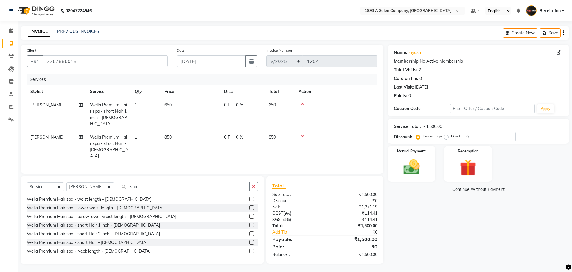
click at [304, 104] on icon at bounding box center [302, 104] width 3 height 4
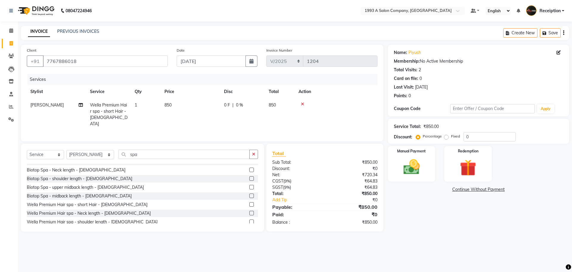
scroll to position [164, 0]
click at [249, 168] on label at bounding box center [251, 167] width 4 height 4
click at [249, 168] on input "checkbox" at bounding box center [251, 168] width 4 height 4
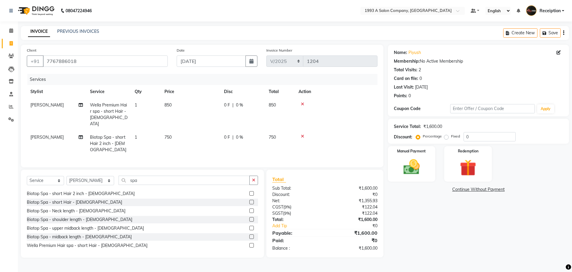
click at [304, 105] on div at bounding box center [335, 104] width 75 height 4
click at [303, 104] on icon at bounding box center [302, 104] width 3 height 4
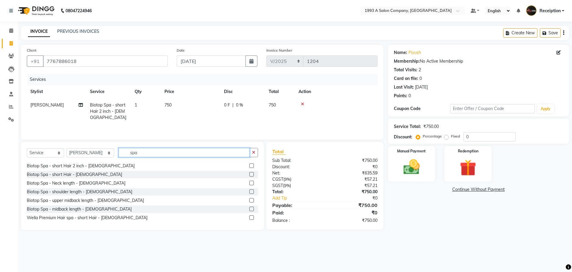
click at [175, 153] on input "spa" at bounding box center [183, 152] width 131 height 9
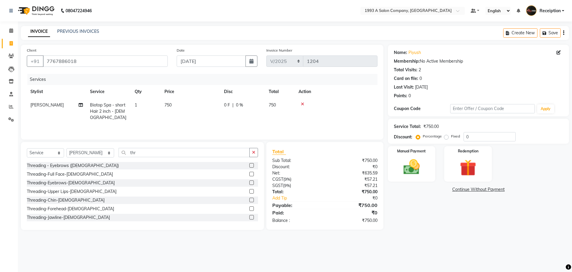
click at [249, 166] on label at bounding box center [251, 165] width 4 height 4
click at [249, 166] on input "checkbox" at bounding box center [251, 165] width 4 height 4
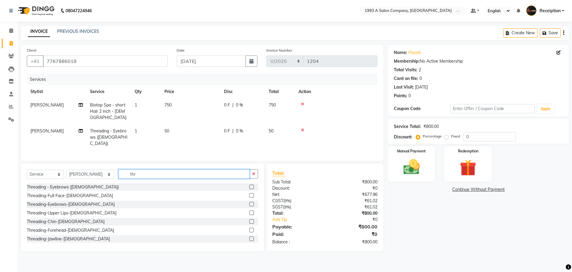
click at [157, 169] on input "thr" at bounding box center [183, 173] width 131 height 9
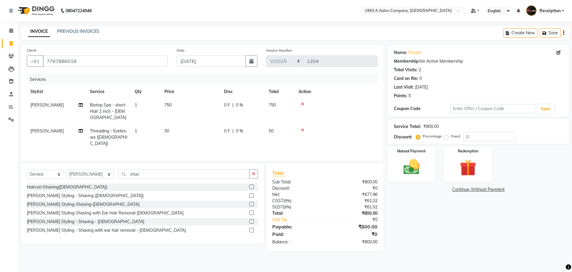
click at [251, 202] on label at bounding box center [251, 204] width 4 height 4
click at [251, 202] on input "checkbox" at bounding box center [251, 204] width 4 height 4
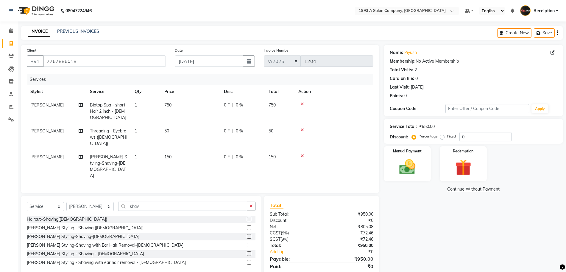
click at [300, 154] on div at bounding box center [333, 156] width 71 height 4
click at [302, 154] on icon at bounding box center [302, 156] width 3 height 4
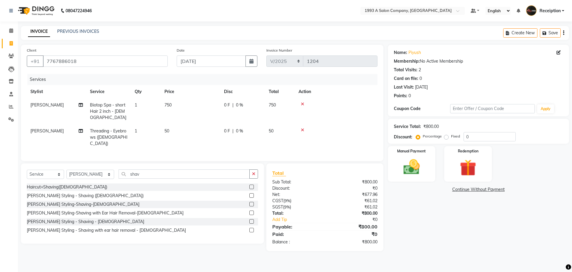
click at [250, 219] on label at bounding box center [251, 221] width 4 height 4
click at [250, 219] on input "checkbox" at bounding box center [251, 221] width 4 height 4
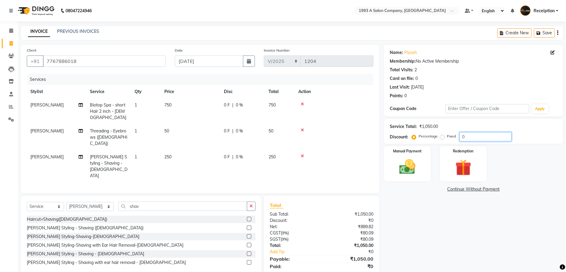
click at [461, 139] on input "0" at bounding box center [485, 136] width 52 height 9
click at [302, 128] on icon at bounding box center [302, 130] width 3 height 4
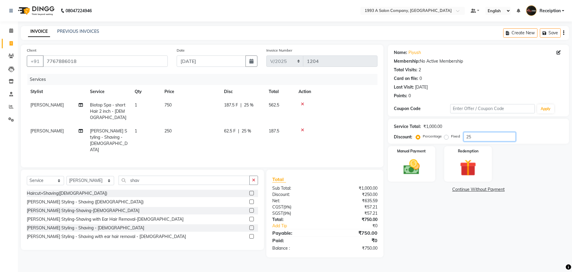
click at [474, 137] on input "25" at bounding box center [489, 136] width 52 height 9
click at [451, 138] on label "Fixed" at bounding box center [455, 135] width 9 height 5
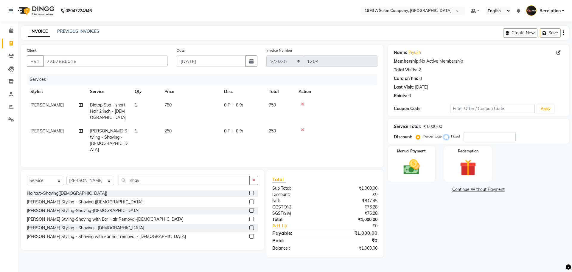
click at [447, 138] on input "Fixed" at bounding box center [447, 136] width 4 height 4
click at [469, 137] on input "number" at bounding box center [489, 136] width 52 height 9
click at [415, 160] on img at bounding box center [411, 167] width 28 height 20
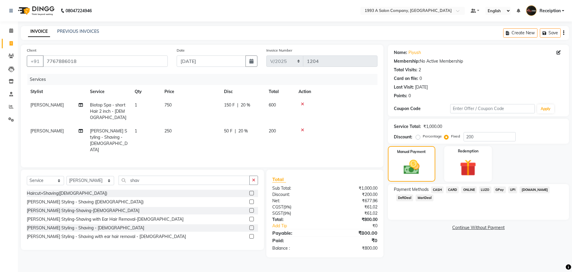
click at [470, 191] on span "ONLINE" at bounding box center [468, 189] width 15 height 7
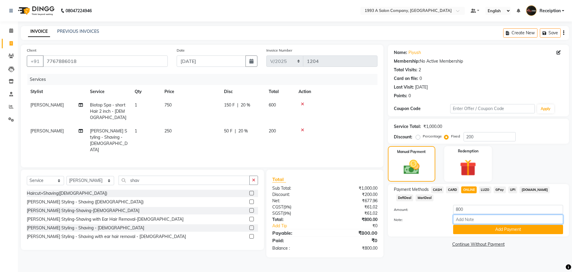
click at [471, 218] on input "Note:" at bounding box center [508, 218] width 110 height 9
click at [474, 233] on button "Add Payment" at bounding box center [508, 228] width 110 height 9
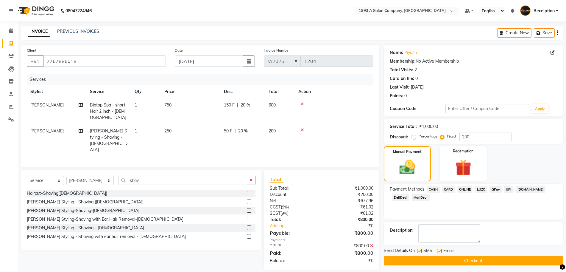
click at [439, 251] on label at bounding box center [439, 250] width 4 height 4
click at [439, 251] on input "checkbox" at bounding box center [439, 251] width 4 height 4
click at [417, 252] on label at bounding box center [419, 250] width 4 height 4
click at [417, 252] on input "checkbox" at bounding box center [419, 251] width 4 height 4
click at [438, 260] on button "Checkout" at bounding box center [473, 260] width 179 height 9
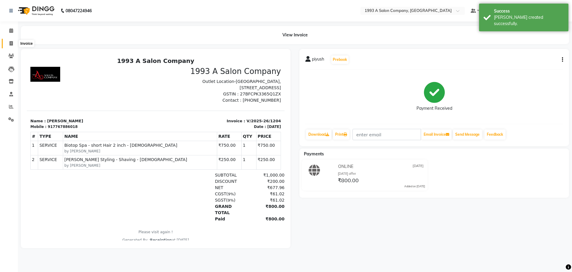
click at [10, 46] on span at bounding box center [11, 43] width 10 height 7
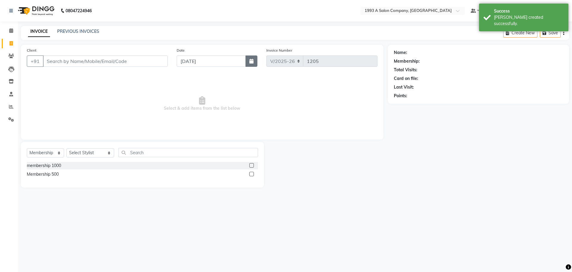
click at [251, 63] on icon "button" at bounding box center [251, 61] width 4 height 5
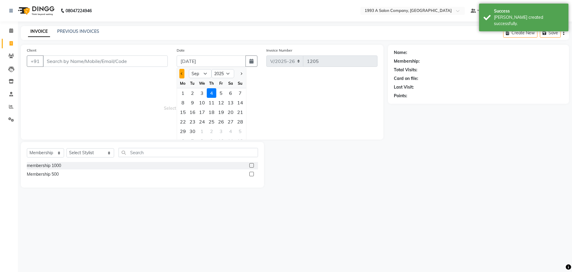
click at [180, 75] on button "Previous month" at bounding box center [181, 74] width 5 height 10
click at [180, 132] on div "25" at bounding box center [183, 131] width 10 height 10
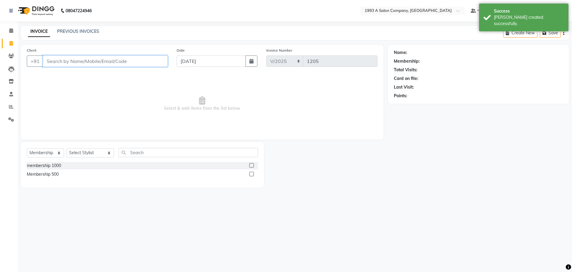
click at [103, 62] on input "Client" at bounding box center [105, 60] width 125 height 11
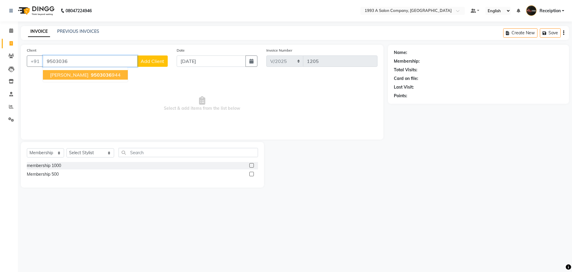
click at [90, 72] on ngb-highlight "9503036 944" at bounding box center [105, 75] width 31 height 6
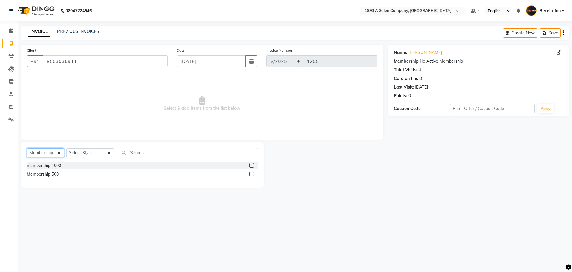
click at [54, 151] on select "Select Service Product Membership Package Voucher Prepaid Gift Card" at bounding box center [45, 152] width 37 height 9
click at [27, 148] on select "Select Service Product Membership Package Voucher Prepaid Gift Card" at bounding box center [45, 152] width 37 height 9
click at [85, 154] on select "Select Stylist [PERSON_NAME] [PERSON_NAME] [PERSON_NAME] [MEDICAL_DATA][PERSON_…" at bounding box center [90, 152] width 48 height 9
click at [66, 148] on select "Select Stylist [PERSON_NAME] [PERSON_NAME] [PERSON_NAME] [MEDICAL_DATA][PERSON_…" at bounding box center [90, 152] width 48 height 9
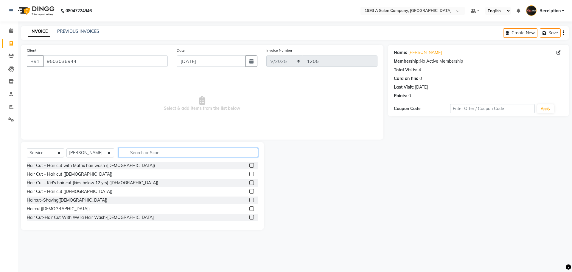
click at [132, 152] on input "text" at bounding box center [187, 152] width 139 height 9
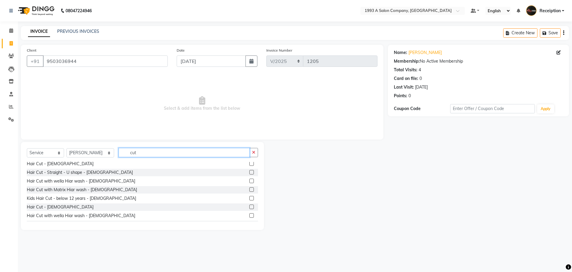
scroll to position [149, 0]
click at [249, 206] on label at bounding box center [251, 206] width 4 height 4
click at [249, 206] on input "checkbox" at bounding box center [251, 207] width 4 height 4
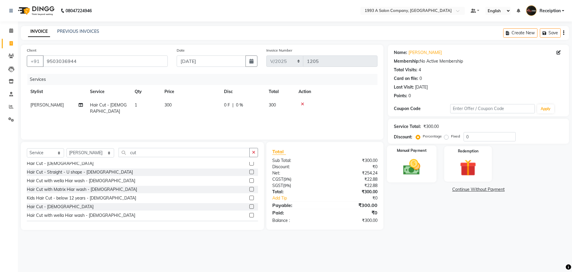
click at [408, 166] on img at bounding box center [411, 167] width 28 height 20
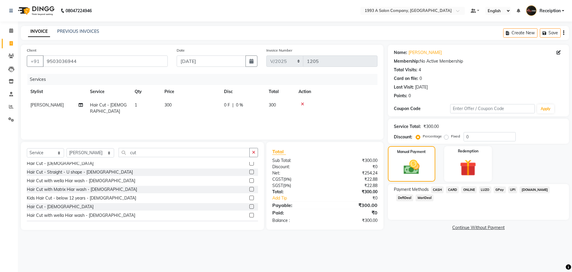
click at [467, 191] on span "ONLINE" at bounding box center [468, 189] width 15 height 7
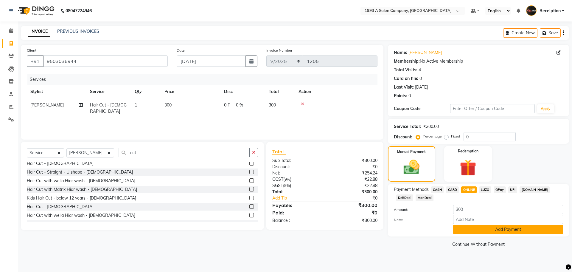
click at [479, 227] on button "Add Payment" at bounding box center [508, 228] width 110 height 9
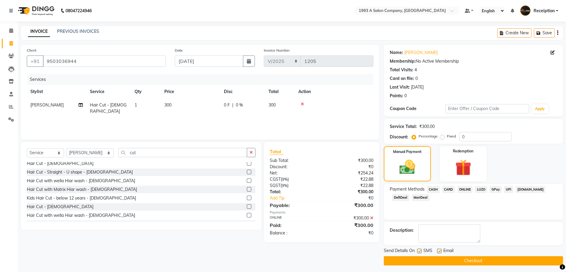
click at [440, 250] on label at bounding box center [439, 250] width 4 height 4
click at [440, 250] on input "checkbox" at bounding box center [439, 251] width 4 height 4
click at [421, 251] on label at bounding box center [419, 250] width 4 height 4
click at [421, 251] on input "checkbox" at bounding box center [419, 251] width 4 height 4
click at [444, 261] on button "Checkout" at bounding box center [473, 260] width 179 height 9
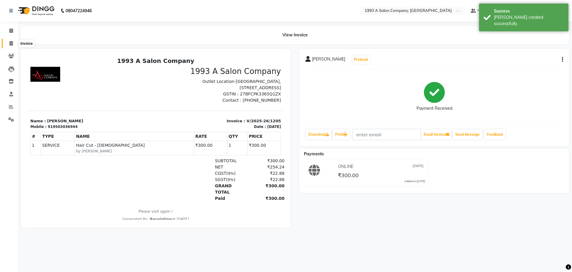
click at [14, 44] on span at bounding box center [11, 43] width 10 height 7
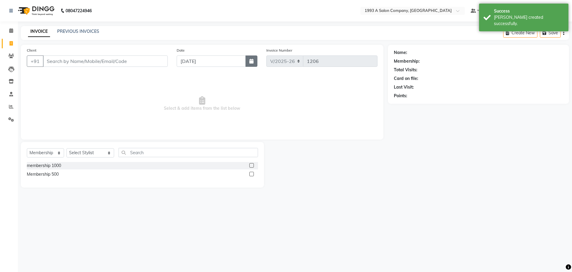
click at [249, 62] on button "button" at bounding box center [251, 60] width 12 height 11
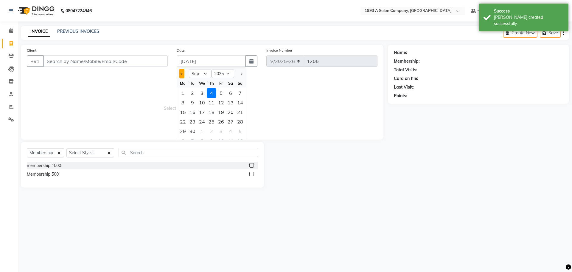
click at [180, 72] on button "Previous month" at bounding box center [181, 74] width 5 height 10
click at [184, 130] on div "25" at bounding box center [183, 131] width 10 height 10
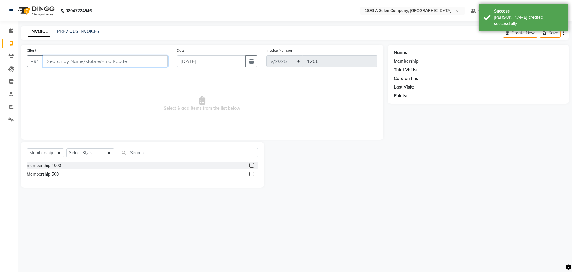
click at [99, 64] on input "Client" at bounding box center [105, 60] width 125 height 11
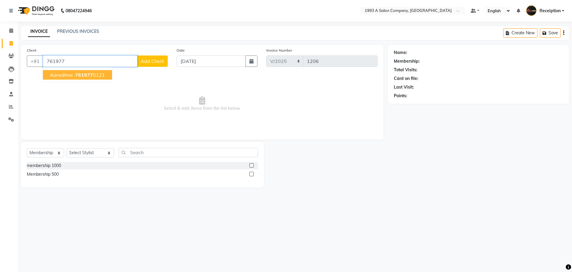
click at [88, 76] on span "761977" at bounding box center [84, 75] width 18 height 6
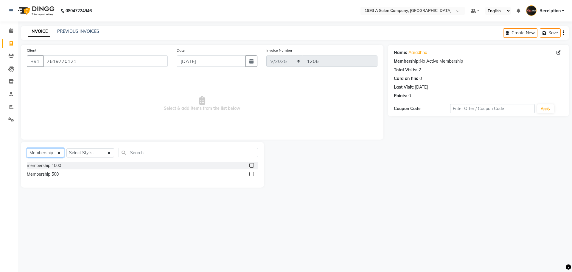
click at [55, 155] on select "Select Service Product Membership Package Voucher Prepaid Gift Card" at bounding box center [45, 152] width 37 height 9
click at [27, 148] on select "Select Service Product Membership Package Voucher Prepaid Gift Card" at bounding box center [45, 152] width 37 height 9
click at [83, 155] on select "Select Stylist [PERSON_NAME] [PERSON_NAME] [PERSON_NAME] [MEDICAL_DATA][PERSON_…" at bounding box center [90, 152] width 48 height 9
click at [66, 148] on select "Select Stylist [PERSON_NAME] [PERSON_NAME] [PERSON_NAME] [MEDICAL_DATA][PERSON_…" at bounding box center [90, 152] width 48 height 9
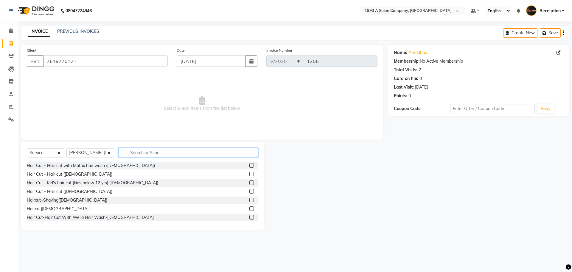
click at [134, 155] on input "text" at bounding box center [187, 152] width 139 height 9
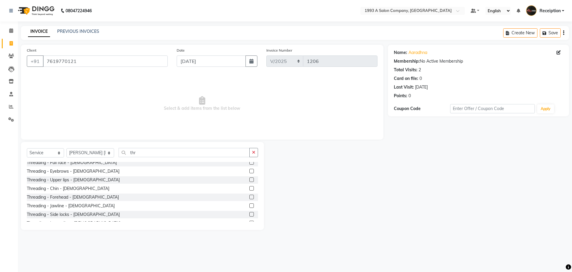
click at [249, 170] on label at bounding box center [251, 171] width 4 height 4
click at [249, 170] on input "checkbox" at bounding box center [251, 171] width 4 height 4
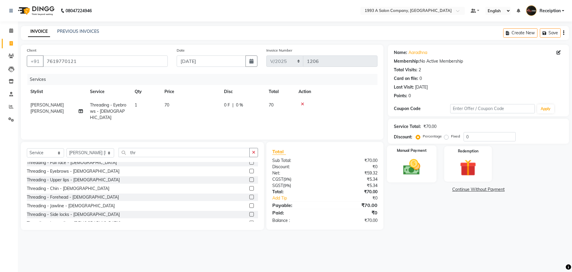
click at [403, 172] on img at bounding box center [411, 167] width 28 height 20
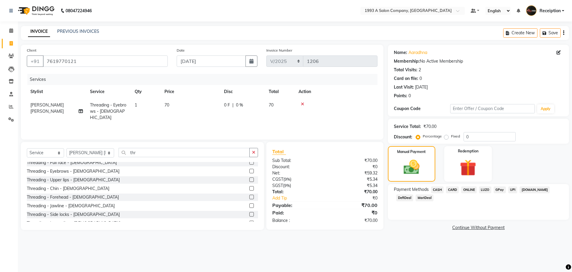
click at [472, 189] on span "ONLINE" at bounding box center [468, 189] width 15 height 7
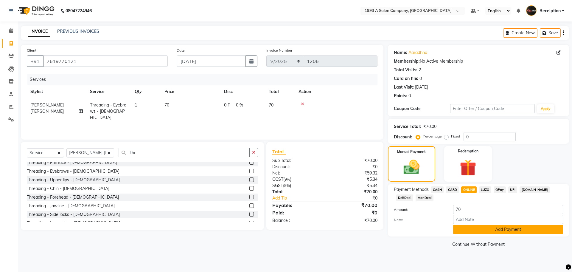
click at [480, 228] on button "Add Payment" at bounding box center [508, 228] width 110 height 9
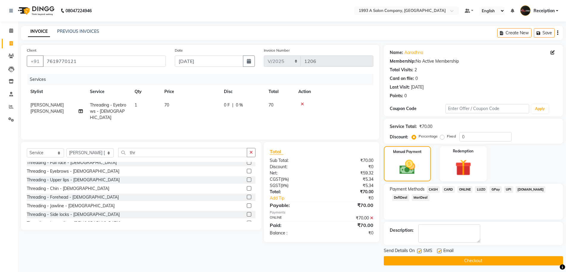
click at [439, 251] on label at bounding box center [439, 250] width 4 height 4
click at [439, 251] on input "checkbox" at bounding box center [439, 251] width 4 height 4
click at [419, 252] on label at bounding box center [419, 250] width 4 height 4
click at [419, 252] on input "checkbox" at bounding box center [419, 251] width 4 height 4
click at [431, 259] on button "Checkout" at bounding box center [473, 260] width 179 height 9
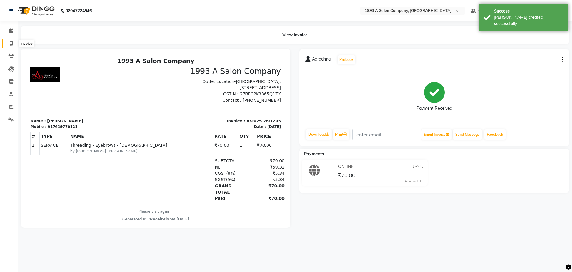
click at [13, 45] on icon at bounding box center [11, 43] width 3 height 4
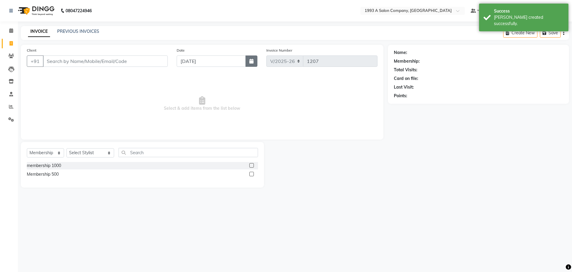
click at [250, 62] on icon "button" at bounding box center [251, 61] width 4 height 5
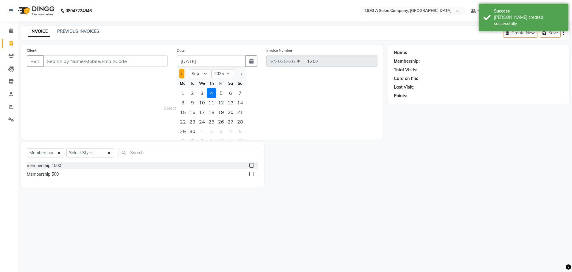
click at [183, 75] on button "Previous month" at bounding box center [181, 74] width 5 height 10
click at [183, 131] on div "25" at bounding box center [183, 131] width 10 height 10
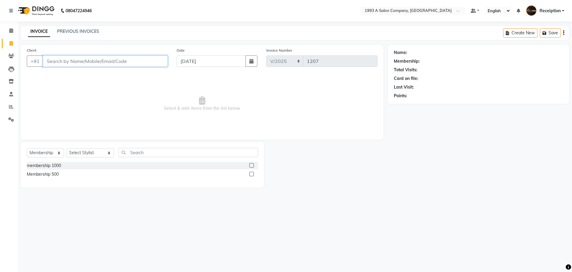
click at [107, 63] on input "Client" at bounding box center [105, 60] width 125 height 11
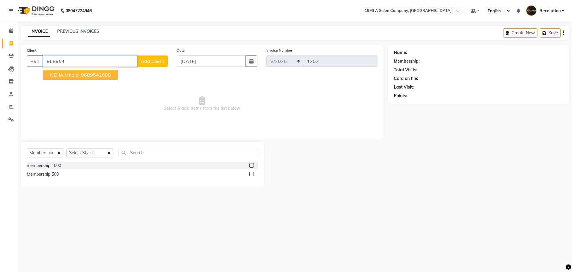
click at [96, 77] on span "968954" at bounding box center [90, 75] width 18 height 6
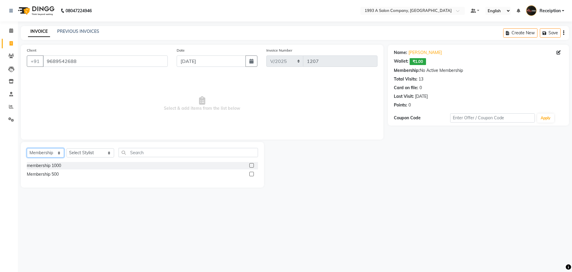
click at [48, 150] on select "Select Service Product Membership Package Voucher Prepaid Gift Card" at bounding box center [45, 152] width 37 height 9
click at [27, 148] on select "Select Service Product Membership Package Voucher Prepaid Gift Card" at bounding box center [45, 152] width 37 height 9
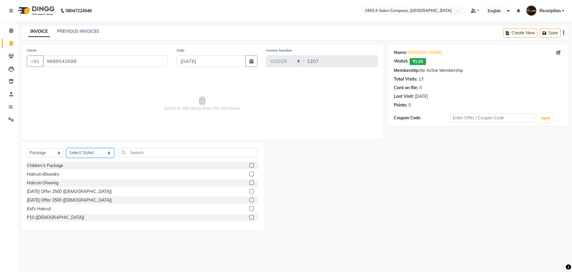
click at [84, 152] on select "Select Stylist [PERSON_NAME] [PERSON_NAME] [PERSON_NAME] [MEDICAL_DATA][PERSON_…" at bounding box center [90, 152] width 48 height 9
click at [66, 148] on select "Select Stylist [PERSON_NAME] [PERSON_NAME] [PERSON_NAME] [MEDICAL_DATA][PERSON_…" at bounding box center [90, 152] width 48 height 9
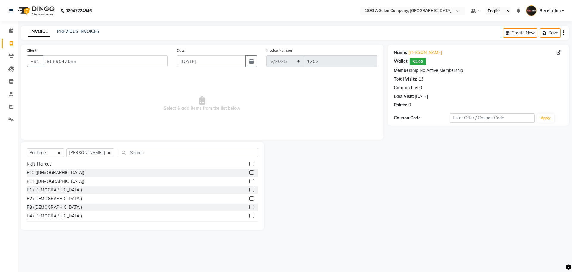
click at [249, 214] on label at bounding box center [251, 215] width 4 height 4
click at [249, 214] on input "checkbox" at bounding box center [251, 216] width 4 height 4
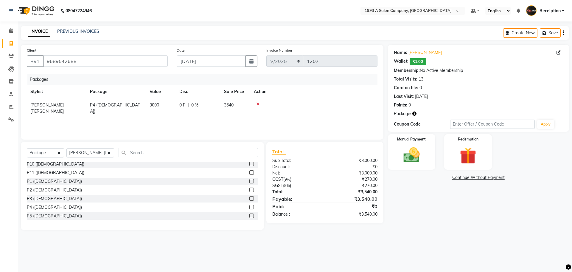
scroll to position [60, 0]
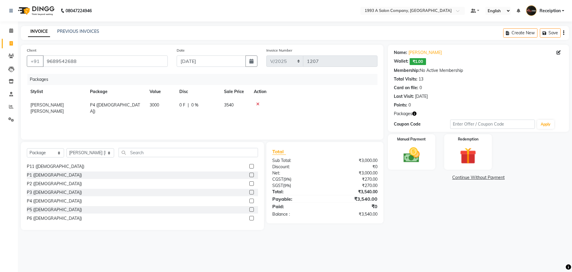
click at [249, 210] on label at bounding box center [251, 209] width 4 height 4
click at [249, 210] on input "checkbox" at bounding box center [251, 210] width 4 height 4
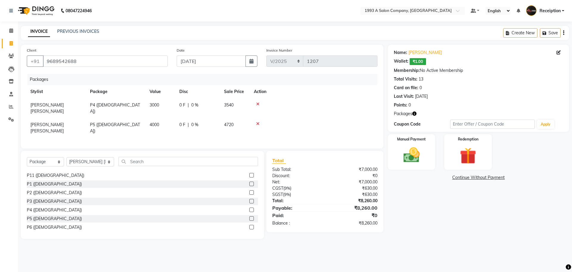
click at [257, 121] on icon at bounding box center [257, 123] width 3 height 4
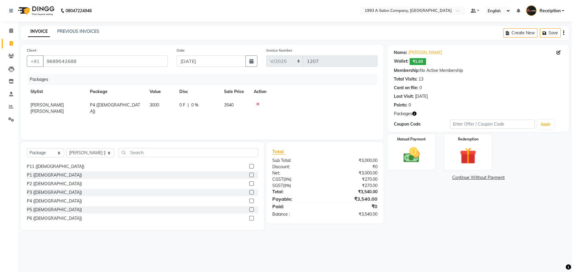
click at [259, 104] on icon at bounding box center [257, 104] width 3 height 4
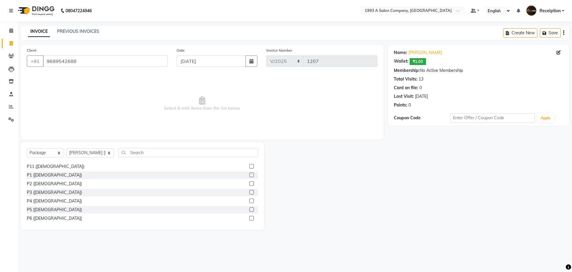
click at [249, 184] on label at bounding box center [251, 183] width 4 height 4
click at [249, 184] on input "checkbox" at bounding box center [251, 184] width 4 height 4
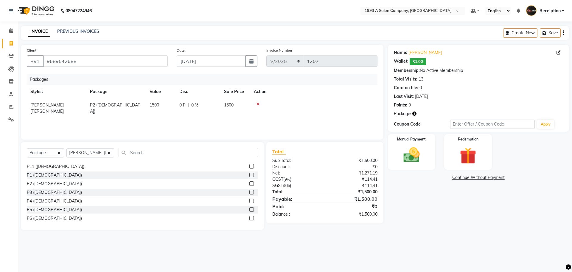
click at [258, 104] on icon at bounding box center [257, 104] width 3 height 4
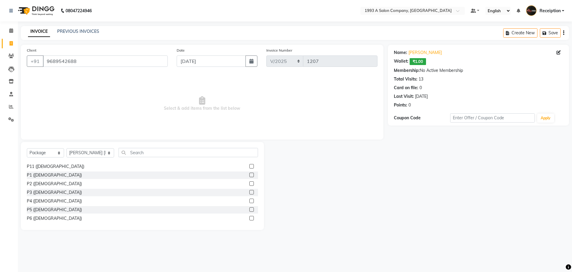
click at [249, 193] on label at bounding box center [251, 192] width 4 height 4
click at [249, 193] on input "checkbox" at bounding box center [251, 192] width 4 height 4
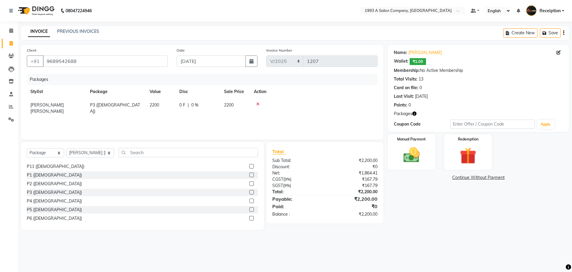
click at [258, 104] on icon at bounding box center [257, 104] width 3 height 4
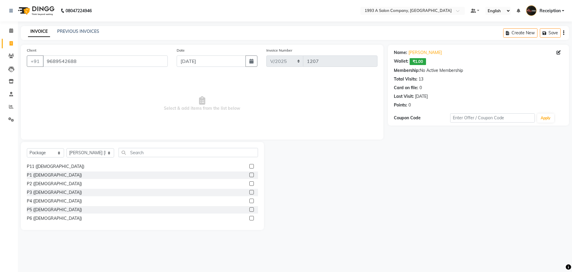
click at [249, 209] on label at bounding box center [251, 209] width 4 height 4
click at [249, 209] on input "checkbox" at bounding box center [251, 210] width 4 height 4
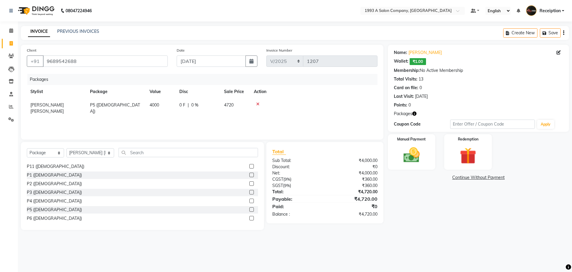
click at [249, 218] on label at bounding box center [251, 218] width 4 height 4
click at [249, 218] on input "checkbox" at bounding box center [251, 218] width 4 height 4
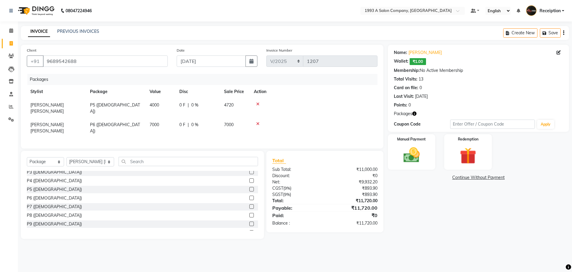
scroll to position [88, 0]
click at [249, 213] on label at bounding box center [251, 215] width 4 height 4
click at [249, 214] on input "checkbox" at bounding box center [251, 216] width 4 height 4
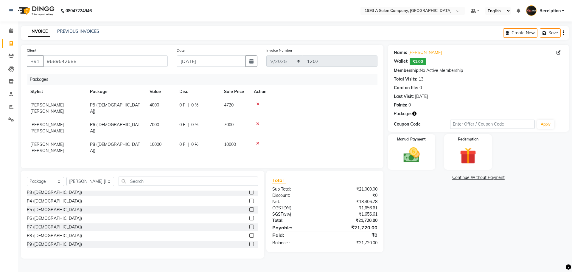
click at [249, 241] on label at bounding box center [251, 243] width 4 height 4
click at [249, 242] on input "checkbox" at bounding box center [251, 244] width 4 height 4
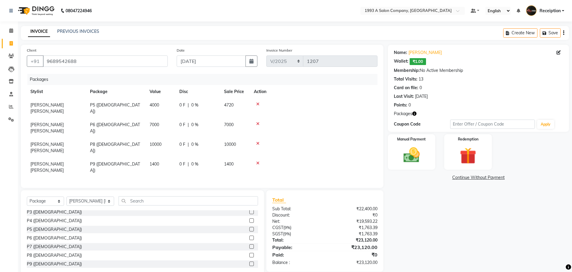
click at [258, 161] on icon at bounding box center [257, 163] width 3 height 4
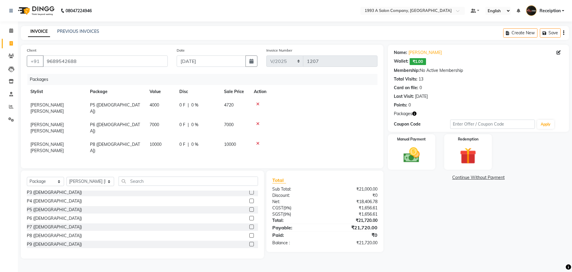
click at [258, 141] on icon at bounding box center [257, 143] width 3 height 4
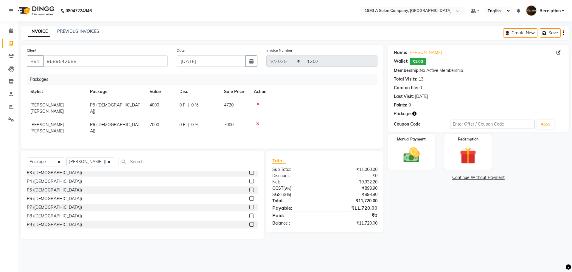
click at [257, 121] on icon at bounding box center [257, 123] width 3 height 4
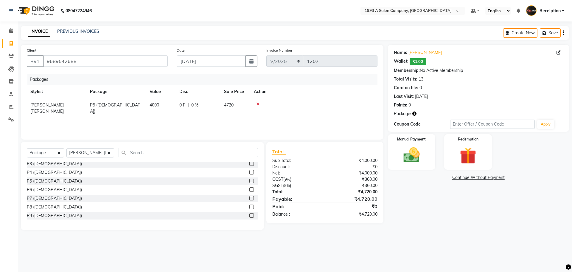
click at [258, 104] on icon at bounding box center [257, 104] width 3 height 4
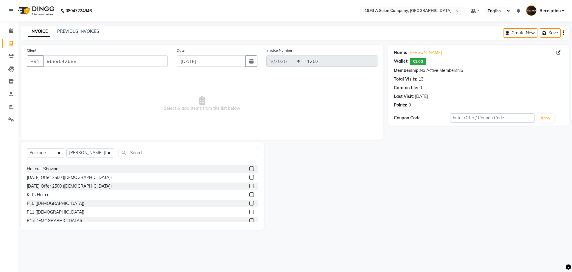
scroll to position [0, 0]
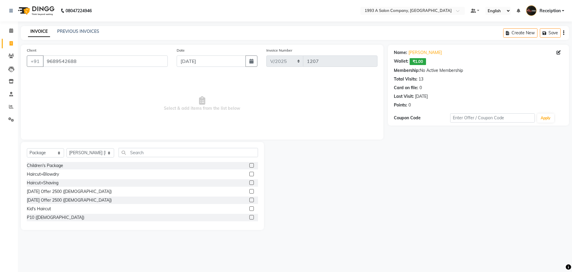
click at [249, 217] on label at bounding box center [251, 217] width 4 height 4
click at [249, 217] on input "checkbox" at bounding box center [251, 217] width 4 height 4
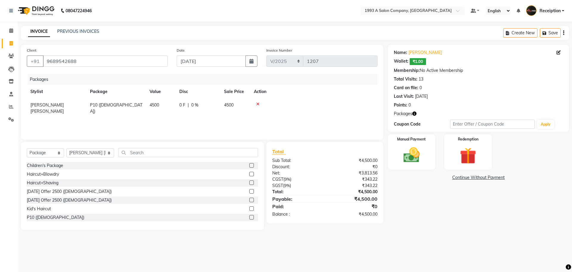
click at [258, 103] on icon at bounding box center [257, 104] width 3 height 4
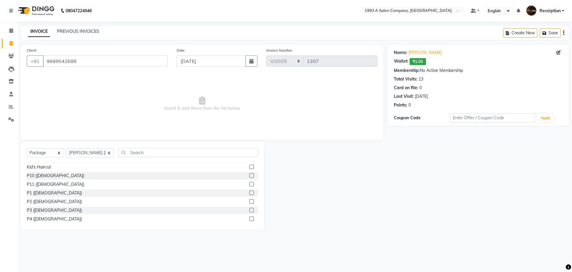
scroll to position [45, 0]
click at [249, 216] on label at bounding box center [251, 215] width 4 height 4
click at [249, 216] on input "checkbox" at bounding box center [251, 216] width 4 height 4
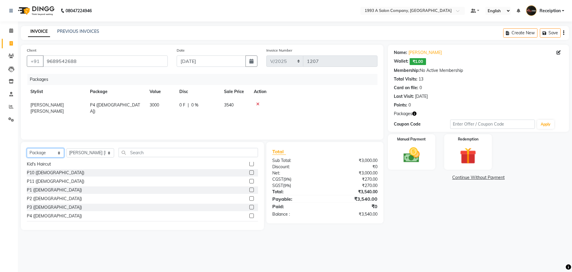
click at [53, 155] on select "Select Service Product Membership Package Voucher Prepaid Gift Card" at bounding box center [45, 152] width 37 height 9
click at [27, 148] on select "Select Service Product Membership Package Voucher Prepaid Gift Card" at bounding box center [45, 152] width 37 height 9
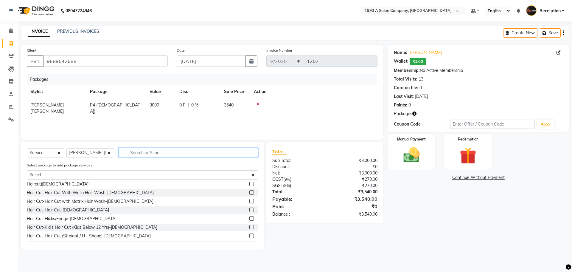
click at [124, 150] on input "text" at bounding box center [187, 152] width 139 height 9
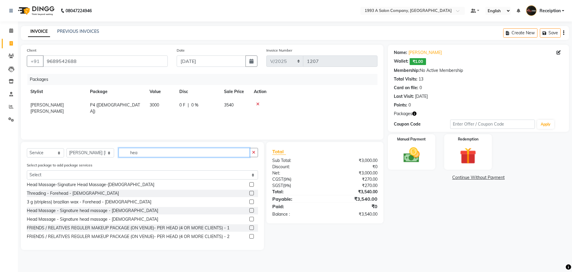
scroll to position [10, 0]
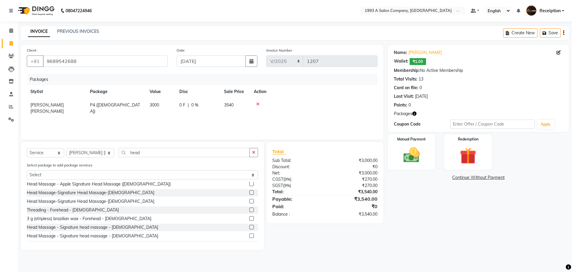
click at [249, 193] on label at bounding box center [251, 192] width 4 height 4
click at [249, 193] on input "checkbox" at bounding box center [251, 193] width 4 height 4
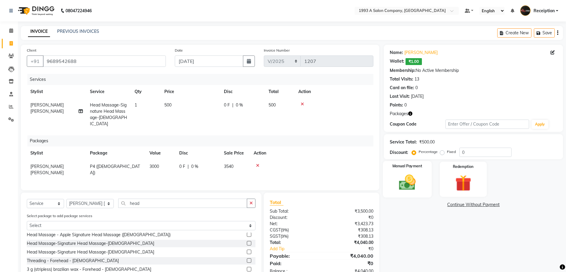
click at [403, 177] on img at bounding box center [407, 181] width 27 height 19
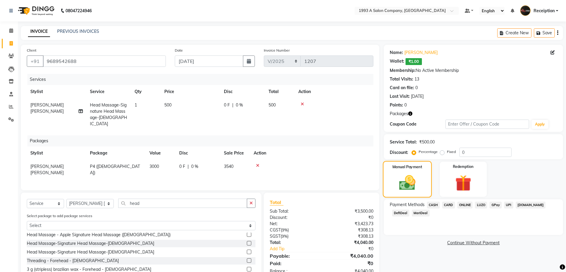
click at [403, 177] on img at bounding box center [407, 182] width 26 height 19
click at [303, 104] on icon at bounding box center [302, 104] width 3 height 4
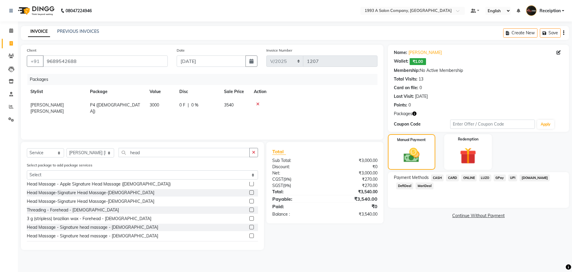
click at [470, 177] on span "ONLINE" at bounding box center [468, 177] width 15 height 7
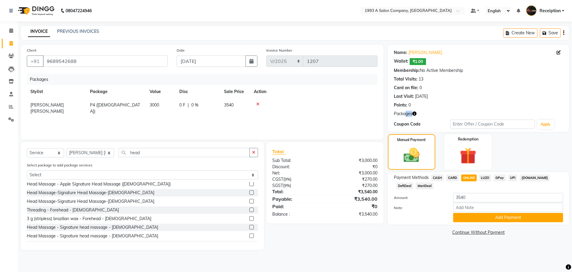
drag, startPoint x: 405, startPoint y: 113, endPoint x: 417, endPoint y: 113, distance: 12.8
click at [417, 113] on div "Packages" at bounding box center [478, 113] width 169 height 6
click at [433, 109] on div "Name: [PERSON_NAME]: ₹1.00 Membership: No Active Membership Total Visits: 13 Ca…" at bounding box center [478, 88] width 181 height 87
click at [477, 195] on input "3540" at bounding box center [508, 197] width 110 height 9
click at [491, 216] on button "Add Payment" at bounding box center [508, 217] width 110 height 9
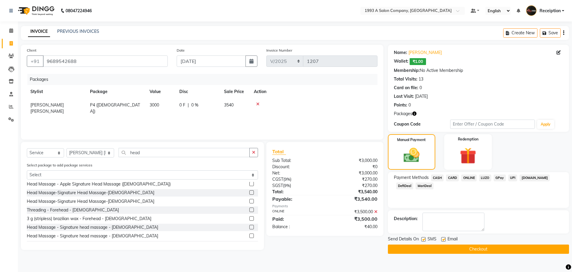
click at [445, 239] on label at bounding box center [443, 239] width 4 height 4
click at [445, 239] on input "checkbox" at bounding box center [443, 239] width 4 height 4
click at [423, 241] on label at bounding box center [423, 239] width 4 height 4
click at [423, 241] on input "checkbox" at bounding box center [423, 239] width 4 height 4
click at [444, 246] on button "Checkout" at bounding box center [478, 248] width 181 height 9
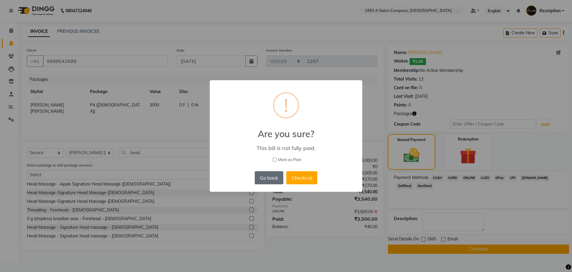
click at [273, 178] on button "Go back" at bounding box center [269, 177] width 29 height 13
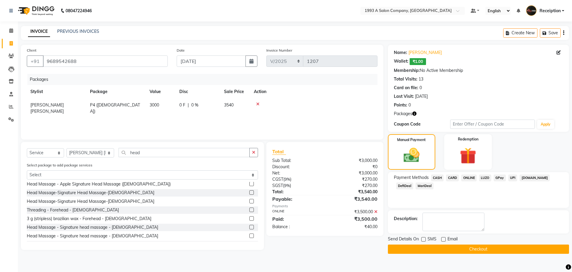
click at [180, 105] on span "0 F" at bounding box center [182, 105] width 6 height 6
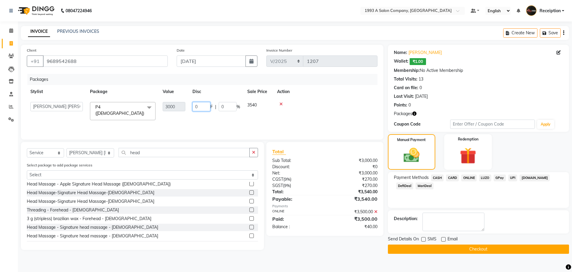
click at [194, 107] on input "0" at bounding box center [201, 106] width 18 height 9
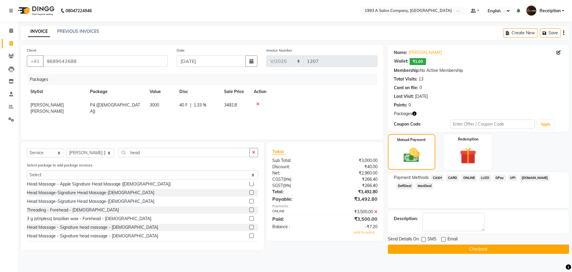
click at [240, 123] on div "Packages Stylist Package Value Disc Sale Price Action [PERSON_NAME] Maruti [PER…" at bounding box center [202, 104] width 350 height 60
click at [181, 105] on span "40 F" at bounding box center [183, 105] width 8 height 6
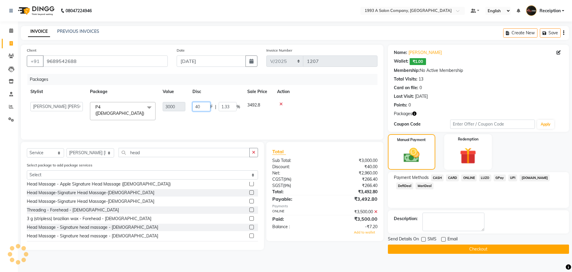
click at [200, 108] on input "40" at bounding box center [201, 106] width 18 height 9
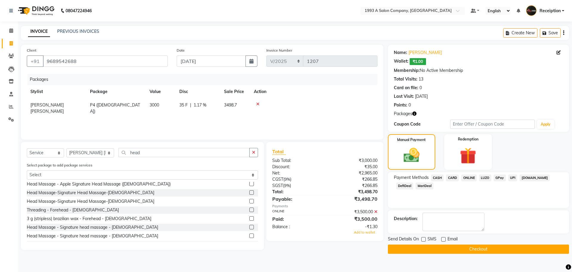
click at [209, 122] on div "Packages Stylist Package Value Disc Sale Price Action [PERSON_NAME] Maruti [PER…" at bounding box center [202, 104] width 350 height 60
click at [182, 105] on span "35 F" at bounding box center [183, 105] width 8 height 6
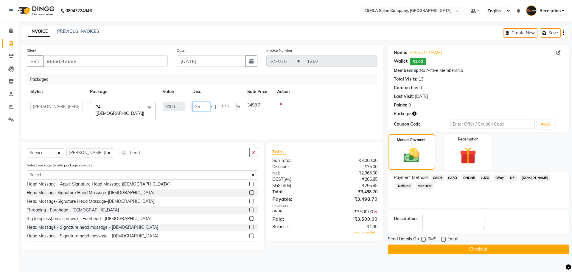
click at [202, 106] on input "35" at bounding box center [201, 106] width 18 height 9
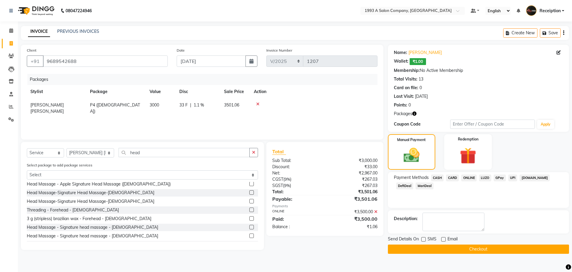
click at [202, 119] on div "Packages Stylist Package Value Disc Sale Price Action [PERSON_NAME] Maruti [PER…" at bounding box center [202, 104] width 350 height 60
click at [181, 105] on span "33 F" at bounding box center [183, 105] width 8 height 6
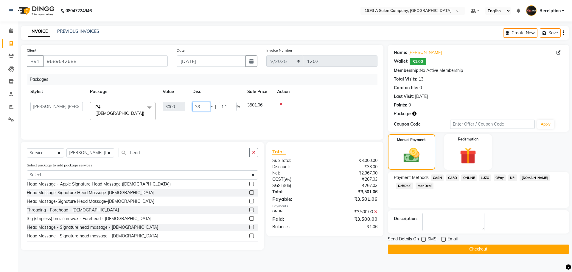
click at [200, 105] on input "33" at bounding box center [201, 106] width 18 height 9
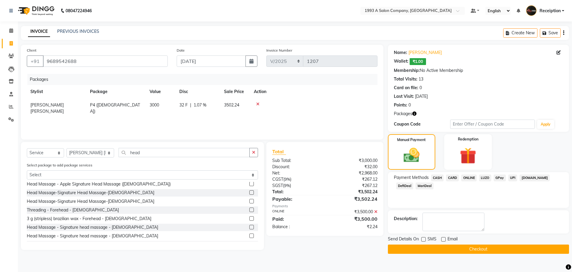
click at [200, 120] on div "Packages Stylist Package Value Disc Sale Price Action [PERSON_NAME] Maruti [PER…" at bounding box center [202, 104] width 350 height 60
click at [184, 105] on span "32 F" at bounding box center [183, 105] width 8 height 6
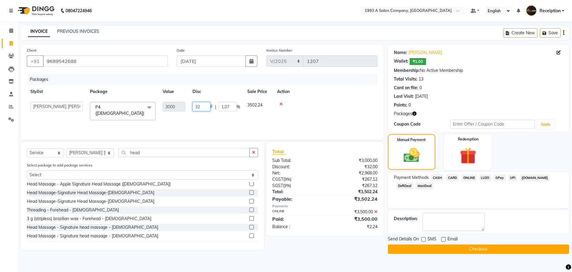
click at [202, 107] on input "32" at bounding box center [201, 106] width 18 height 9
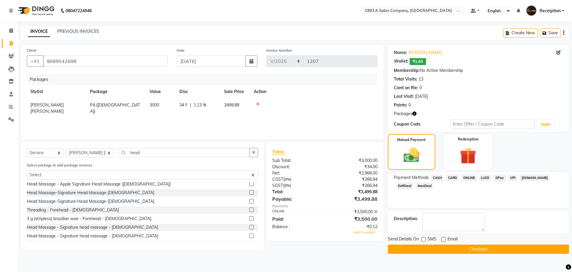
click at [202, 121] on div "Packages Stylist Package Value Disc Sale Price Action [PERSON_NAME] Maruti [PER…" at bounding box center [202, 104] width 350 height 60
click at [363, 232] on span "Add to wallet" at bounding box center [364, 232] width 21 height 4
click at [425, 249] on button "Checkout" at bounding box center [478, 248] width 181 height 9
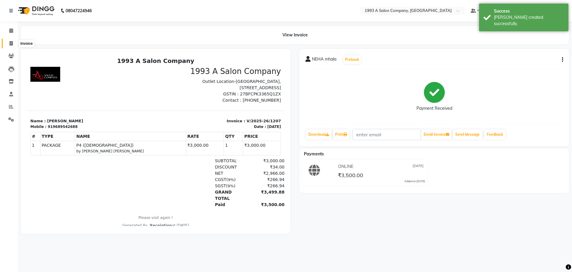
click at [11, 45] on icon at bounding box center [11, 43] width 3 height 4
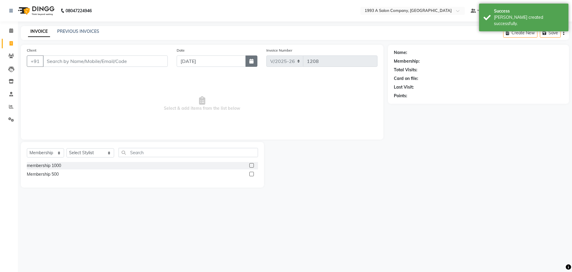
click at [251, 63] on icon "button" at bounding box center [251, 61] width 4 height 5
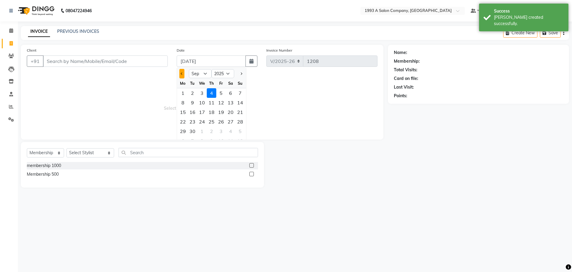
click at [183, 74] on button "Previous month" at bounding box center [181, 74] width 5 height 10
click at [184, 128] on div "25" at bounding box center [183, 131] width 10 height 10
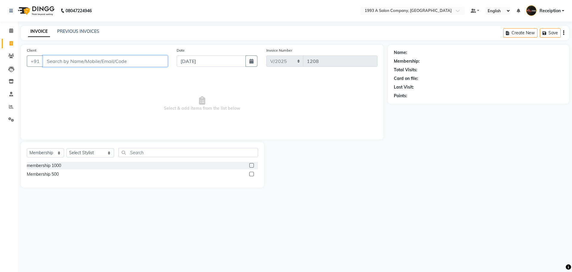
click at [118, 62] on input "Client" at bounding box center [105, 60] width 125 height 11
click at [154, 63] on span "Add Client" at bounding box center [153, 61] width 24 height 6
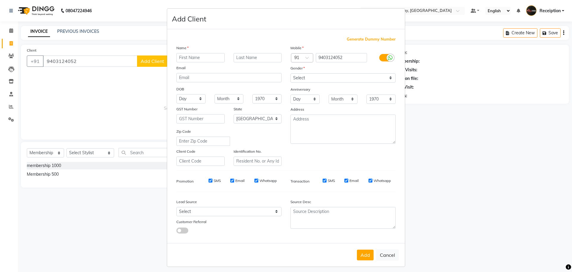
click at [199, 61] on input "text" at bounding box center [200, 57] width 48 height 9
click at [329, 78] on select "Select [DEMOGRAPHIC_DATA] [DEMOGRAPHIC_DATA] Other Prefer Not To Say" at bounding box center [342, 77] width 105 height 9
click at [290, 73] on select "Select [DEMOGRAPHIC_DATA] [DEMOGRAPHIC_DATA] Other Prefer Not To Say" at bounding box center [342, 77] width 105 height 9
click at [362, 253] on button "Add" at bounding box center [365, 254] width 17 height 11
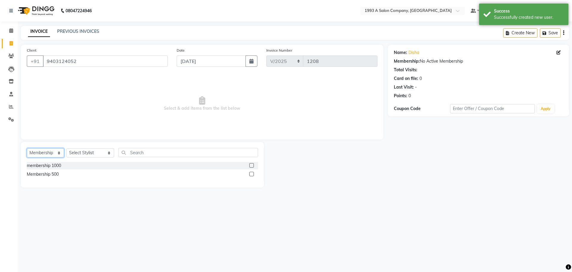
click at [56, 153] on select "Select Service Product Membership Package Voucher Prepaid Gift Card" at bounding box center [45, 152] width 37 height 9
click at [27, 148] on select "Select Service Product Membership Package Voucher Prepaid Gift Card" at bounding box center [45, 152] width 37 height 9
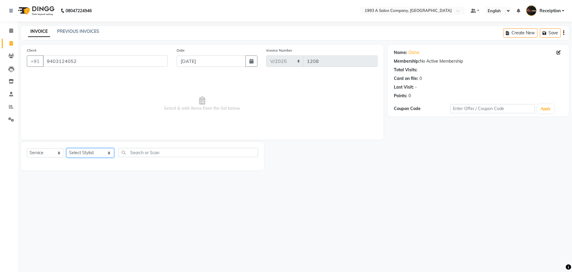
click at [86, 150] on select "Select Stylist [PERSON_NAME] [PERSON_NAME] [PERSON_NAME] [MEDICAL_DATA][PERSON_…" at bounding box center [90, 152] width 48 height 9
click at [66, 148] on select "Select Stylist [PERSON_NAME] [PERSON_NAME] [PERSON_NAME] [MEDICAL_DATA][PERSON_…" at bounding box center [90, 152] width 48 height 9
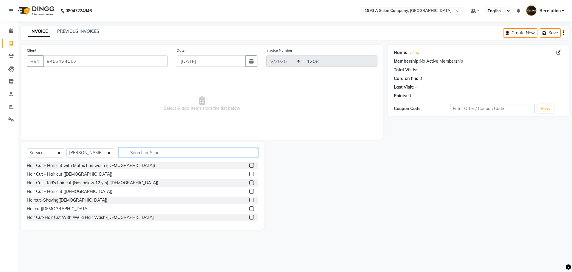
click at [139, 150] on input "text" at bounding box center [187, 152] width 139 height 9
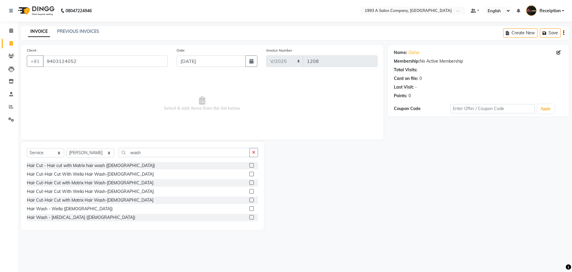
click at [249, 174] on label at bounding box center [251, 173] width 4 height 4
click at [249, 174] on input "checkbox" at bounding box center [251, 174] width 4 height 4
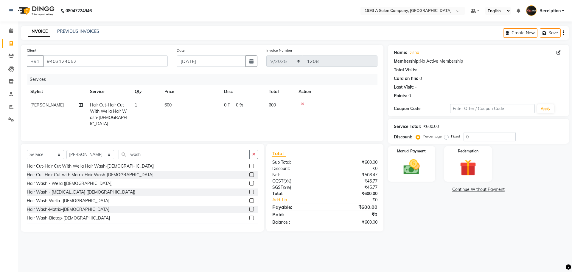
scroll to position [30, 0]
click at [249, 216] on label at bounding box center [251, 215] width 4 height 4
click at [249, 216] on input "checkbox" at bounding box center [251, 215] width 4 height 4
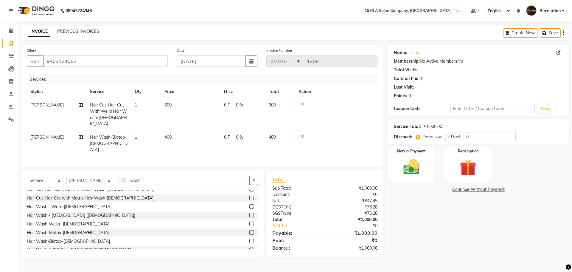
click at [303, 102] on icon at bounding box center [302, 104] width 3 height 4
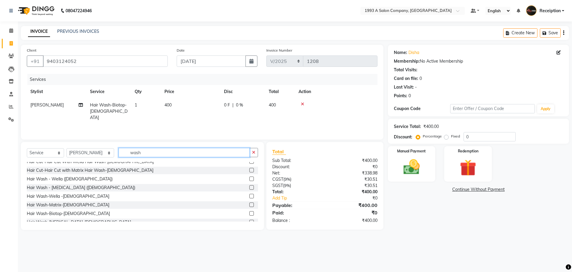
click at [179, 154] on input "wash" at bounding box center [183, 152] width 131 height 9
click at [249, 194] on label at bounding box center [251, 196] width 4 height 4
click at [249, 194] on input "checkbox" at bounding box center [251, 196] width 4 height 4
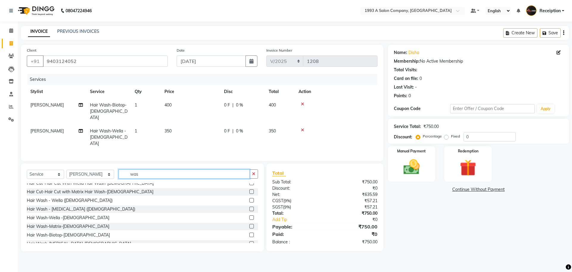
click at [157, 169] on input "was" at bounding box center [183, 173] width 131 height 9
click at [93, 169] on select "Select Stylist [PERSON_NAME] [PERSON_NAME] [PERSON_NAME] [MEDICAL_DATA][PERSON_…" at bounding box center [90, 173] width 48 height 9
click at [66, 169] on select "Select Stylist [PERSON_NAME] [PERSON_NAME] [PERSON_NAME] [MEDICAL_DATA][PERSON_…" at bounding box center [90, 173] width 48 height 9
click at [139, 169] on input "was" at bounding box center [183, 173] width 131 height 9
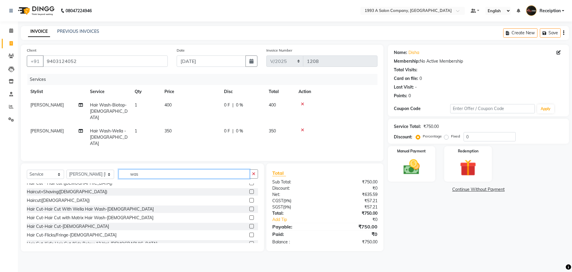
click at [139, 169] on input "was" at bounding box center [183, 173] width 131 height 9
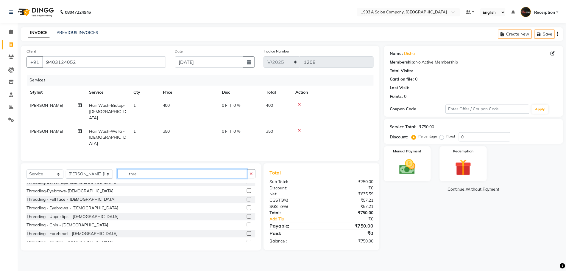
scroll to position [74, 0]
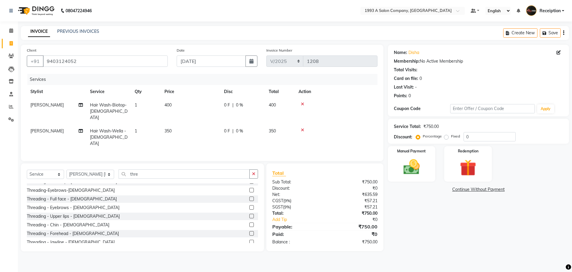
click at [249, 205] on label at bounding box center [251, 207] width 4 height 4
click at [249, 205] on input "checkbox" at bounding box center [251, 207] width 4 height 4
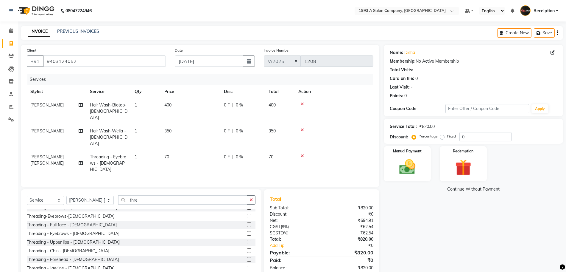
click at [247, 239] on label at bounding box center [249, 241] width 4 height 4
click at [247, 240] on input "checkbox" at bounding box center [249, 242] width 4 height 4
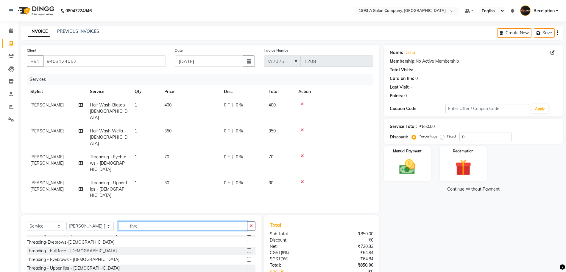
click at [185, 221] on input "thre" at bounding box center [182, 225] width 129 height 9
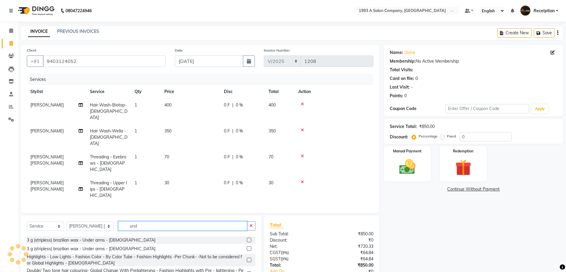
scroll to position [23, 0]
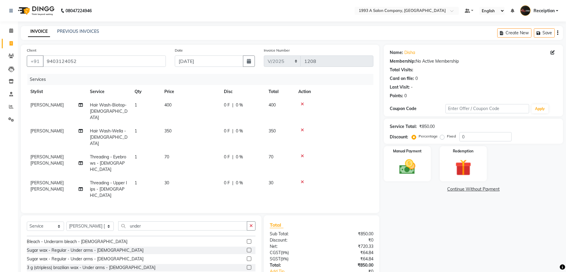
click at [247, 247] on label at bounding box center [249, 249] width 4 height 4
click at [247, 248] on input "checkbox" at bounding box center [249, 250] width 4 height 4
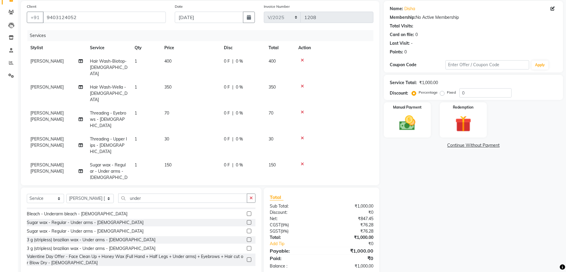
scroll to position [45, 0]
click at [247, 236] on label at bounding box center [249, 238] width 4 height 4
click at [247, 237] on input "checkbox" at bounding box center [249, 239] width 4 height 4
click at [301, 161] on icon at bounding box center [302, 163] width 3 height 4
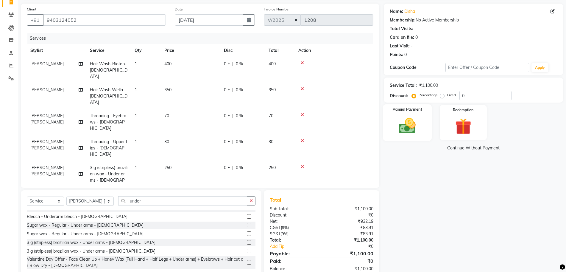
click at [401, 127] on img at bounding box center [407, 125] width 27 height 19
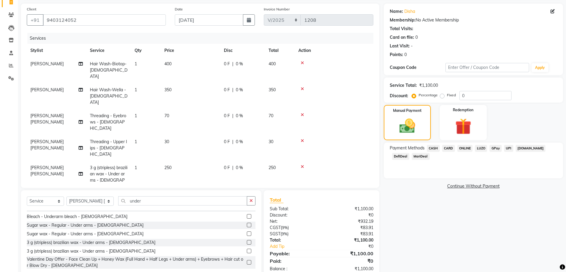
click at [464, 147] on span "ONLINE" at bounding box center [464, 148] width 15 height 7
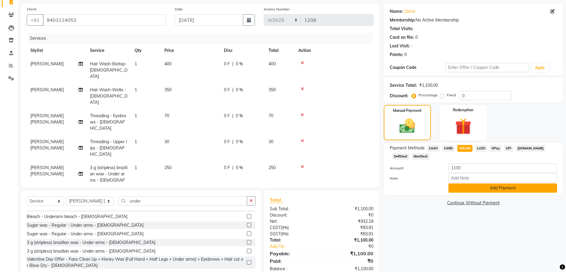
click at [478, 187] on button "Add Payment" at bounding box center [502, 187] width 109 height 9
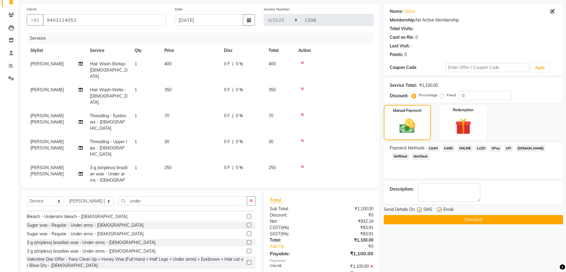
click at [438, 210] on label at bounding box center [439, 209] width 4 height 4
click at [438, 210] on input "checkbox" at bounding box center [439, 210] width 4 height 4
click at [419, 211] on label at bounding box center [419, 209] width 4 height 4
click at [419, 211] on input "checkbox" at bounding box center [419, 210] width 4 height 4
click at [435, 218] on button "Checkout" at bounding box center [473, 219] width 179 height 9
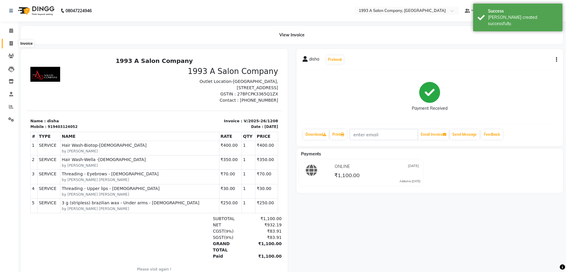
click at [12, 43] on icon at bounding box center [11, 43] width 3 height 4
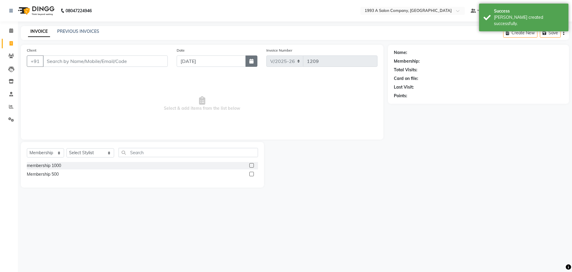
click at [250, 66] on button "button" at bounding box center [251, 60] width 12 height 11
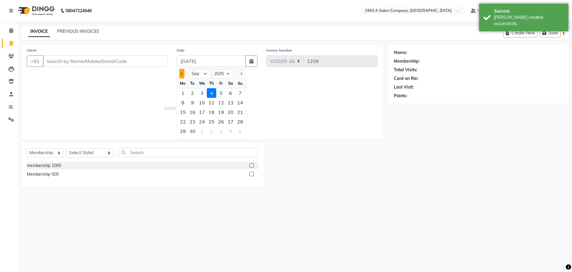
click at [179, 74] on div at bounding box center [183, 74] width 12 height 10
click at [181, 75] on button "Previous month" at bounding box center [181, 74] width 5 height 10
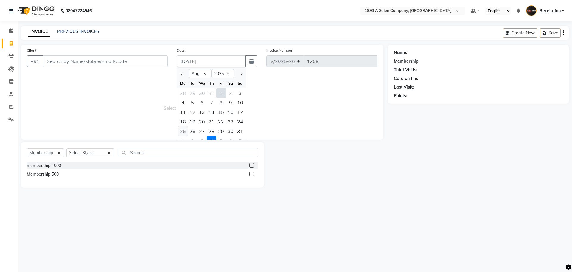
click at [185, 131] on div "25" at bounding box center [183, 131] width 10 height 10
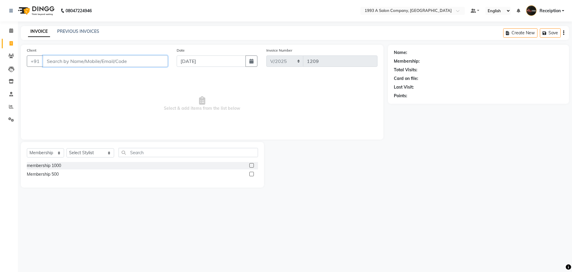
click at [125, 63] on input "Client" at bounding box center [105, 60] width 125 height 11
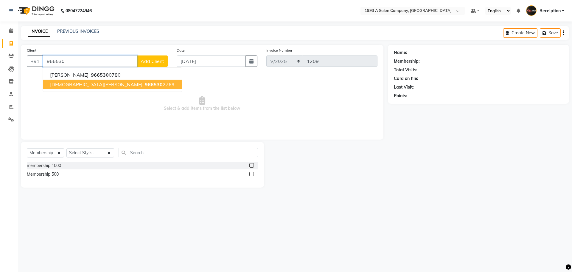
click at [76, 84] on span "[DEMOGRAPHIC_DATA][PERSON_NAME]" at bounding box center [96, 84] width 92 height 6
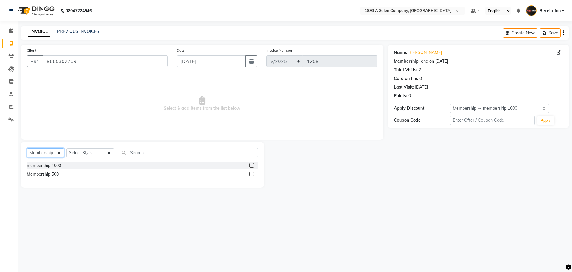
click at [48, 152] on select "Select Service Product Membership Package Voucher Prepaid Gift Card" at bounding box center [45, 152] width 37 height 9
click at [27, 148] on select "Select Service Product Membership Package Voucher Prepaid Gift Card" at bounding box center [45, 152] width 37 height 9
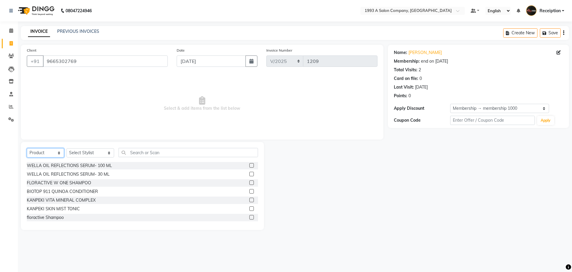
click at [45, 154] on select "Select Service Product Membership Package Voucher Prepaid Gift Card" at bounding box center [45, 152] width 37 height 9
click at [27, 148] on select "Select Service Product Membership Package Voucher Prepaid Gift Card" at bounding box center [45, 152] width 37 height 9
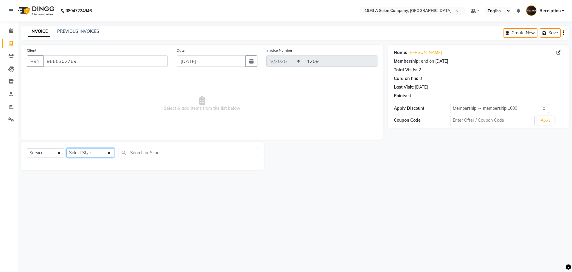
click at [89, 150] on select "Select Stylist [PERSON_NAME] [PERSON_NAME] [PERSON_NAME] [MEDICAL_DATA][PERSON_…" at bounding box center [90, 152] width 48 height 9
click at [66, 148] on select "Select Stylist [PERSON_NAME] [PERSON_NAME] [PERSON_NAME] [MEDICAL_DATA][PERSON_…" at bounding box center [90, 152] width 48 height 9
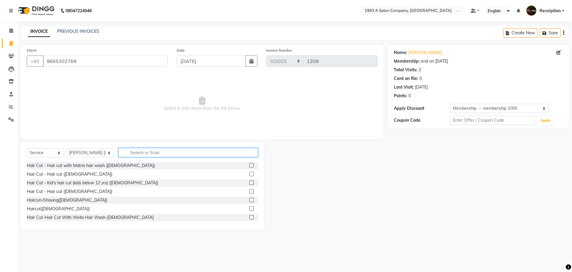
click at [127, 152] on input "text" at bounding box center [187, 152] width 139 height 9
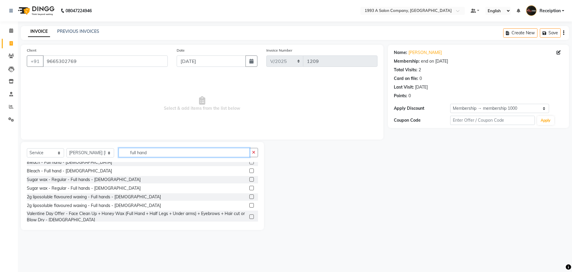
scroll to position [40, 0]
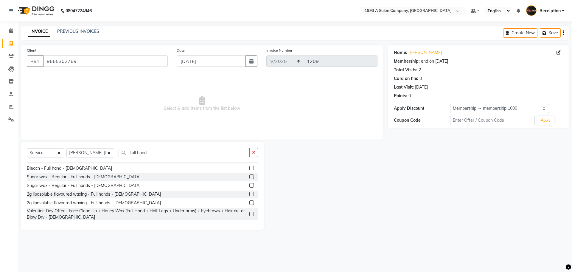
click at [249, 194] on label at bounding box center [251, 193] width 4 height 4
click at [249, 194] on input "checkbox" at bounding box center [251, 194] width 4 height 4
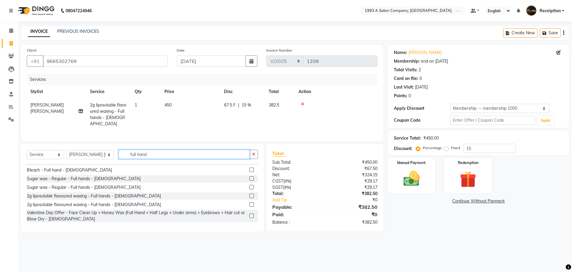
click at [183, 155] on input "full hand" at bounding box center [183, 153] width 131 height 9
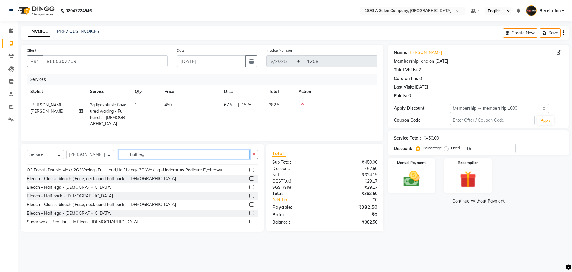
scroll to position [6, 0]
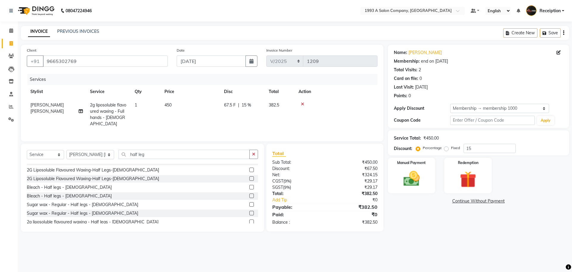
click at [249, 222] on label at bounding box center [251, 221] width 4 height 4
click at [249, 222] on input "checkbox" at bounding box center [251, 222] width 4 height 4
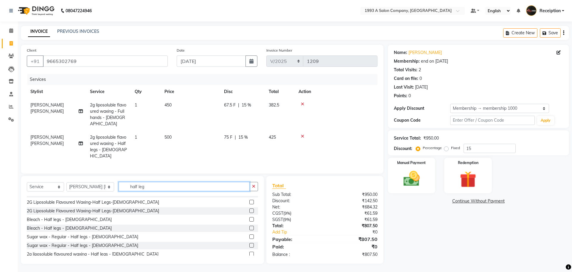
click at [193, 182] on input "half leg" at bounding box center [183, 186] width 131 height 9
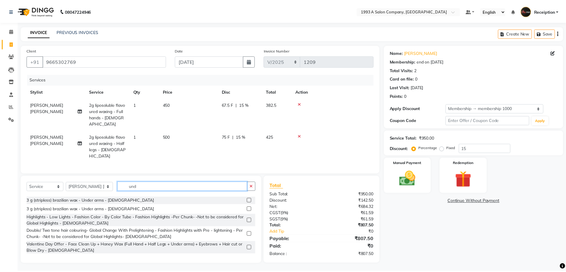
scroll to position [23, 0]
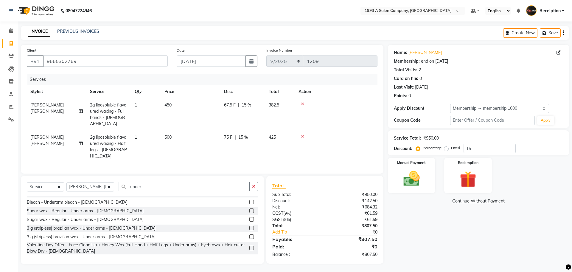
click at [249, 225] on label at bounding box center [251, 227] width 4 height 4
click at [249, 226] on input "checkbox" at bounding box center [251, 228] width 4 height 4
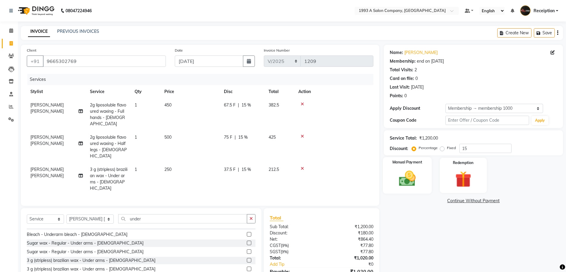
click at [405, 181] on img at bounding box center [407, 178] width 27 height 19
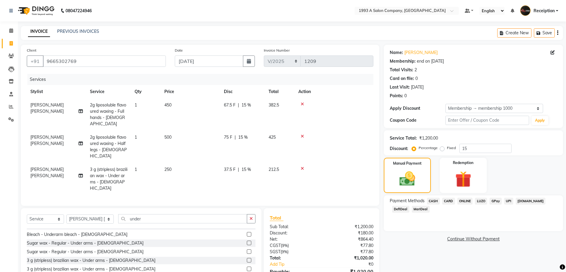
click at [463, 200] on span "ONLINE" at bounding box center [464, 200] width 15 height 7
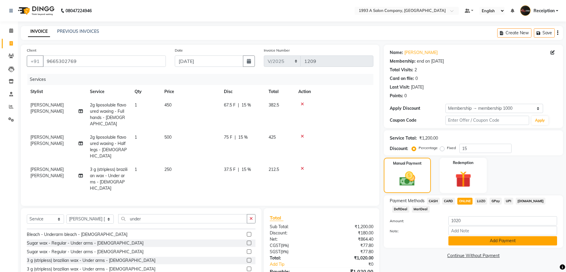
click at [479, 241] on button "Add Payment" at bounding box center [502, 240] width 109 height 9
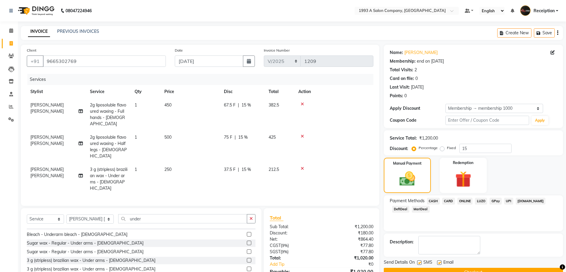
click at [419, 262] on label at bounding box center [419, 262] width 4 height 4
click at [419, 262] on input "checkbox" at bounding box center [419, 263] width 4 height 4
click at [439, 262] on label at bounding box center [439, 262] width 4 height 4
click at [439, 262] on input "checkbox" at bounding box center [439, 263] width 4 height 4
click at [449, 268] on button "Checkout" at bounding box center [473, 271] width 179 height 9
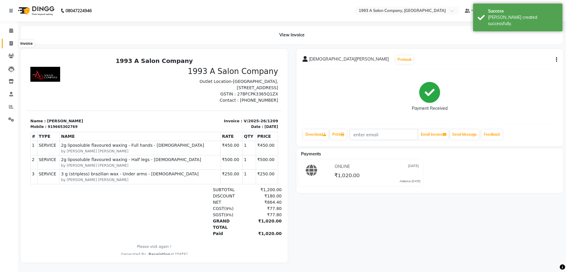
click at [10, 43] on icon at bounding box center [11, 43] width 3 height 4
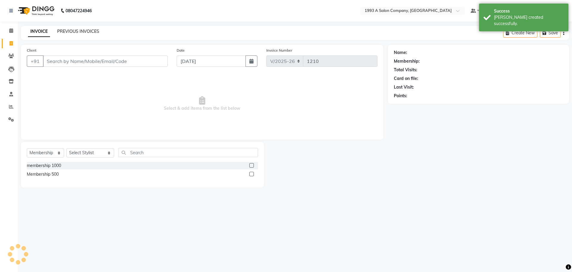
click at [83, 31] on link "PREVIOUS INVOICES" at bounding box center [78, 31] width 42 height 5
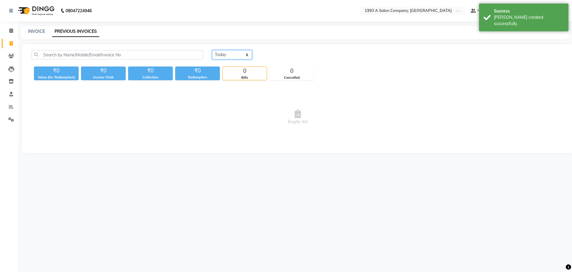
click at [224, 54] on select "[DATE] [DATE] Custom Range" at bounding box center [232, 54] width 40 height 9
click at [212, 50] on select "[DATE] [DATE] Custom Range" at bounding box center [232, 54] width 40 height 9
click at [273, 57] on input "[DATE]" at bounding box center [281, 55] width 42 height 8
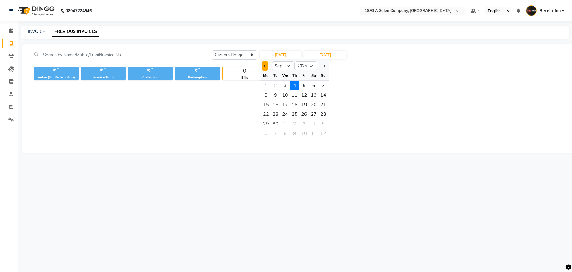
click at [264, 67] on button "Previous month" at bounding box center [264, 66] width 5 height 10
click at [267, 124] on div "25" at bounding box center [266, 123] width 10 height 10
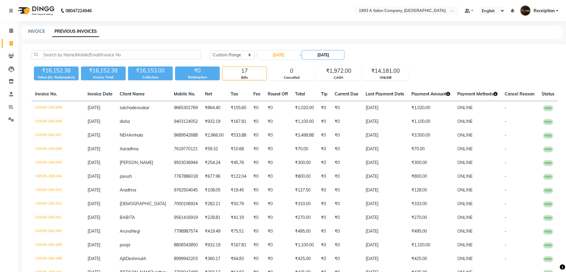
click at [325, 54] on input "[DATE]" at bounding box center [323, 55] width 42 height 8
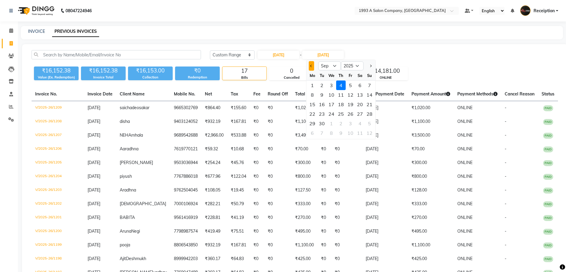
click at [313, 67] on button "Previous month" at bounding box center [311, 66] width 5 height 10
click at [316, 125] on div "25" at bounding box center [313, 123] width 10 height 10
